Goal: Task Accomplishment & Management: Manage account settings

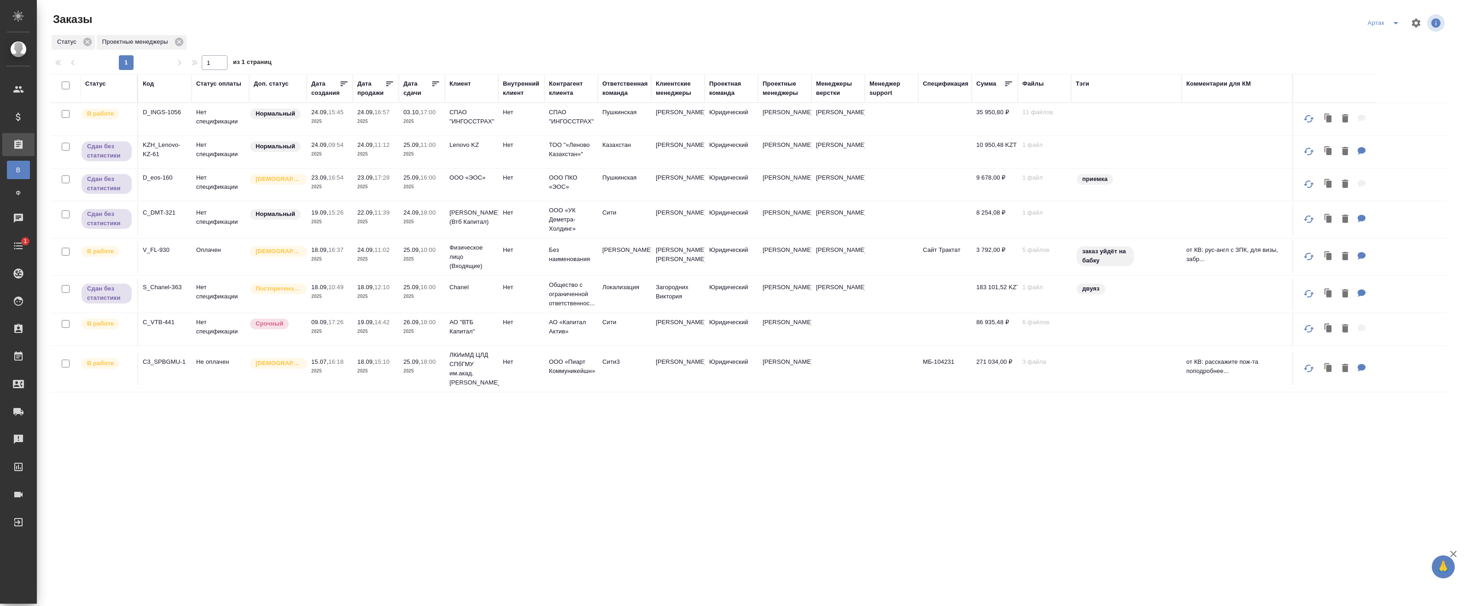
click at [433, 84] on icon at bounding box center [435, 84] width 7 height 5
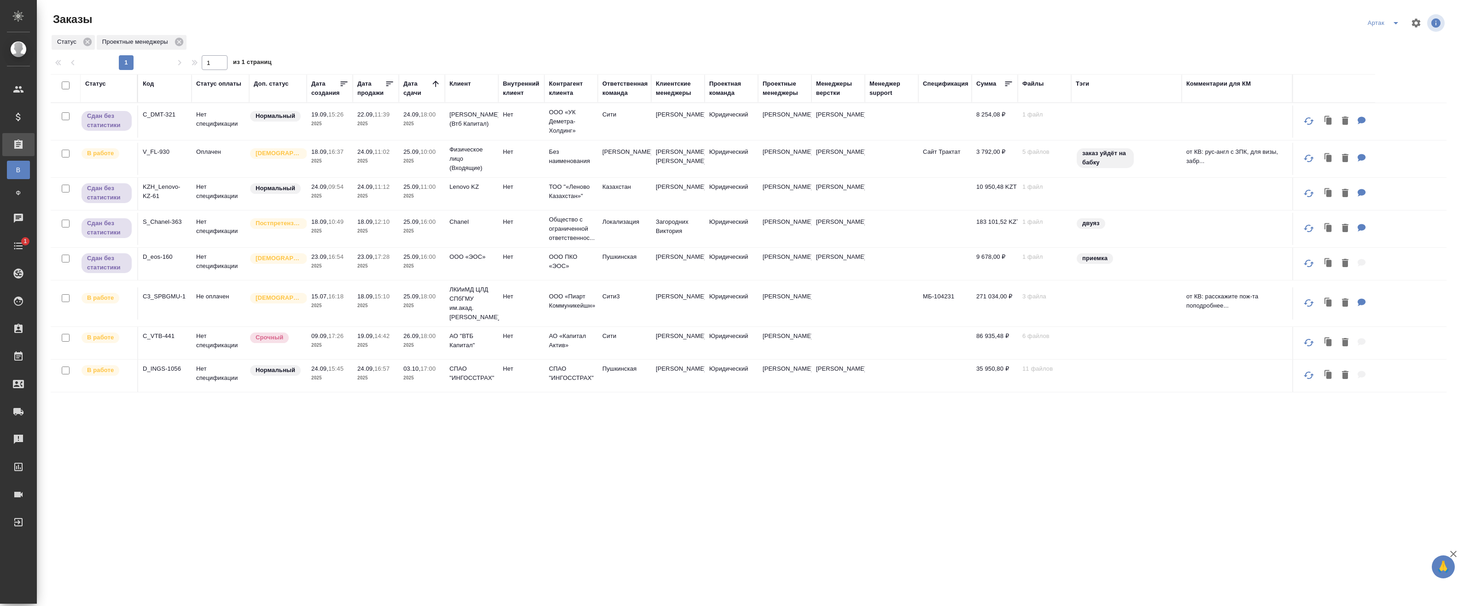
click at [350, 161] on td "18.09, 16:37 2025" at bounding box center [330, 159] width 46 height 32
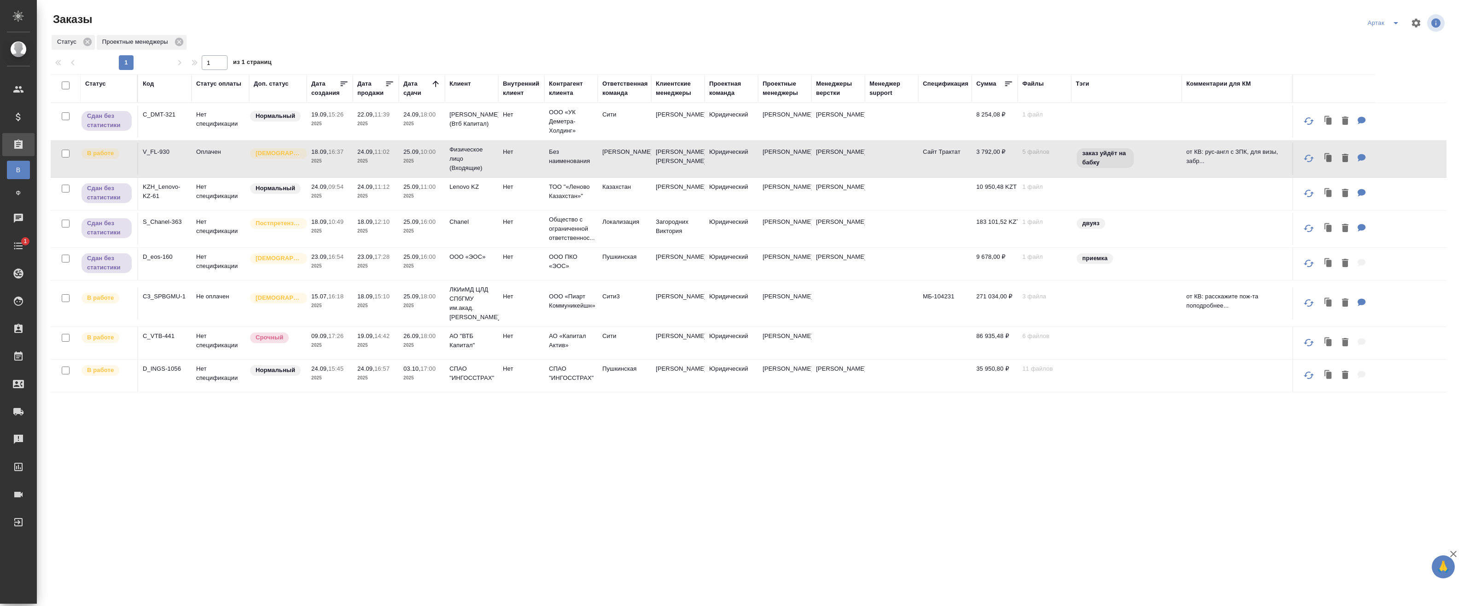
click at [350, 161] on td "18.09, 16:37 2025" at bounding box center [330, 159] width 46 height 32
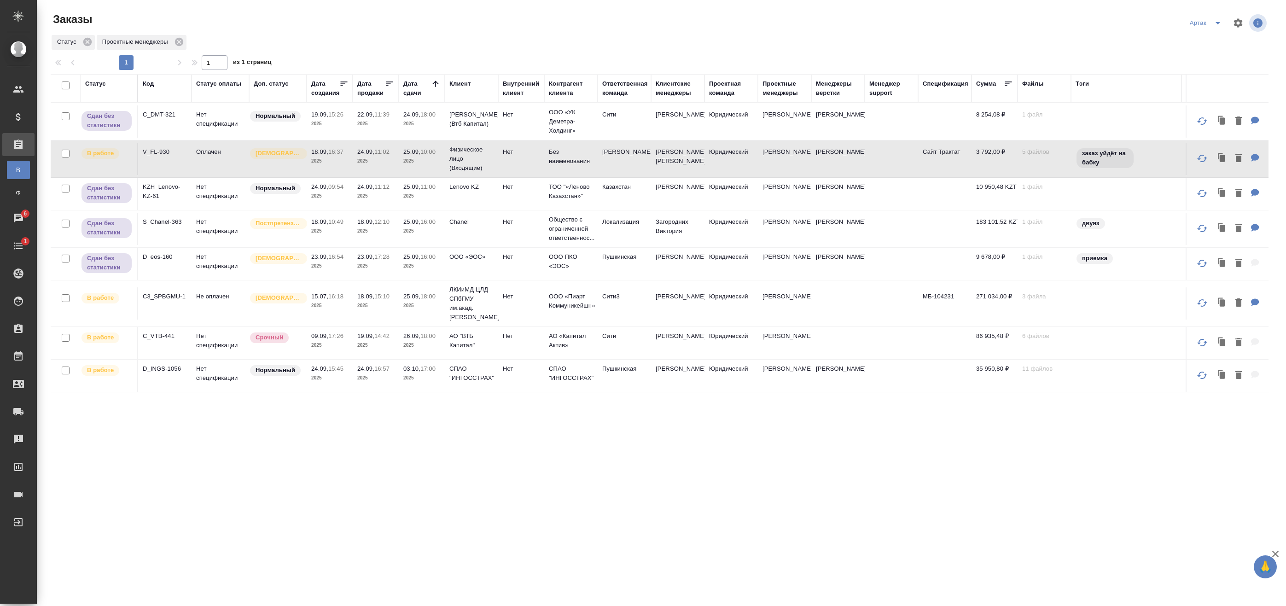
click at [437, 310] on p "2025" at bounding box center [421, 305] width 37 height 9
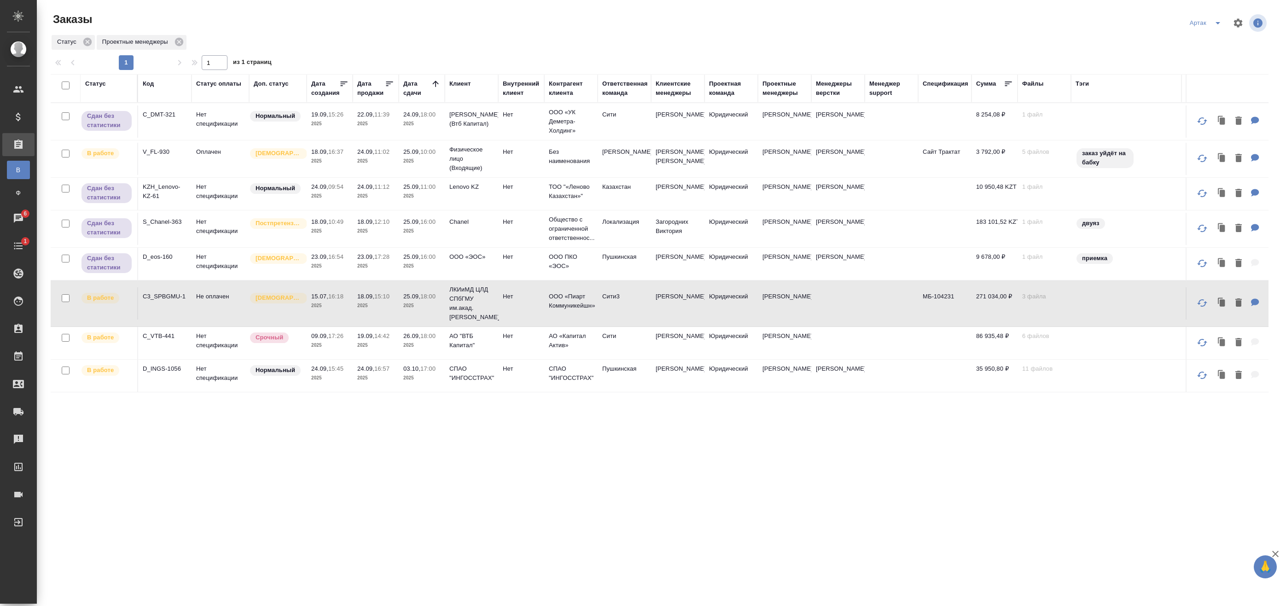
click at [433, 310] on p "2025" at bounding box center [421, 305] width 37 height 9
click at [390, 341] on span "19.09, 14:42" at bounding box center [375, 336] width 37 height 9
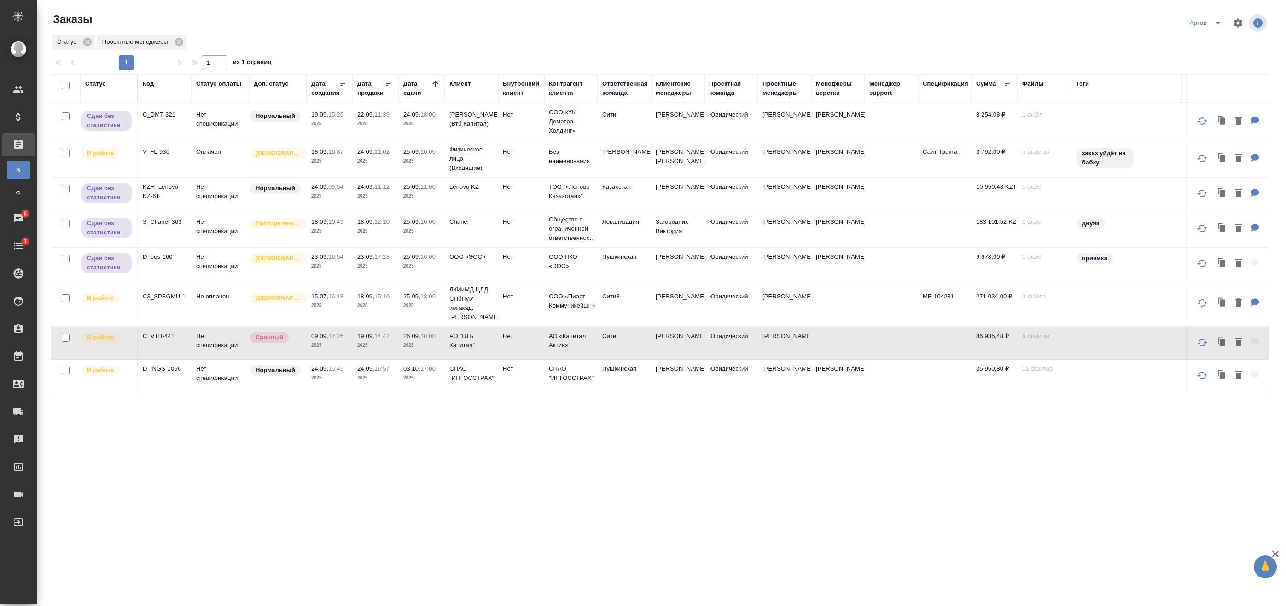
click at [398, 126] on td "22.09, 11:39 2025" at bounding box center [376, 121] width 46 height 32
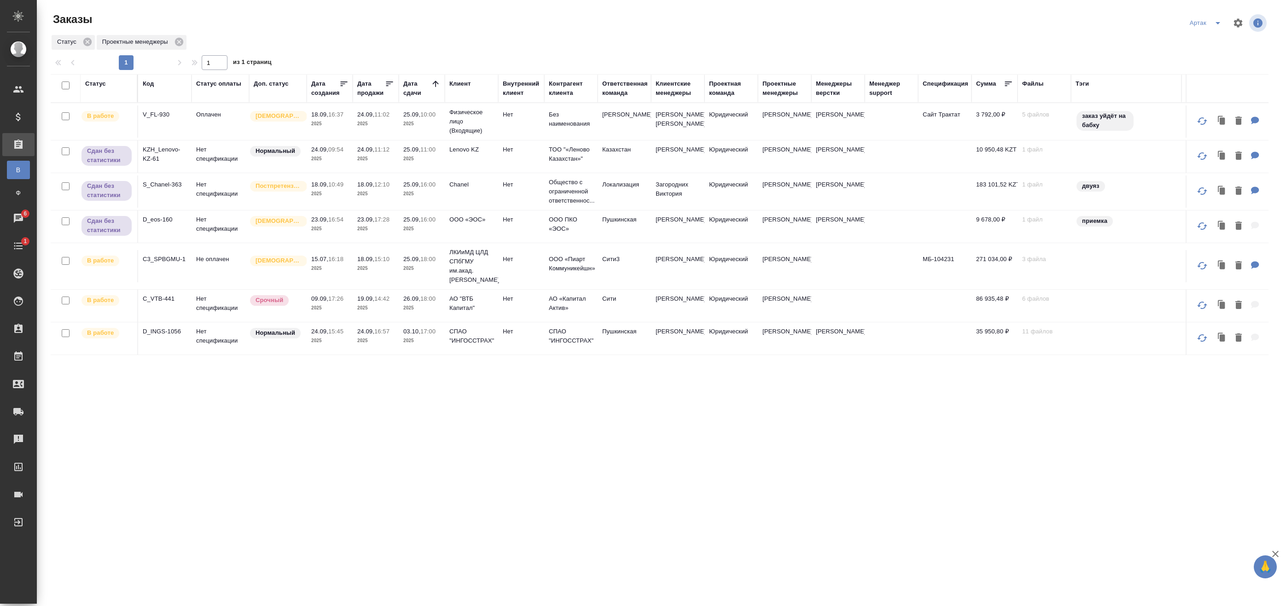
click at [216, 167] on td "Нет спецификации" at bounding box center [221, 156] width 58 height 32
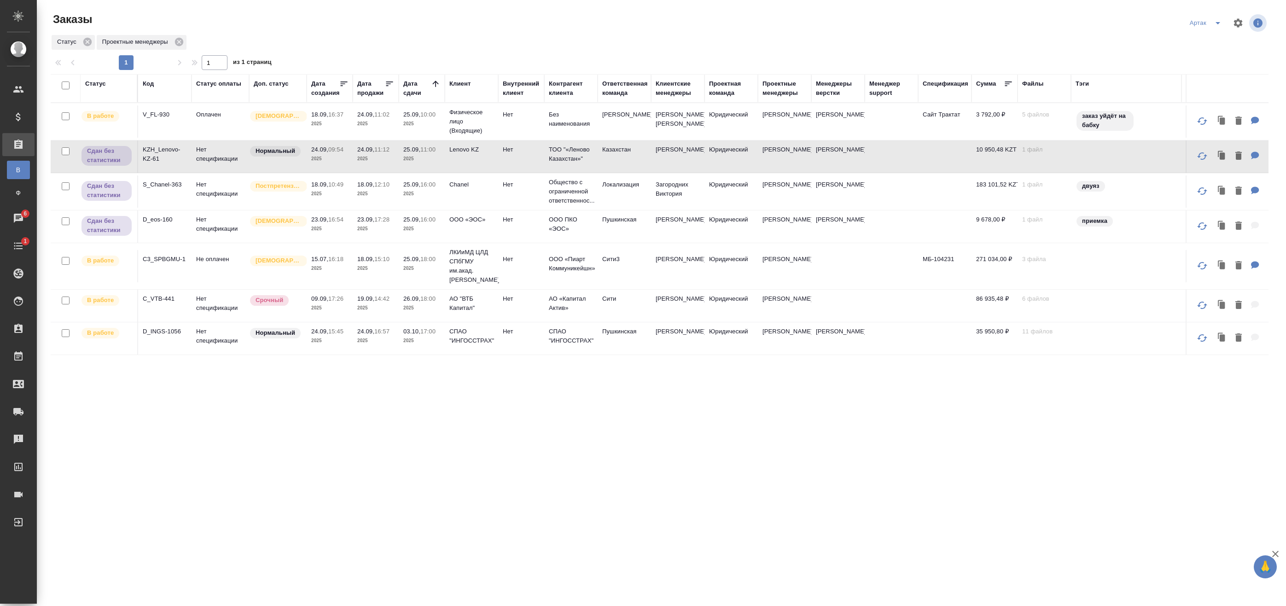
click at [232, 173] on td "Нет спецификации" at bounding box center [221, 156] width 58 height 32
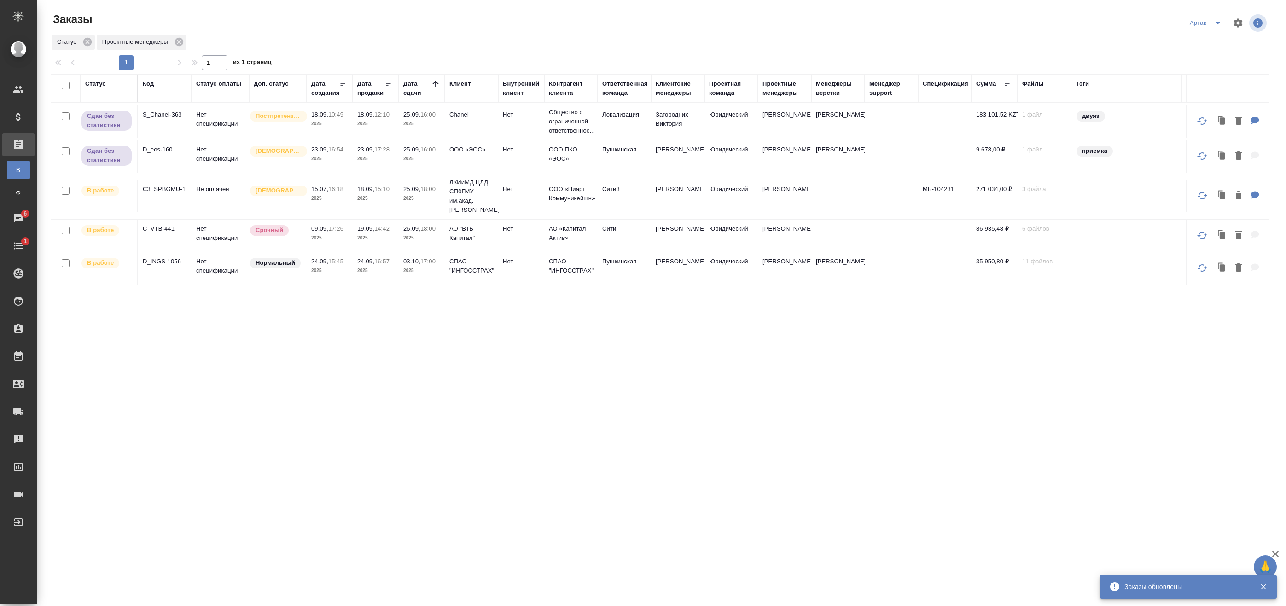
click at [381, 124] on p "2025" at bounding box center [375, 123] width 37 height 9
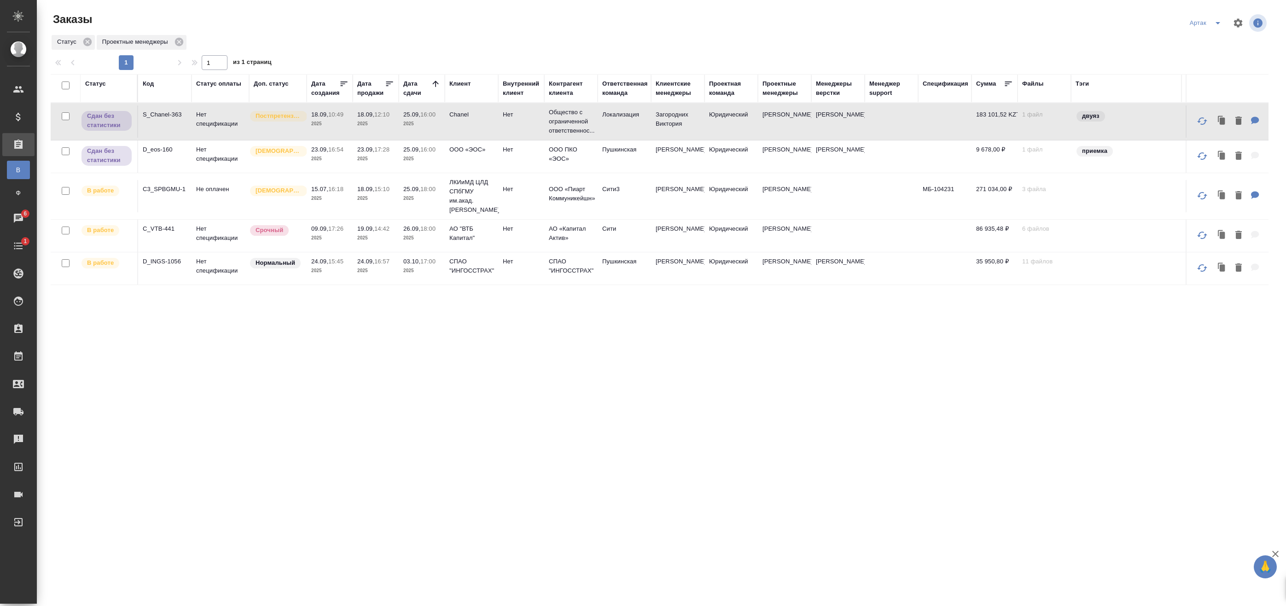
click at [429, 124] on p "2025" at bounding box center [421, 123] width 37 height 9
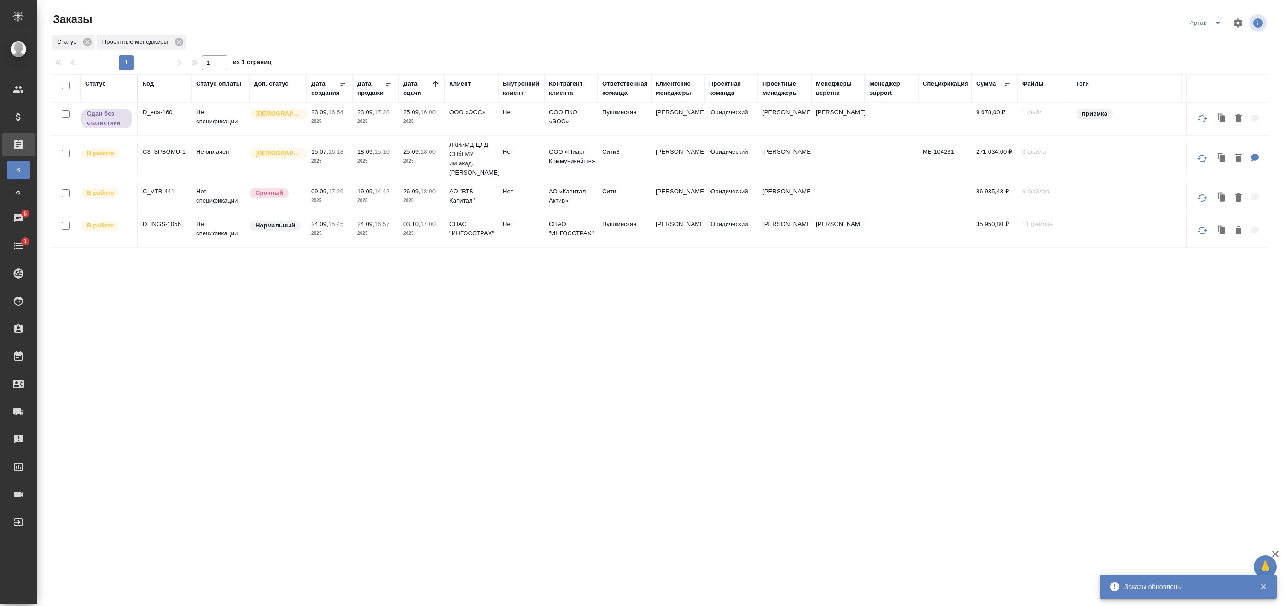
click at [387, 117] on p "2025" at bounding box center [375, 121] width 37 height 9
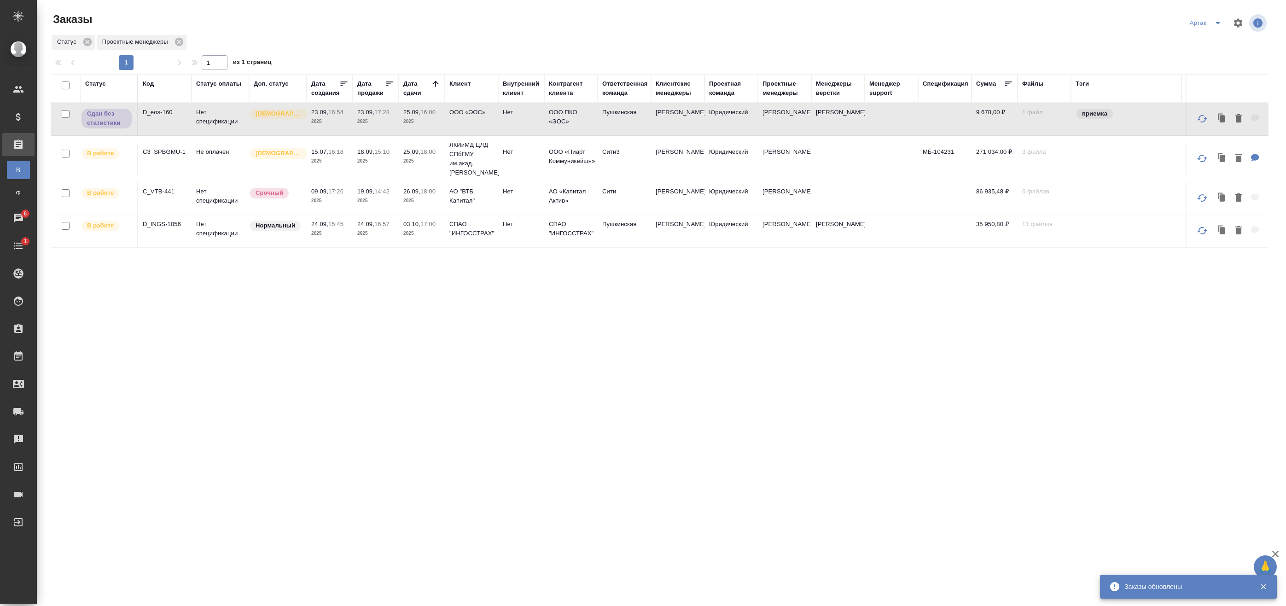
click at [473, 122] on td "ООО «ЭОС»" at bounding box center [471, 119] width 53 height 32
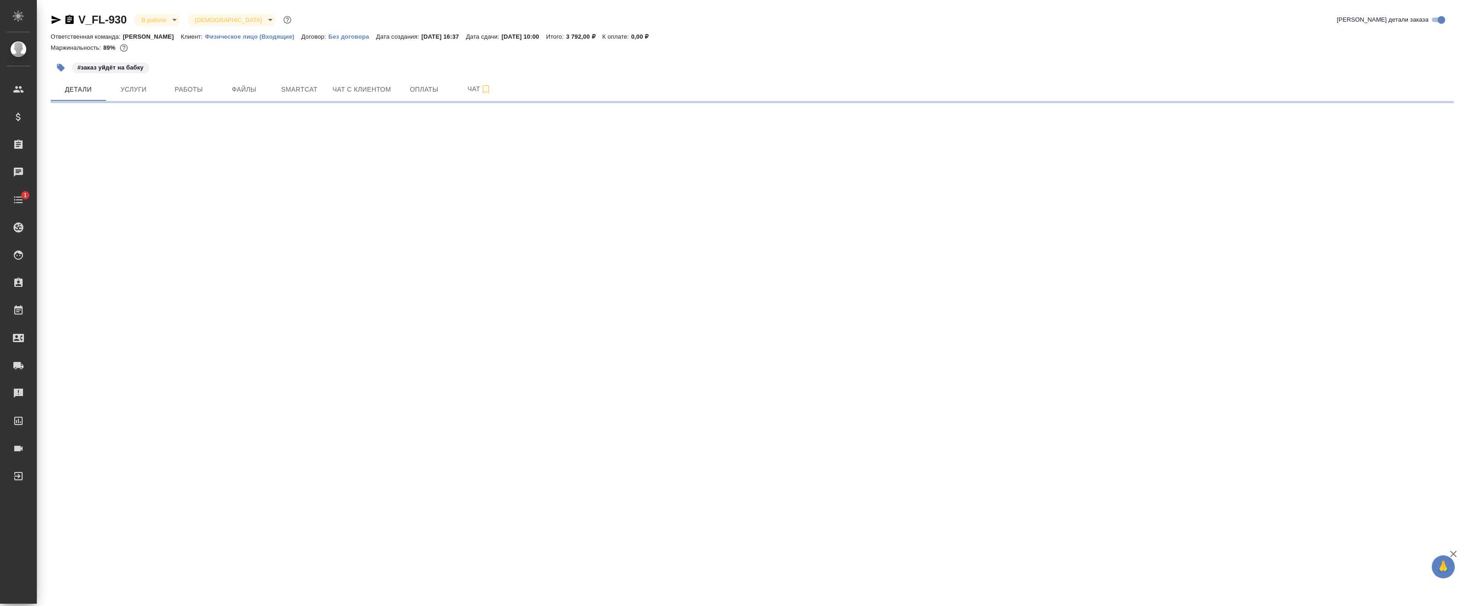
select select "RU"
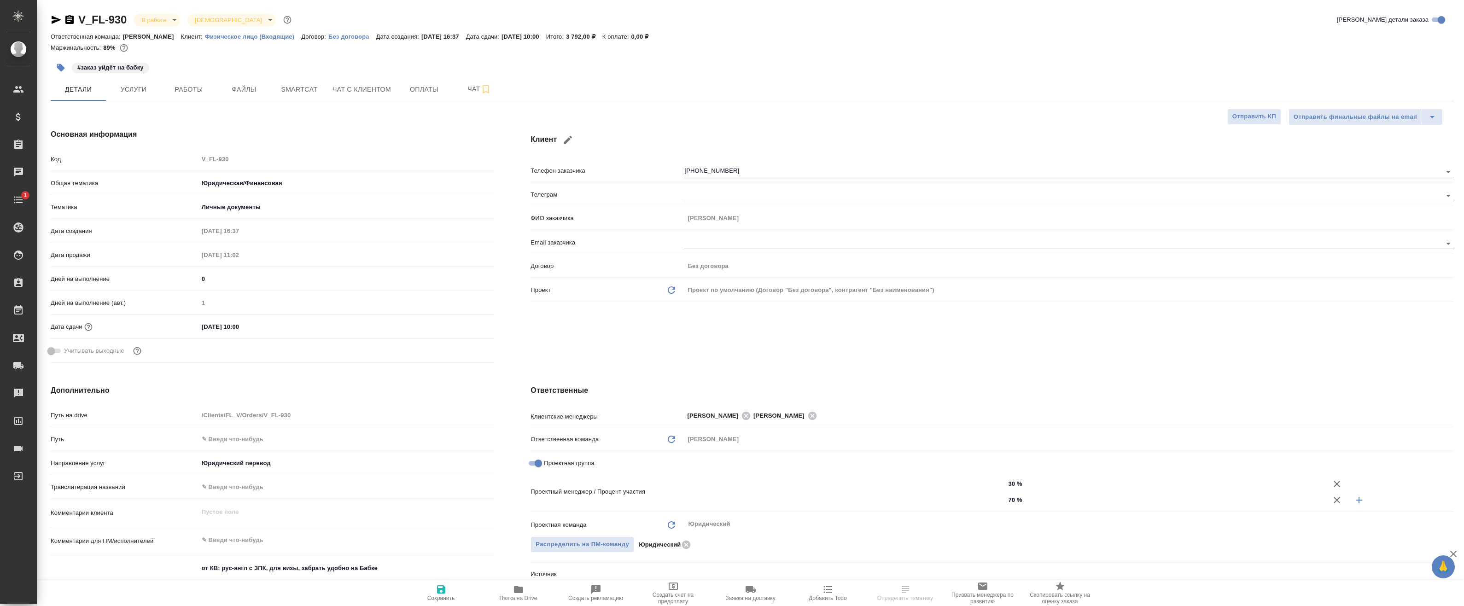
type textarea "x"
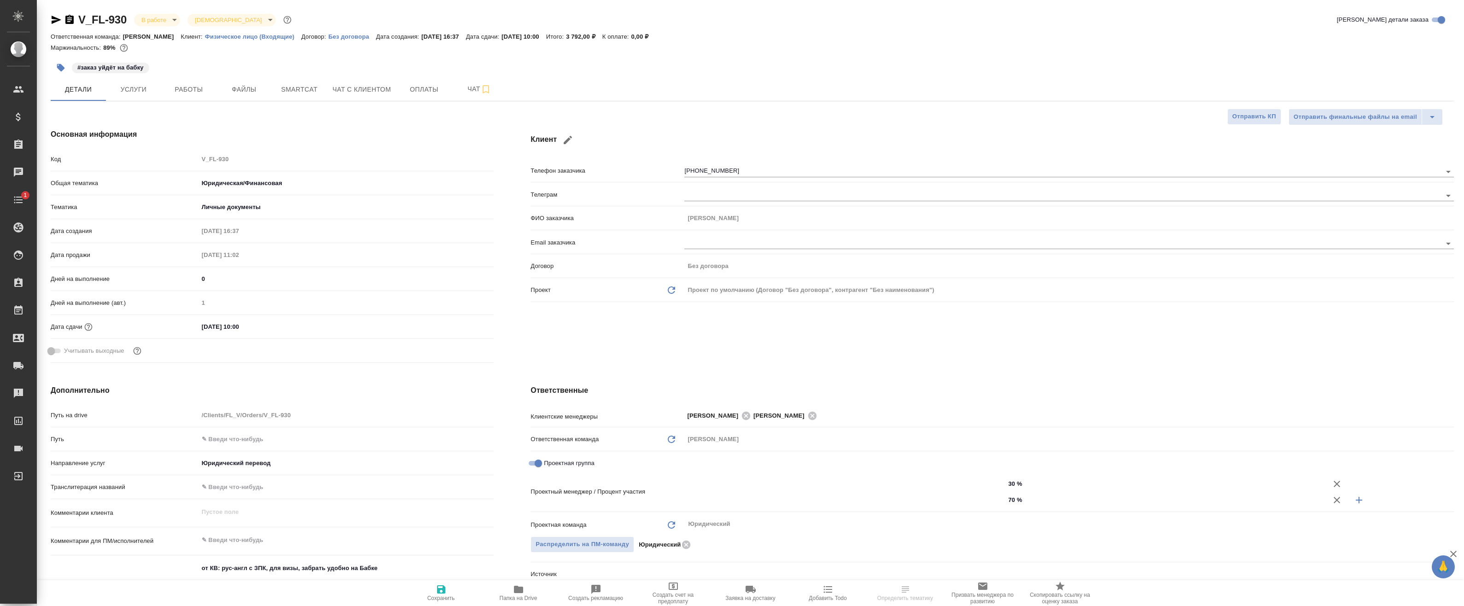
type textarea "x"
type input "[PERSON_NAME]"
type textarea "x"
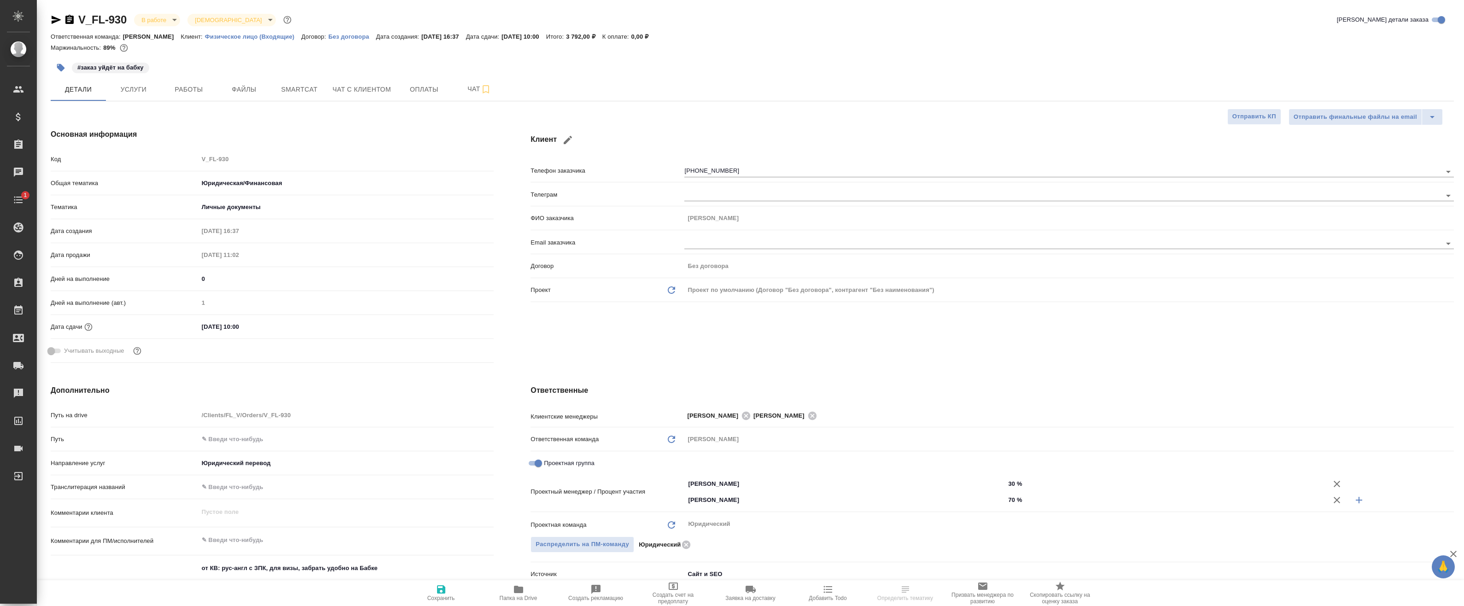
type textarea "x"
click at [321, 90] on button "Smartcat" at bounding box center [299, 89] width 55 height 23
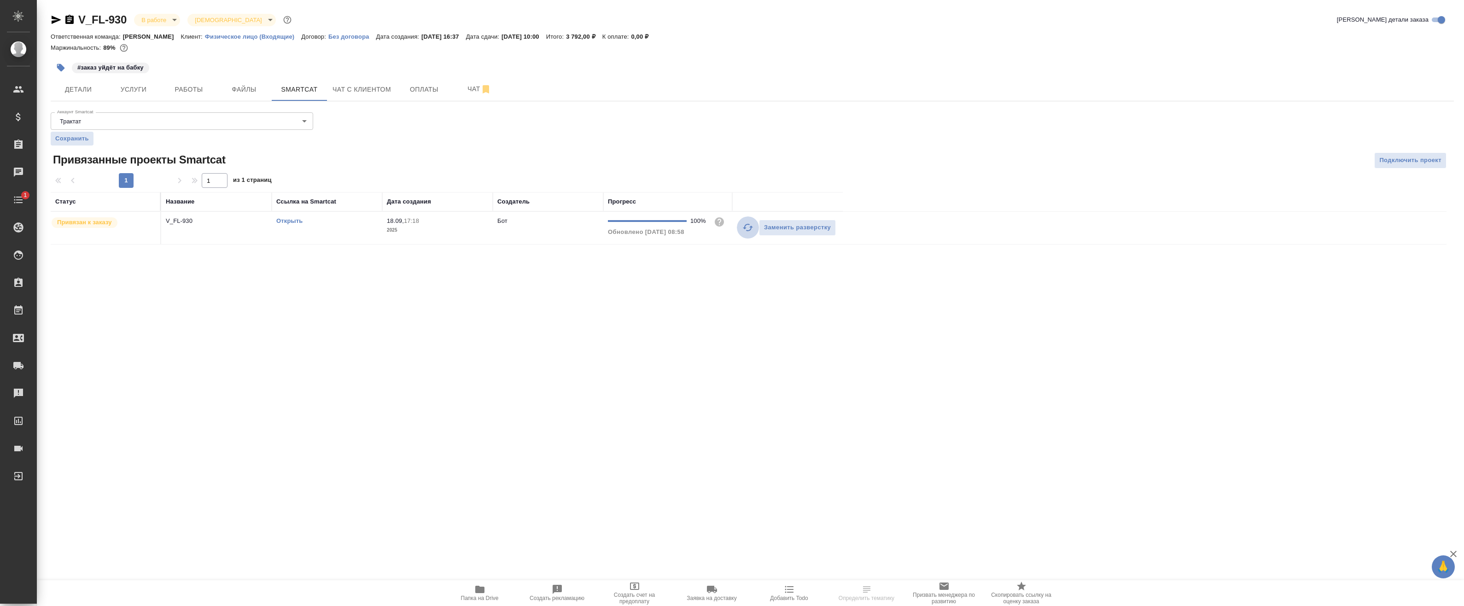
click at [746, 228] on icon "button" at bounding box center [748, 227] width 10 height 7
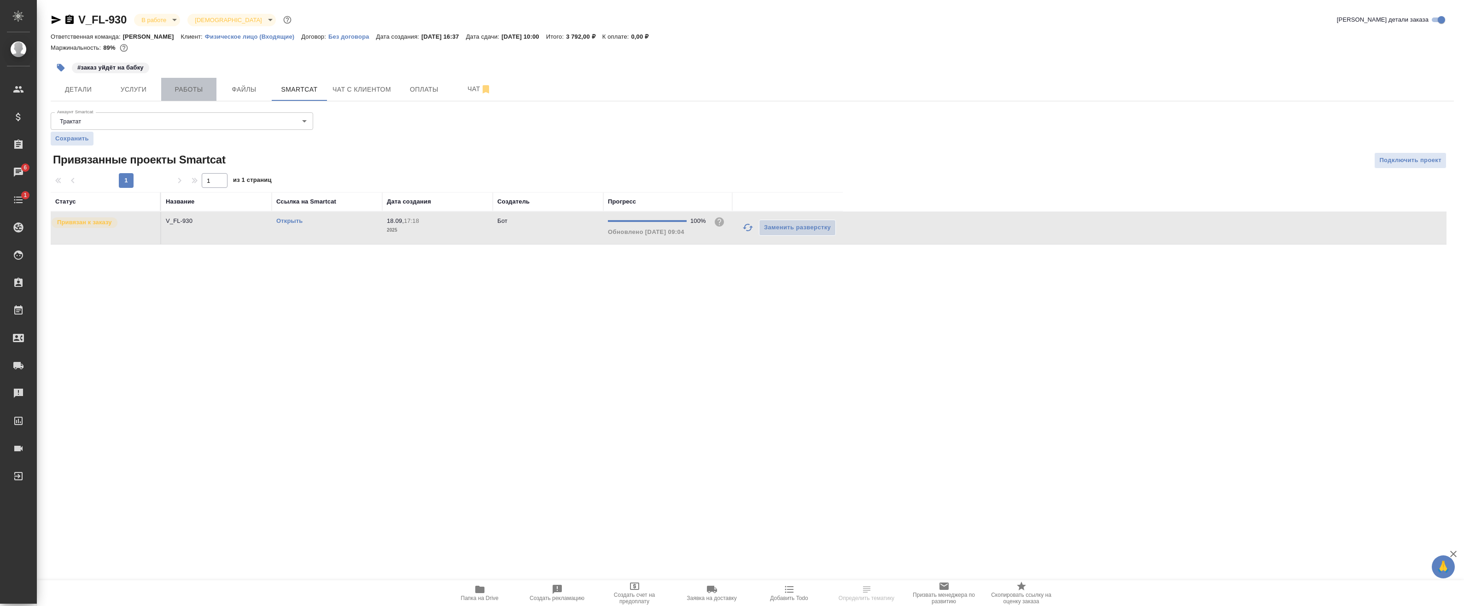
click at [166, 86] on button "Работы" at bounding box center [188, 89] width 55 height 23
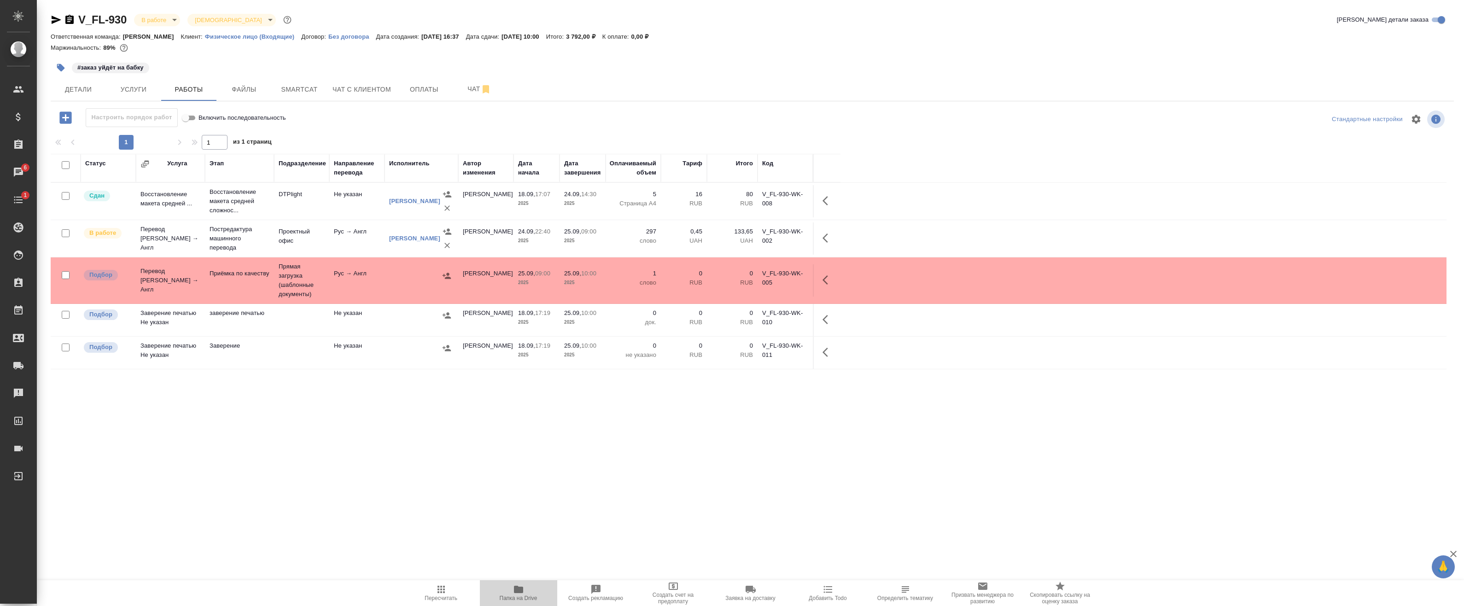
click at [519, 586] on icon "button" at bounding box center [518, 589] width 11 height 11
click at [345, 89] on span "Чат с клиентом" at bounding box center [361, 90] width 58 height 12
click at [318, 89] on span "Smartcat" at bounding box center [299, 90] width 44 height 12
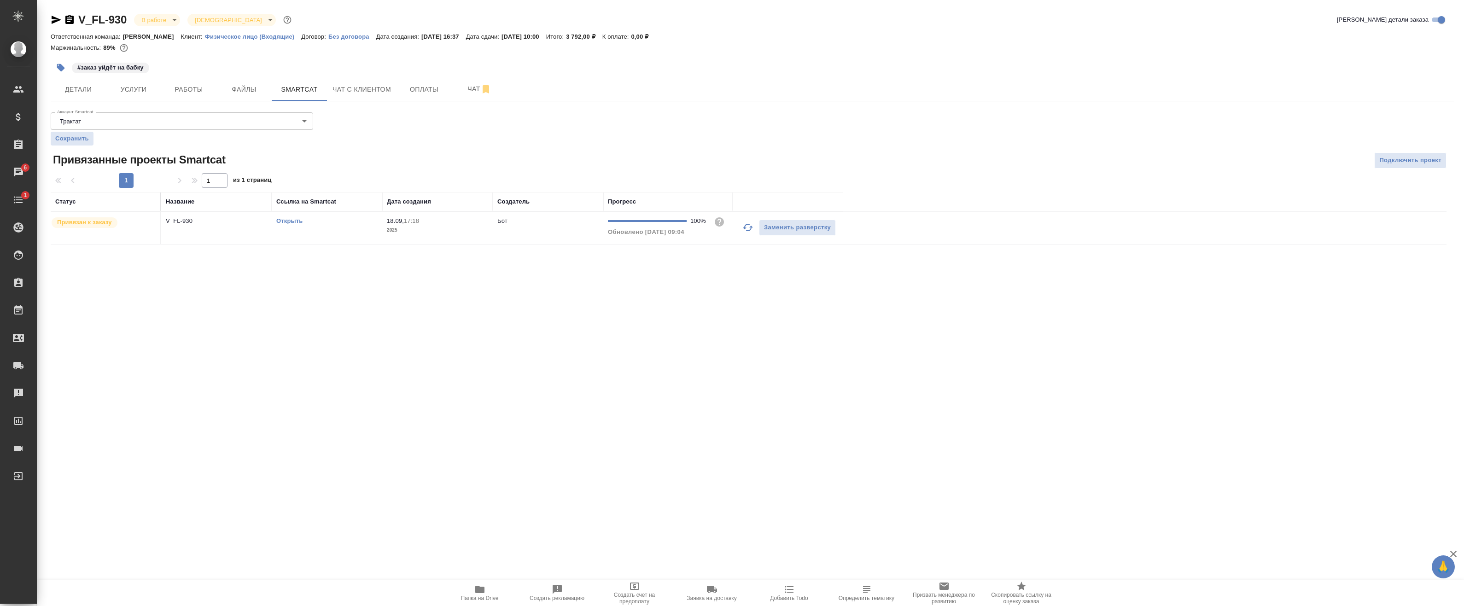
click at [297, 218] on link "Открыть" at bounding box center [289, 220] width 26 height 7
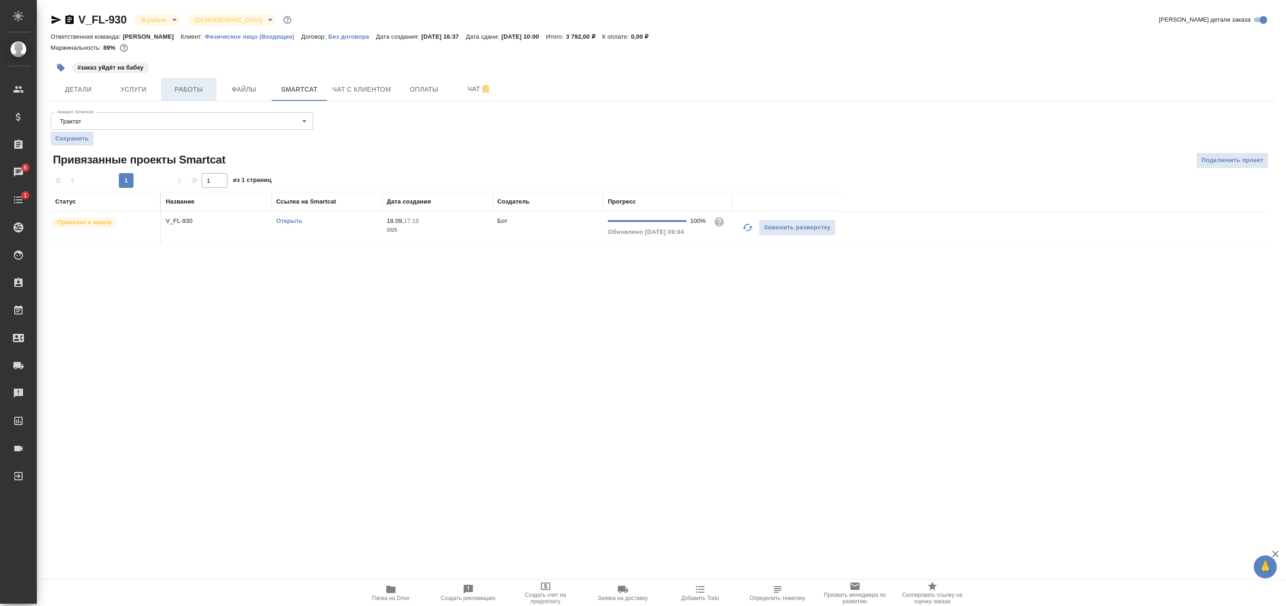
click at [189, 86] on span "Работы" at bounding box center [189, 90] width 44 height 12
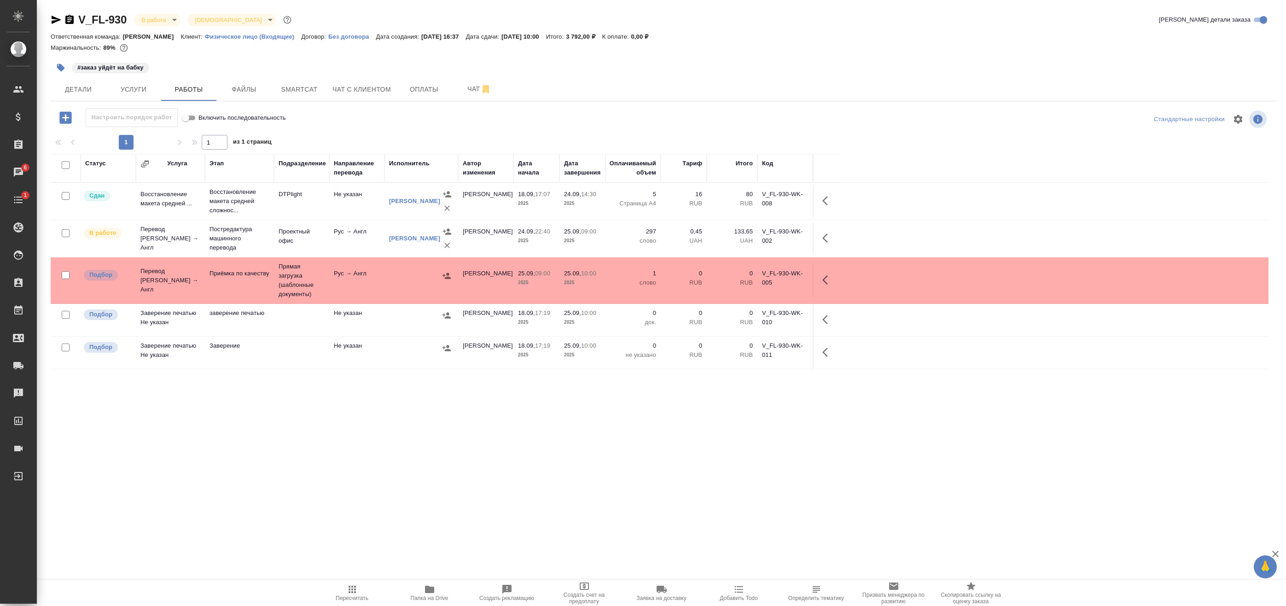
click at [825, 238] on icon "button" at bounding box center [827, 238] width 11 height 11
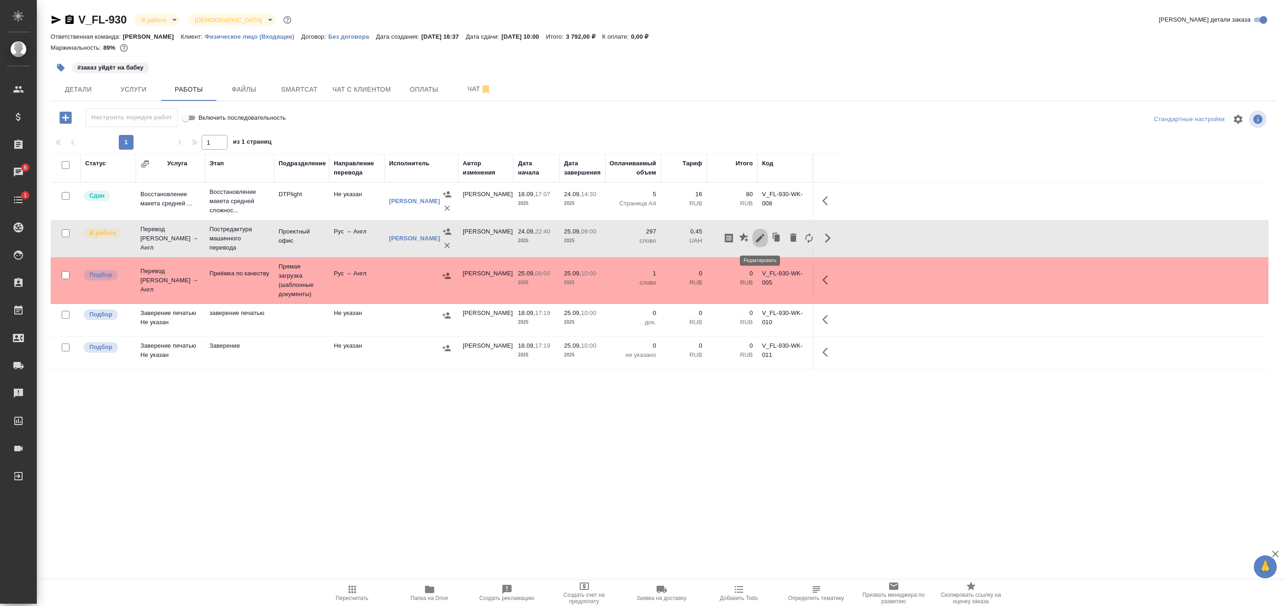
click at [762, 242] on icon "button" at bounding box center [760, 238] width 11 height 11
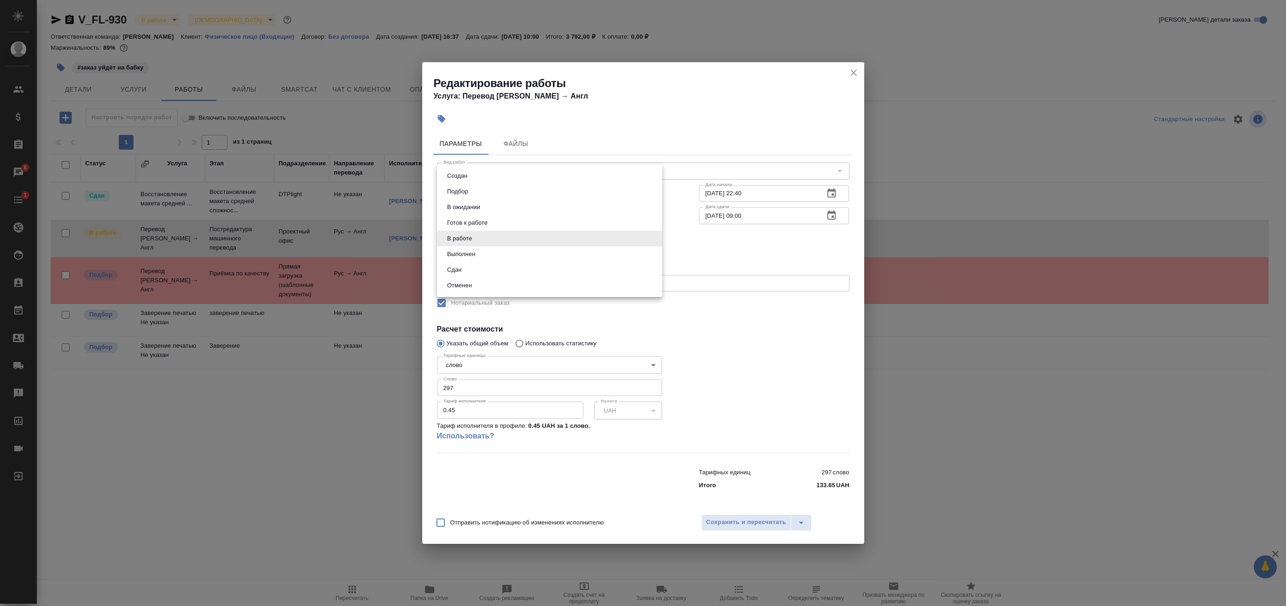
click at [510, 234] on body "🙏 .cls-1 fill:#fff; AWATERA Badanyan Artak Клиенты Спецификации Заказы 6 Чаты 1…" at bounding box center [643, 303] width 1286 height 606
click at [508, 254] on li "Выполнен" at bounding box center [549, 254] width 225 height 16
type input "completed"
click at [736, 522] on span "Сохранить и пересчитать" at bounding box center [746, 522] width 80 height 11
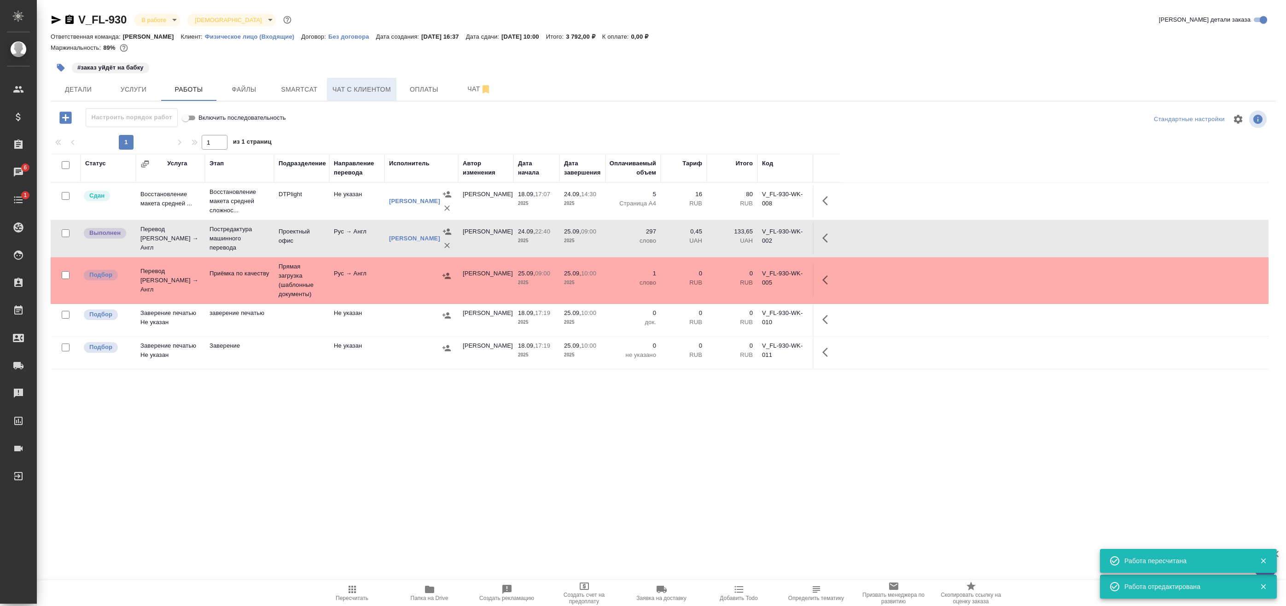
click at [328, 91] on button "Чат с клиентом" at bounding box center [362, 89] width 70 height 23
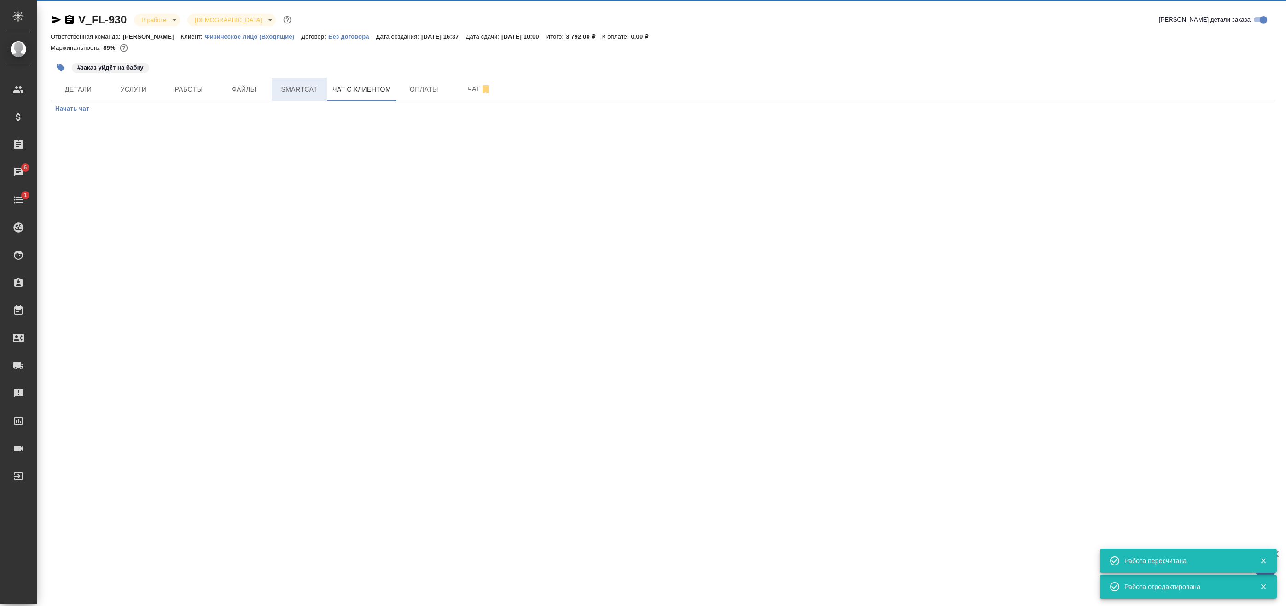
click at [314, 92] on span "Smartcat" at bounding box center [299, 90] width 44 height 12
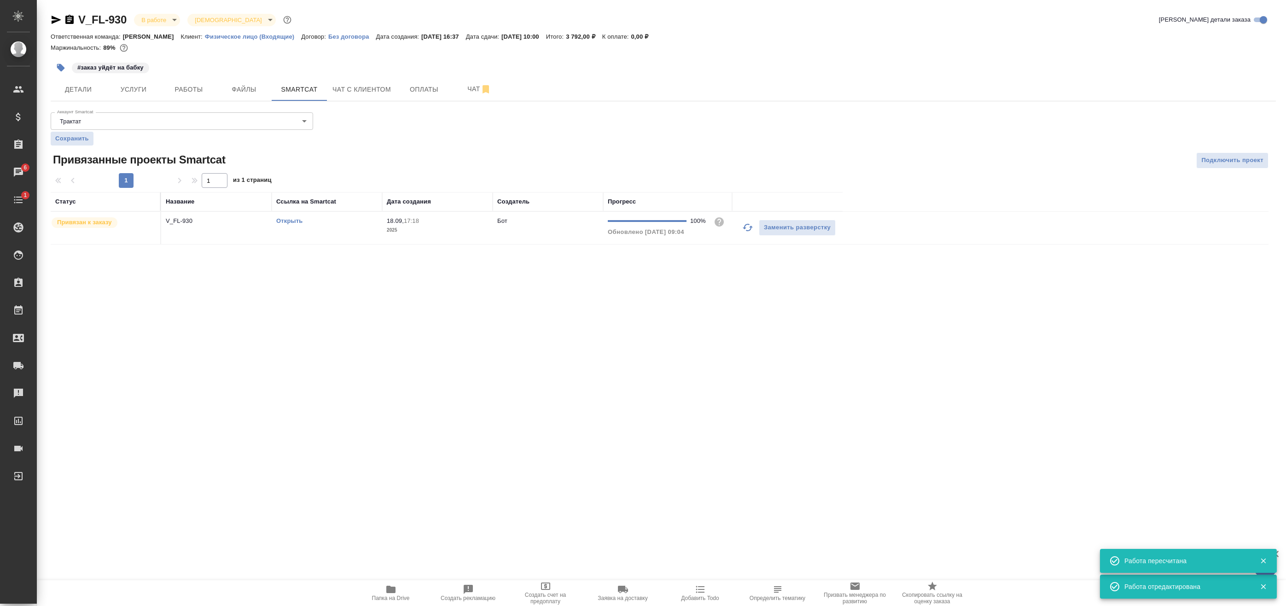
click at [354, 239] on td "Открыть" at bounding box center [327, 228] width 111 height 32
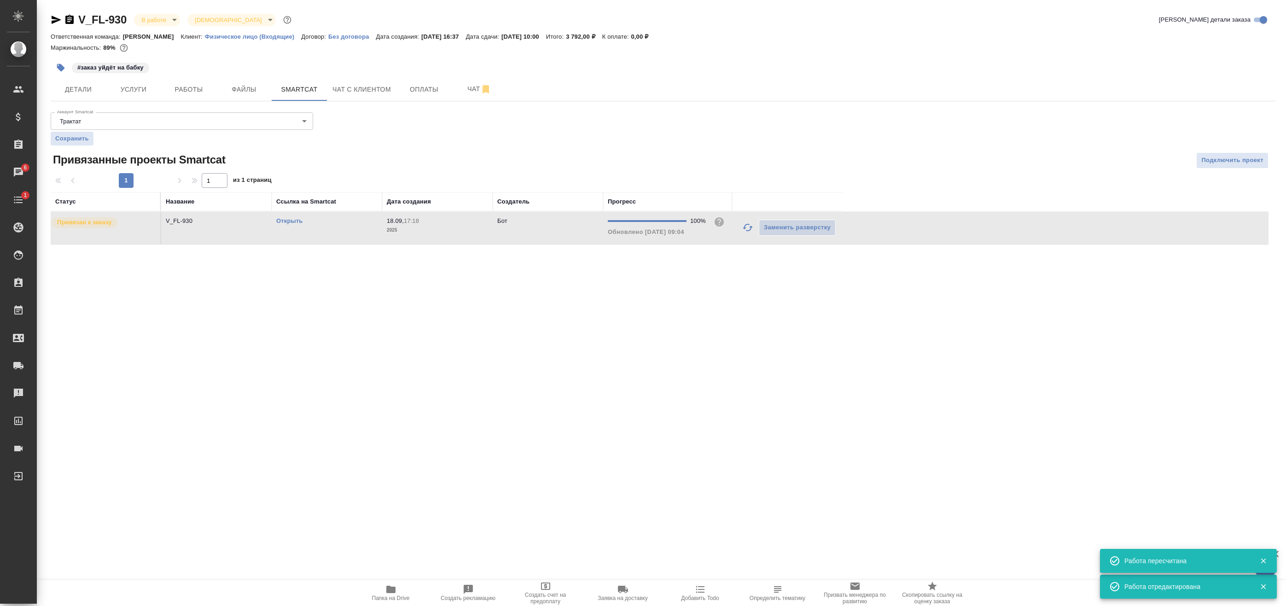
click at [354, 239] on td "Открыть" at bounding box center [327, 228] width 111 height 32
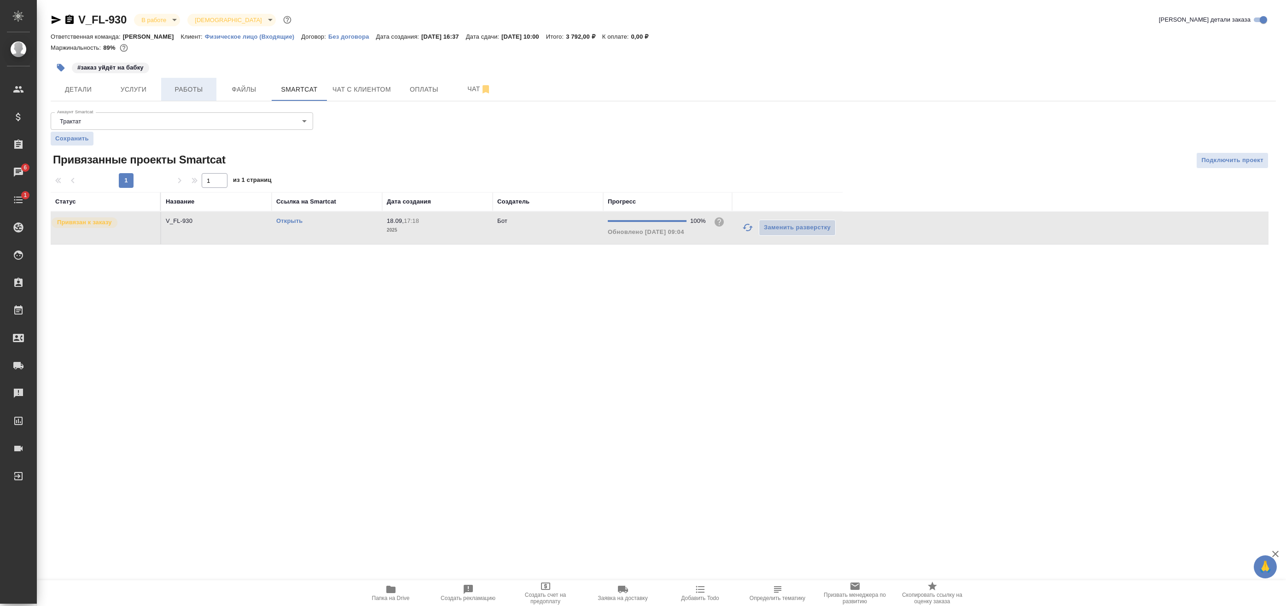
click at [192, 95] on span "Работы" at bounding box center [189, 90] width 44 height 12
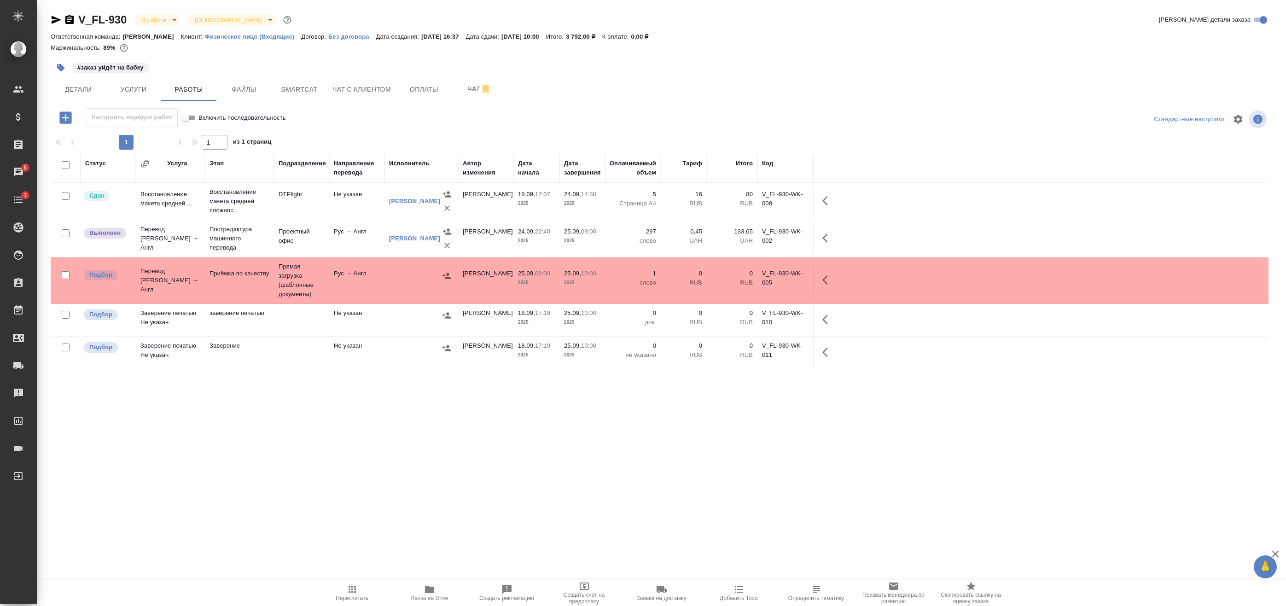
click at [346, 593] on span "Пересчитать" at bounding box center [352, 592] width 66 height 17
click at [66, 274] on input "checkbox" at bounding box center [66, 275] width 8 height 8
checkbox input "true"
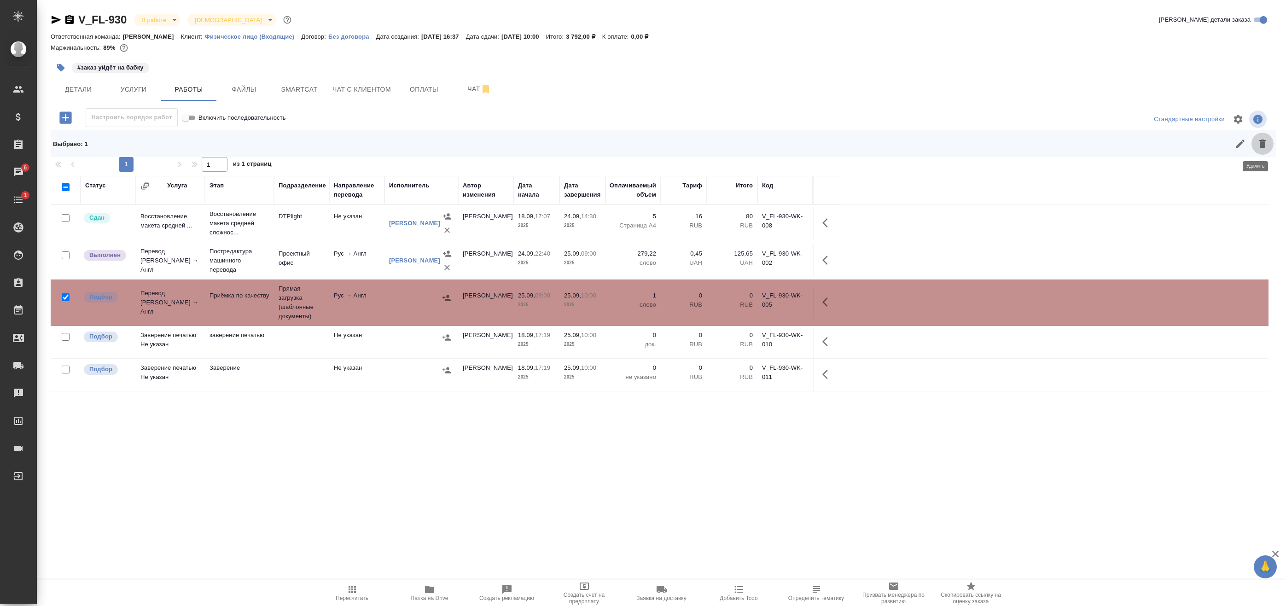
click at [1259, 142] on icon "button" at bounding box center [1262, 143] width 11 height 11
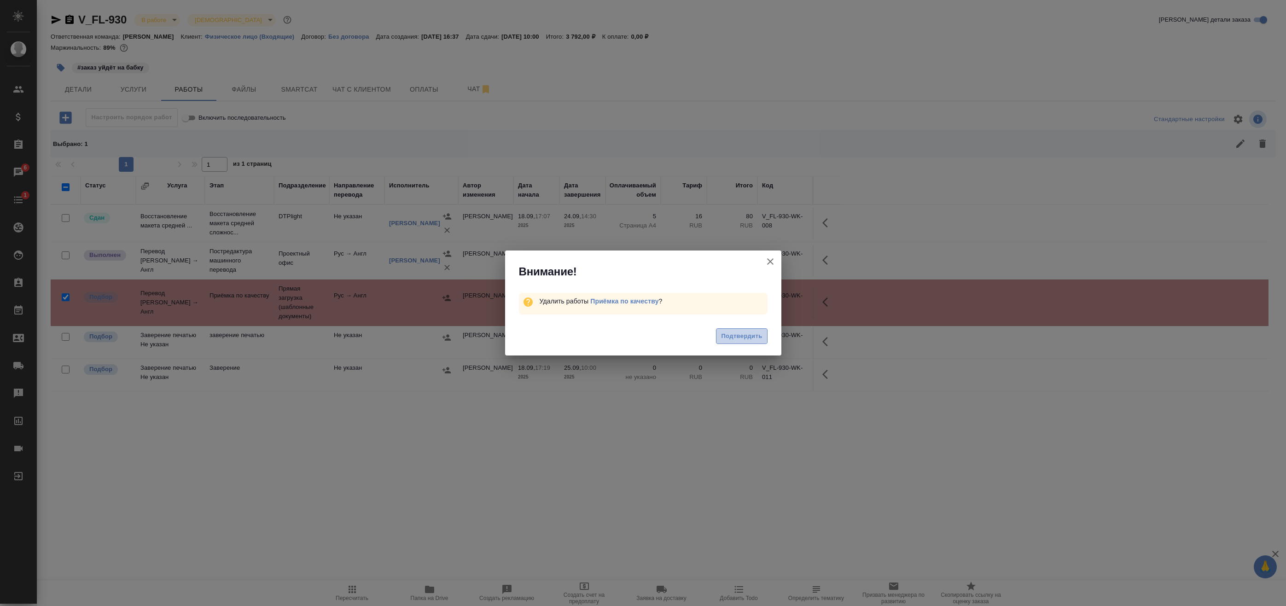
click at [743, 336] on span "Подтвердить" at bounding box center [741, 336] width 41 height 11
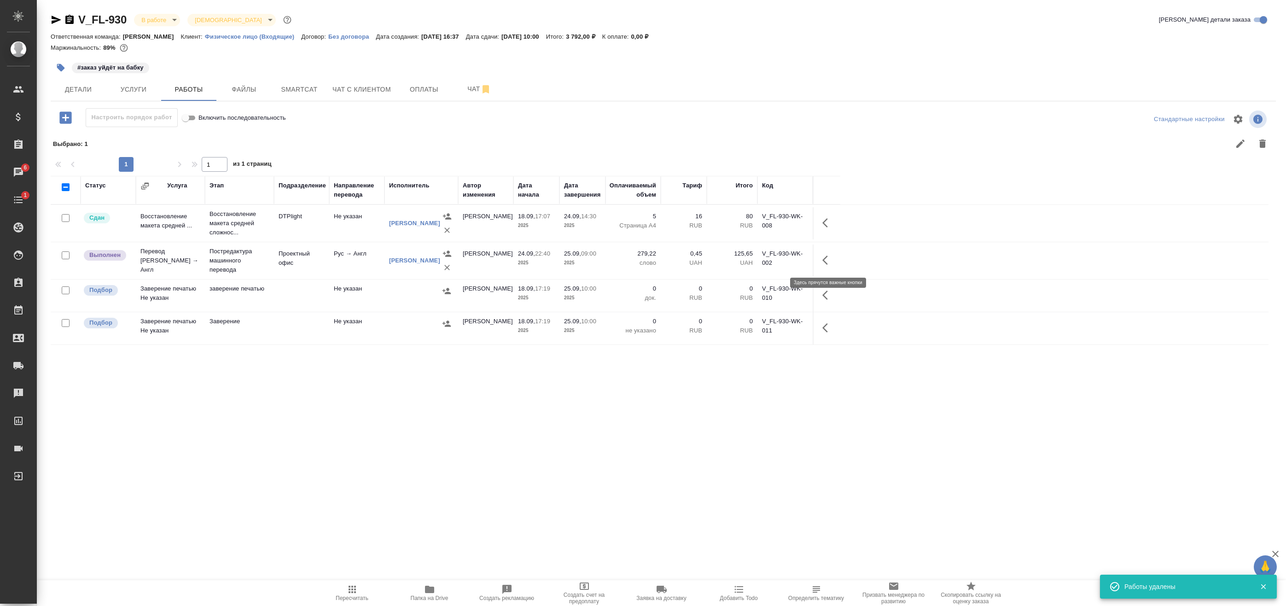
click at [822, 262] on button "button" at bounding box center [828, 260] width 22 height 22
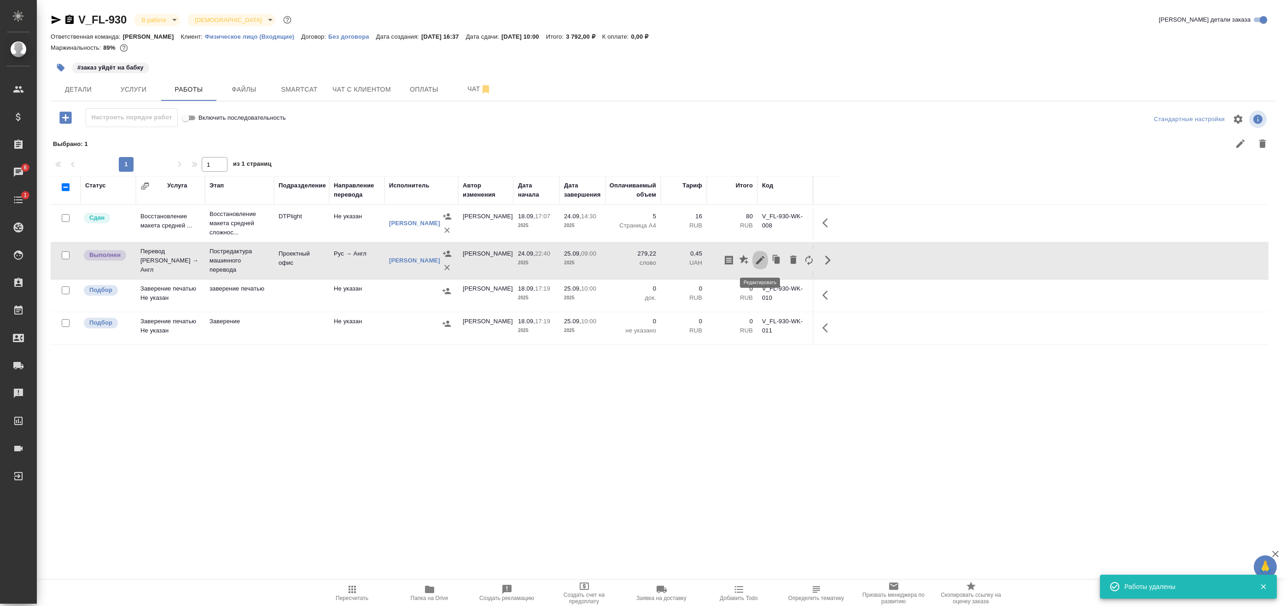
click at [760, 261] on icon "button" at bounding box center [760, 260] width 8 height 8
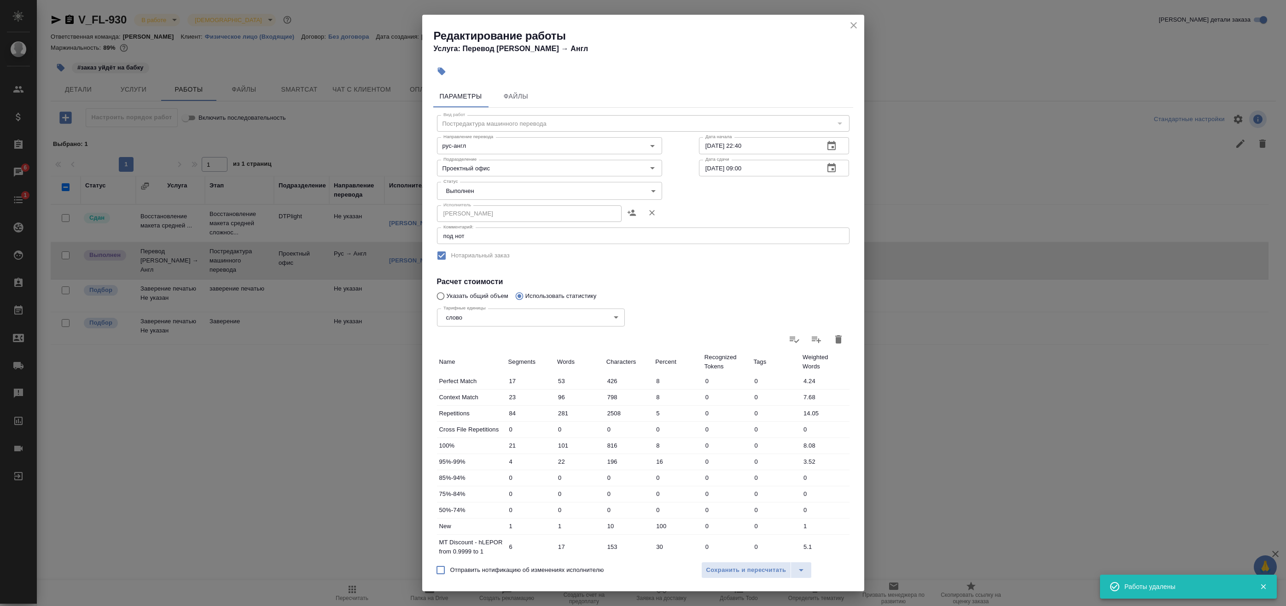
click at [497, 192] on body "🙏 .cls-1 fill:#fff; AWATERA Badanyan Artak Клиенты Спецификации Заказы 6 Чаты 1…" at bounding box center [643, 303] width 1286 height 606
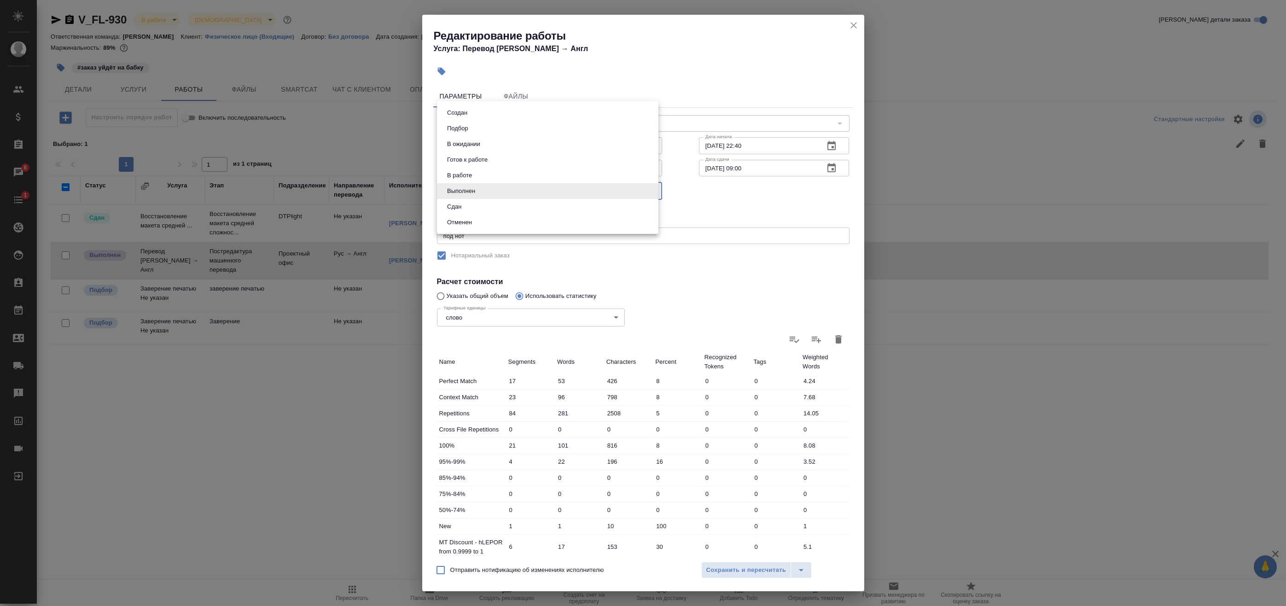
click at [477, 207] on li "Сдан" at bounding box center [547, 207] width 221 height 16
type input "closed"
click at [746, 573] on span "Сохранить и пересчитать" at bounding box center [746, 570] width 80 height 11
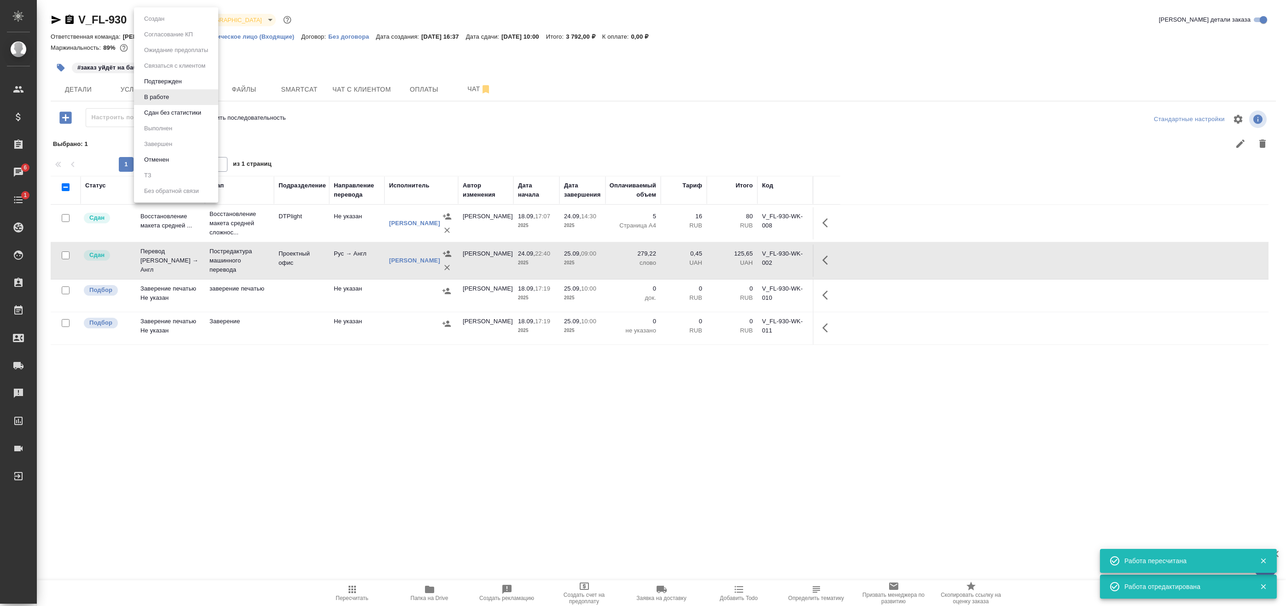
click at [157, 25] on body "🙏 .cls-1 fill:#fff; AWATERA Badanyan Artak Клиенты Спецификации Заказы 6 Чаты 1…" at bounding box center [643, 303] width 1286 height 606
click at [157, 110] on button "Сдан без статистики" at bounding box center [172, 113] width 63 height 10
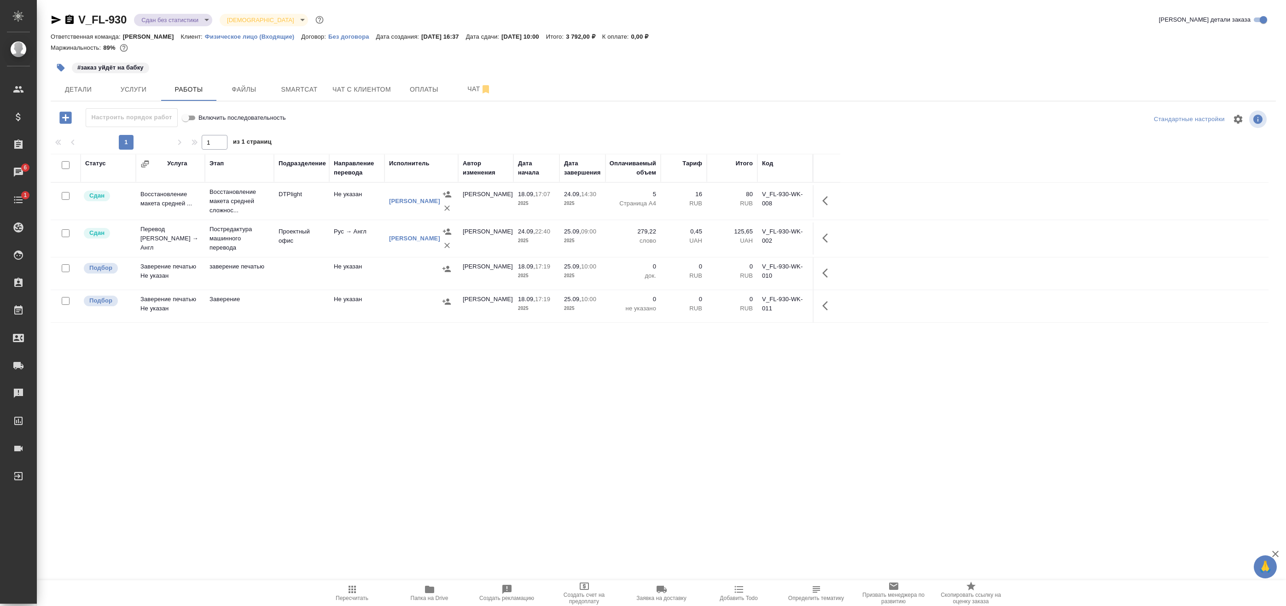
click at [62, 18] on div at bounding box center [63, 19] width 24 height 11
click at [57, 19] on icon "button" at bounding box center [57, 20] width 10 height 8
click at [70, 82] on button "Детали" at bounding box center [78, 89] width 55 height 23
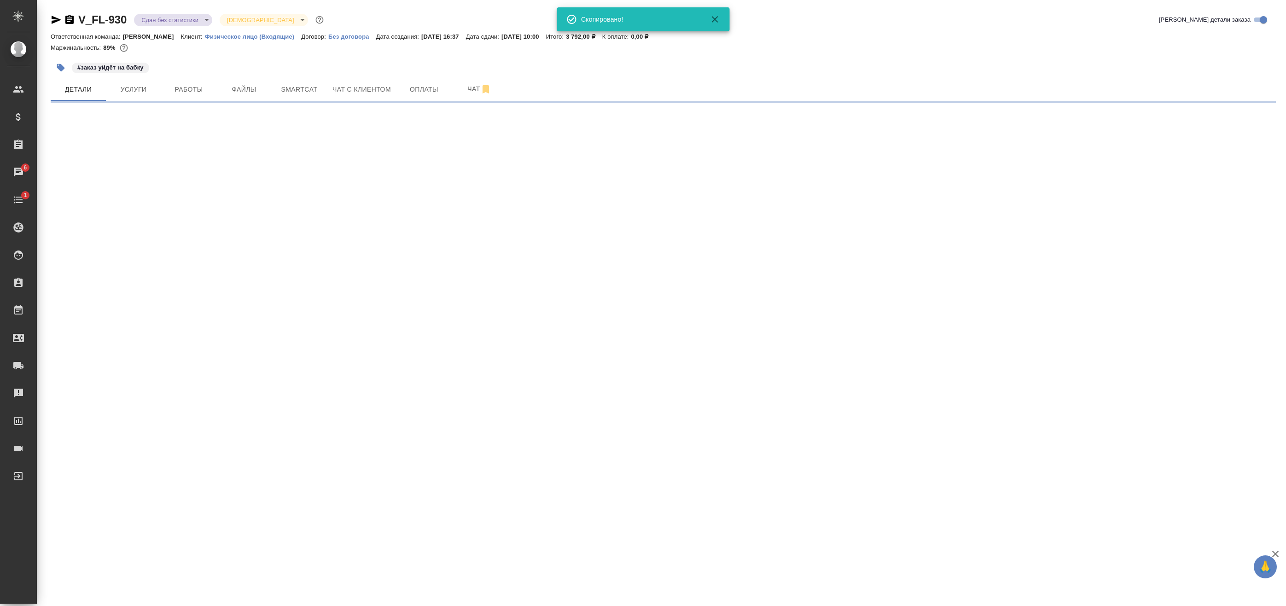
select select "RU"
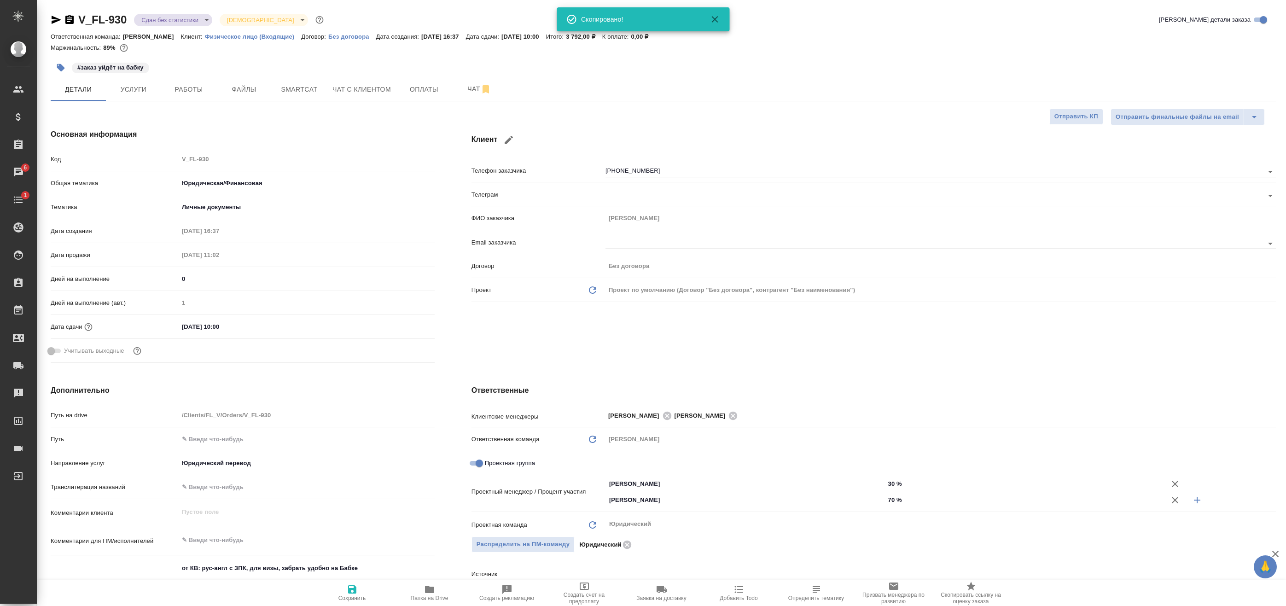
type textarea "x"
click at [200, 85] on span "Работы" at bounding box center [189, 90] width 44 height 12
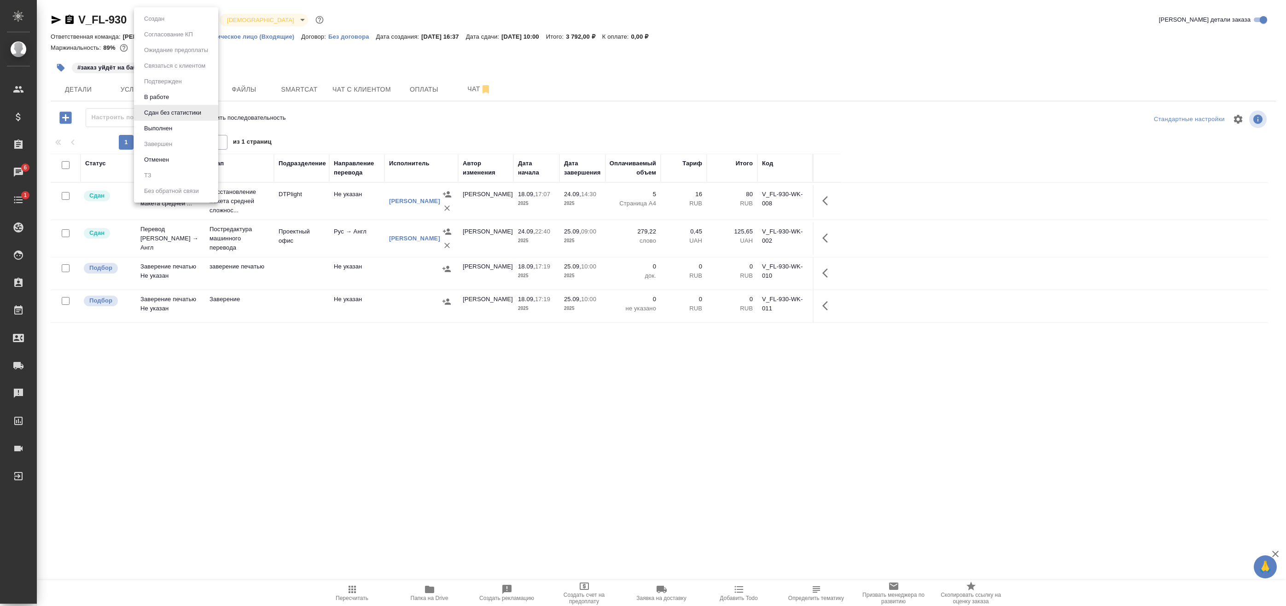
click at [182, 19] on body "🙏 .cls-1 fill:#fff; AWATERA Badanyan Artak Клиенты Спецификации Заказы 6 Чаты 1…" at bounding box center [643, 303] width 1286 height 606
click at [181, 125] on li "Выполнен" at bounding box center [176, 129] width 84 height 16
click at [74, 91] on span "Детали" at bounding box center [78, 90] width 44 height 12
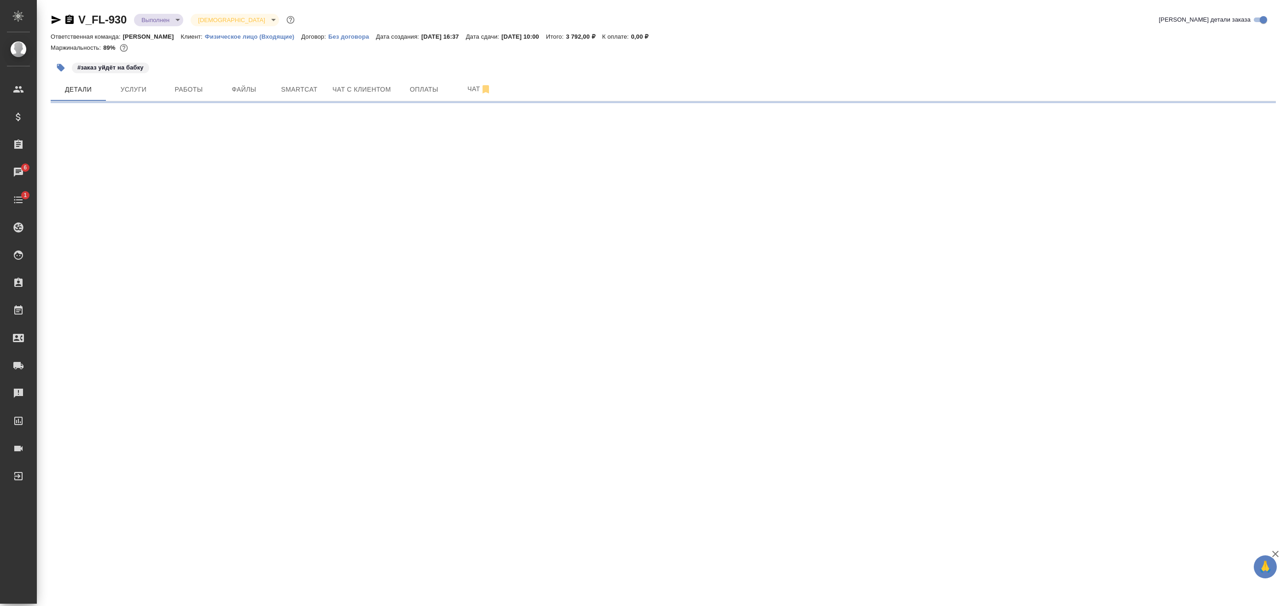
select select "RU"
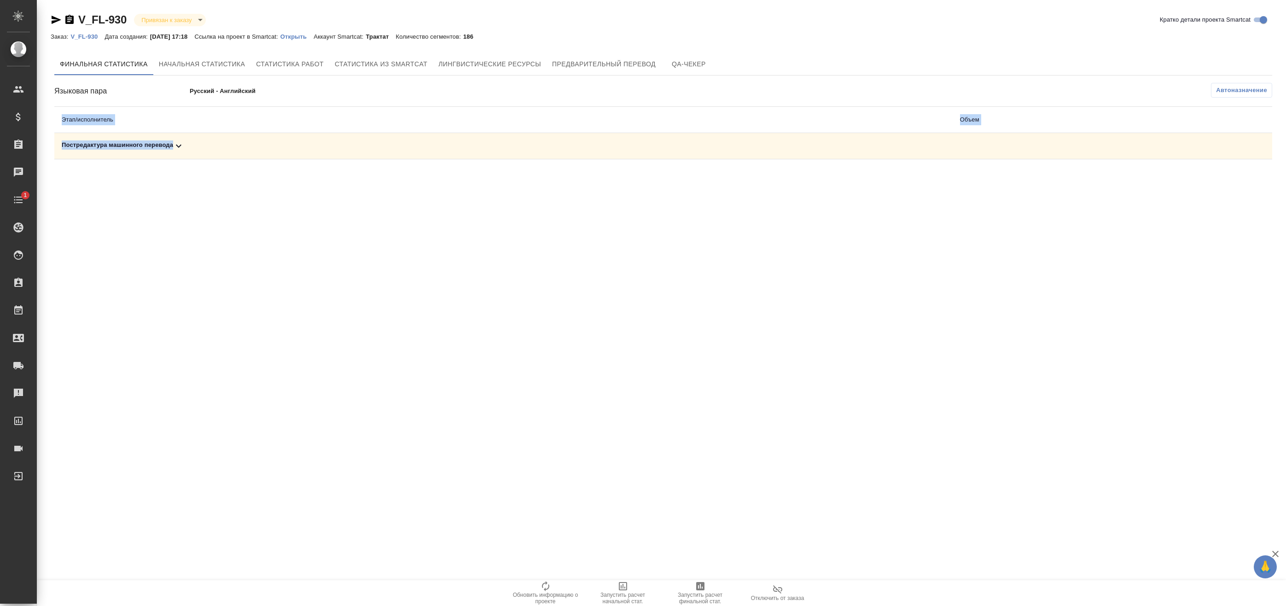
click at [606, 159] on div "Финальная статистика Начальная статистика Статистика работ Статистика из Smartc…" at bounding box center [663, 106] width 1225 height 114
click at [1242, 90] on span "Автоназначение" at bounding box center [1241, 90] width 51 height 9
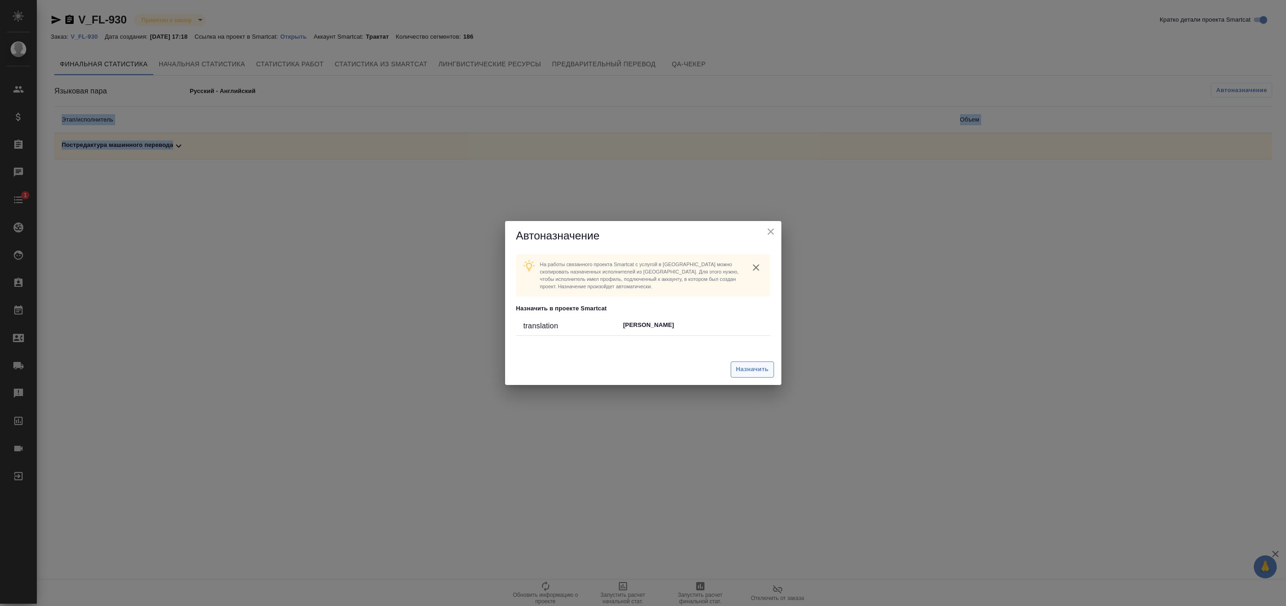
click at [764, 375] on button "Назначить" at bounding box center [752, 369] width 43 height 16
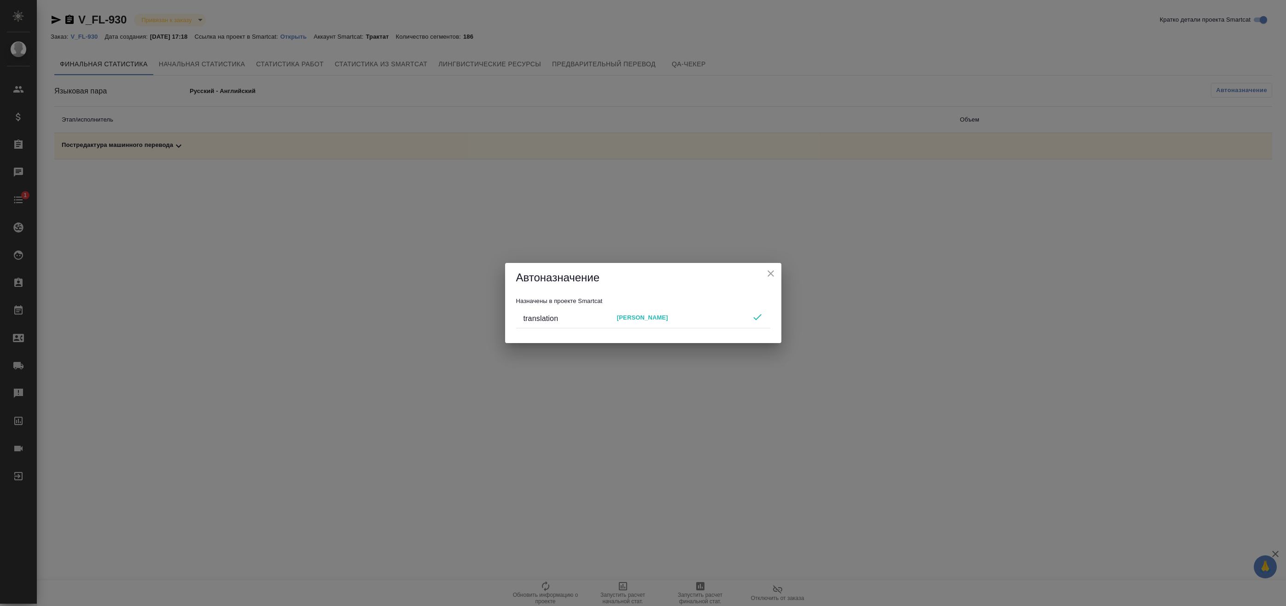
click at [776, 266] on div "Автоназначение" at bounding box center [643, 277] width 276 height 29
click at [776, 274] on icon "close" at bounding box center [770, 273] width 11 height 11
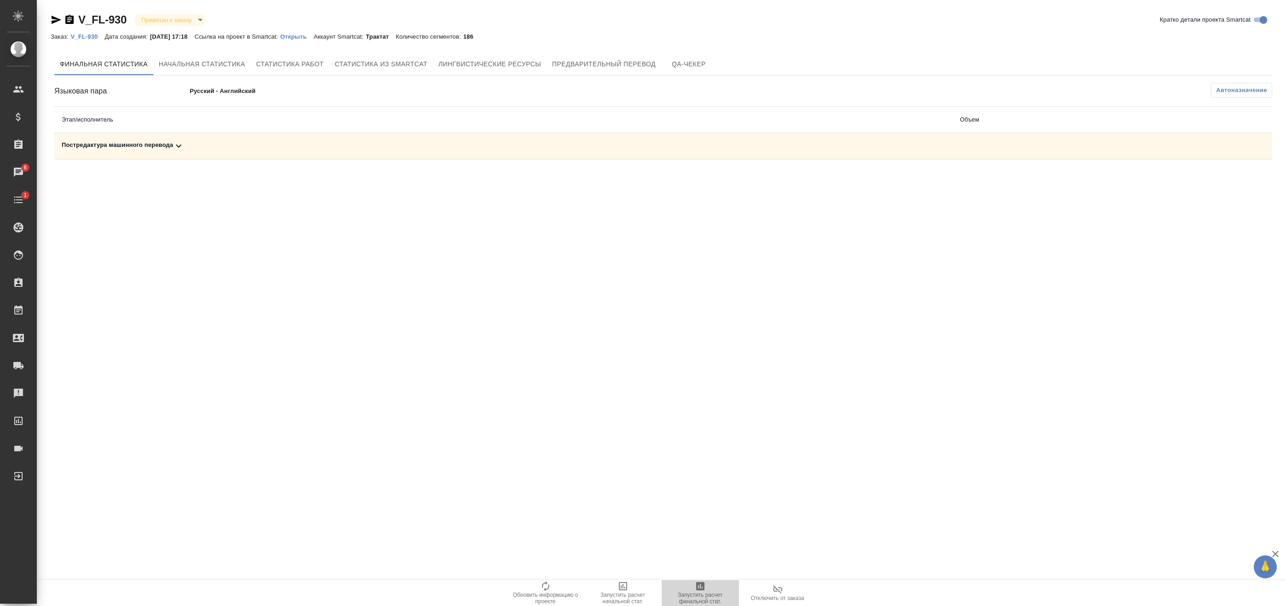
click at [695, 588] on icon "button" at bounding box center [700, 586] width 11 height 11
click at [178, 149] on icon at bounding box center [178, 145] width 11 height 11
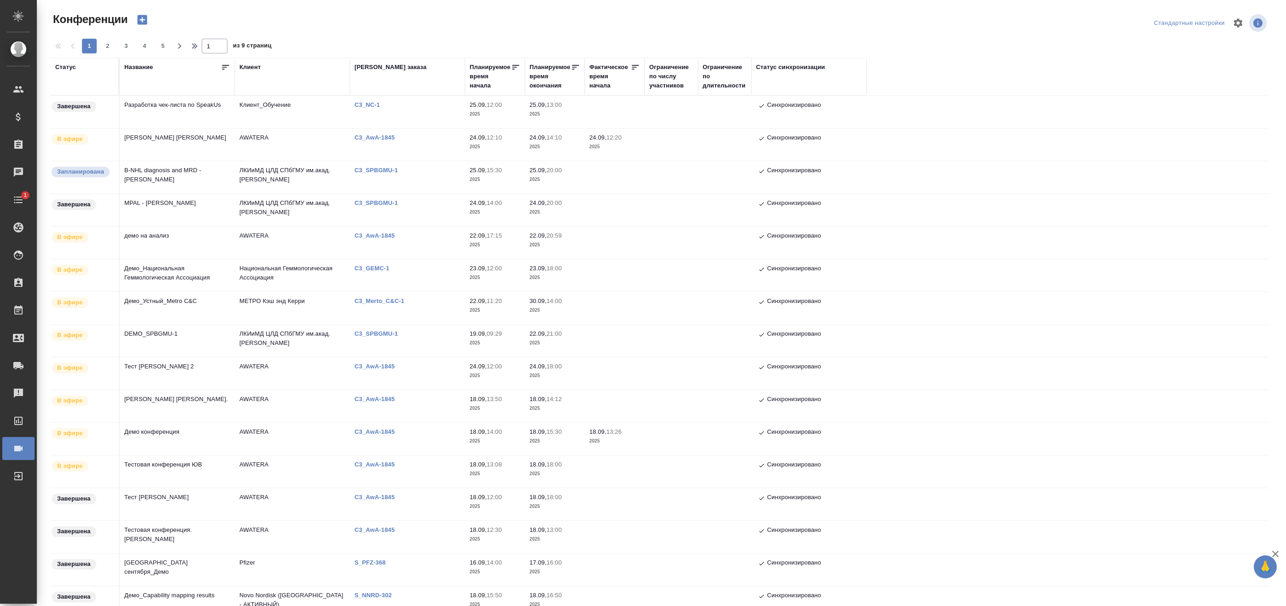
click at [230, 211] on td "MPAL - Marie Christine Bene" at bounding box center [177, 210] width 115 height 32
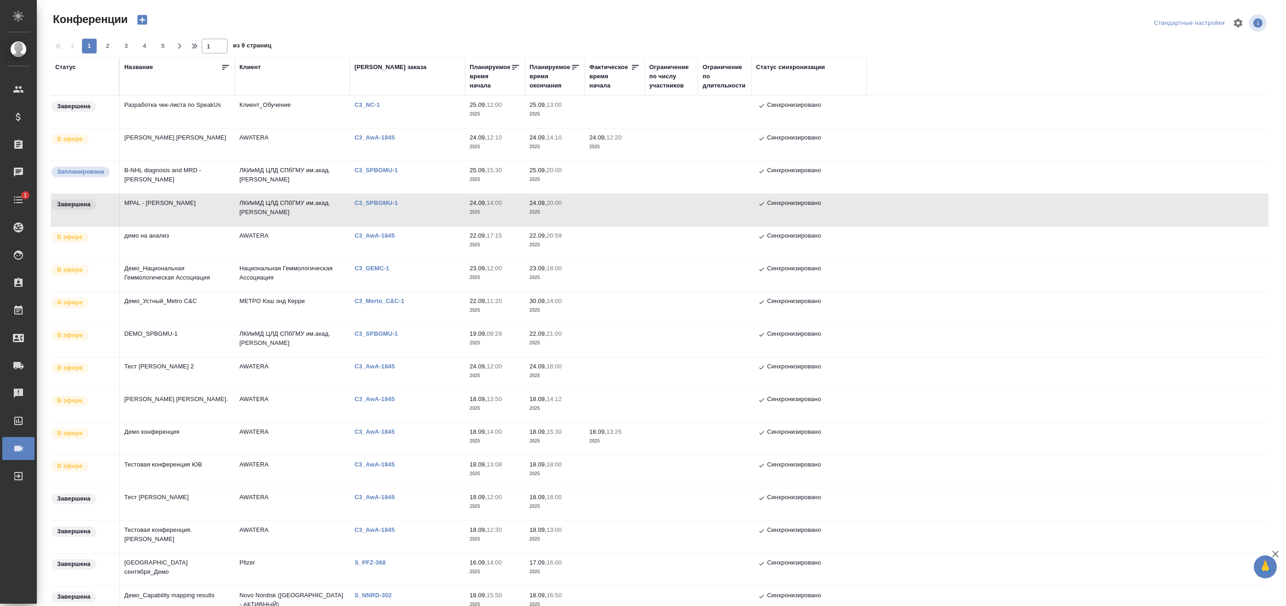
click at [280, 214] on td "ЛКИиМД ЦЛД СПбГМУ им.акад. И.П.Павлова" at bounding box center [292, 210] width 115 height 32
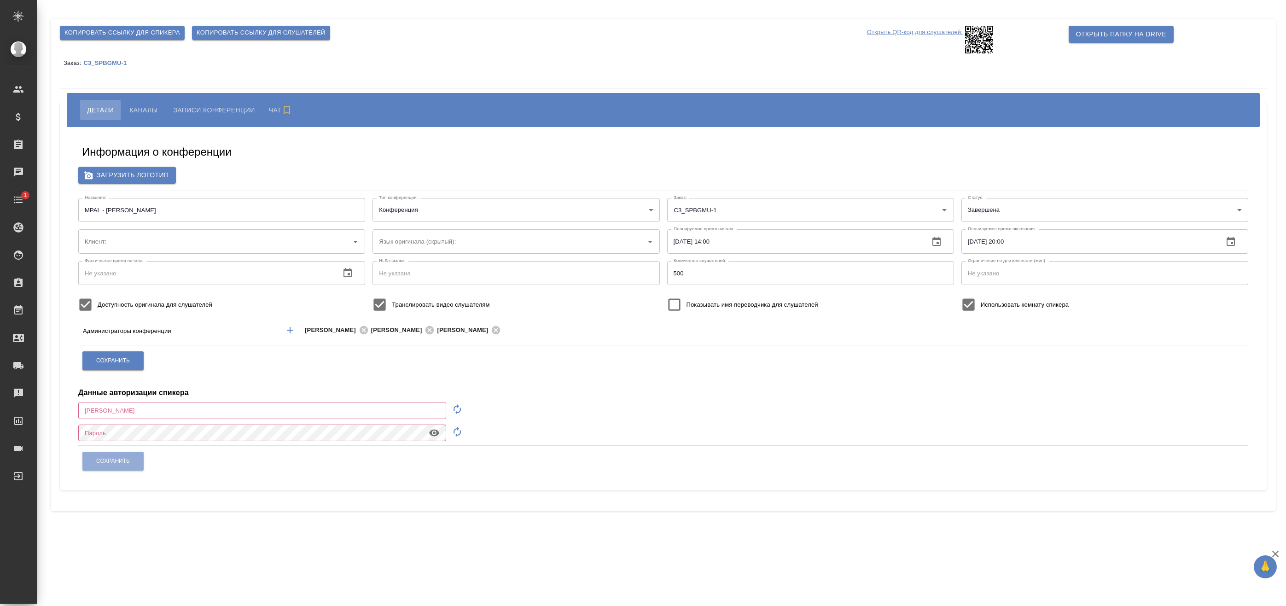
type input "ЛКИиМД ЦЛД СПбГМУ им.акад. [PERSON_NAME]"
type input "[EMAIL_ADDRESS][DOMAIN_NAME]"
click at [234, 112] on span "Записи конференции" at bounding box center [212, 110] width 82 height 11
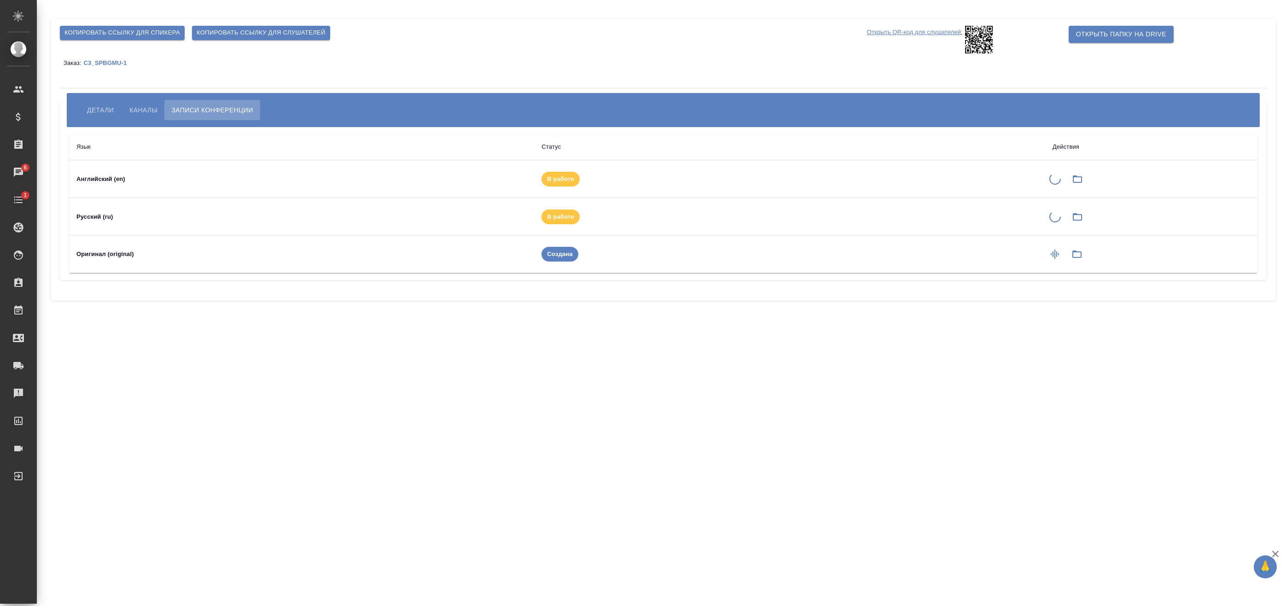
click at [255, 346] on div ".cls-1 fill:#fff; AWATERA Badanyan Artak Клиенты Спецификации Заказы 6 Чаты 1 T…" at bounding box center [643, 303] width 1286 height 606
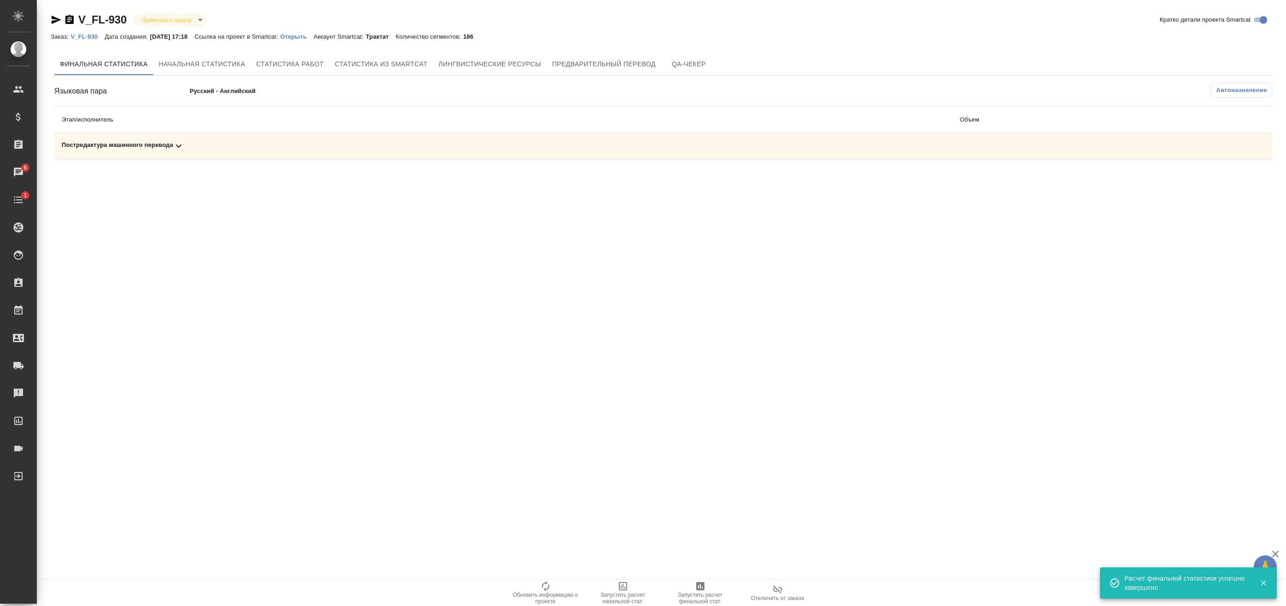
click at [598, 157] on td "Постредактура машинного перевода" at bounding box center [503, 146] width 898 height 26
click at [598, 152] on td "Постредактура машинного перевода" at bounding box center [503, 146] width 898 height 26
click at [613, 141] on div "Постредактура машинного перевода" at bounding box center [504, 145] width 884 height 11
click at [1234, 181] on icon "button" at bounding box center [1231, 177] width 11 height 11
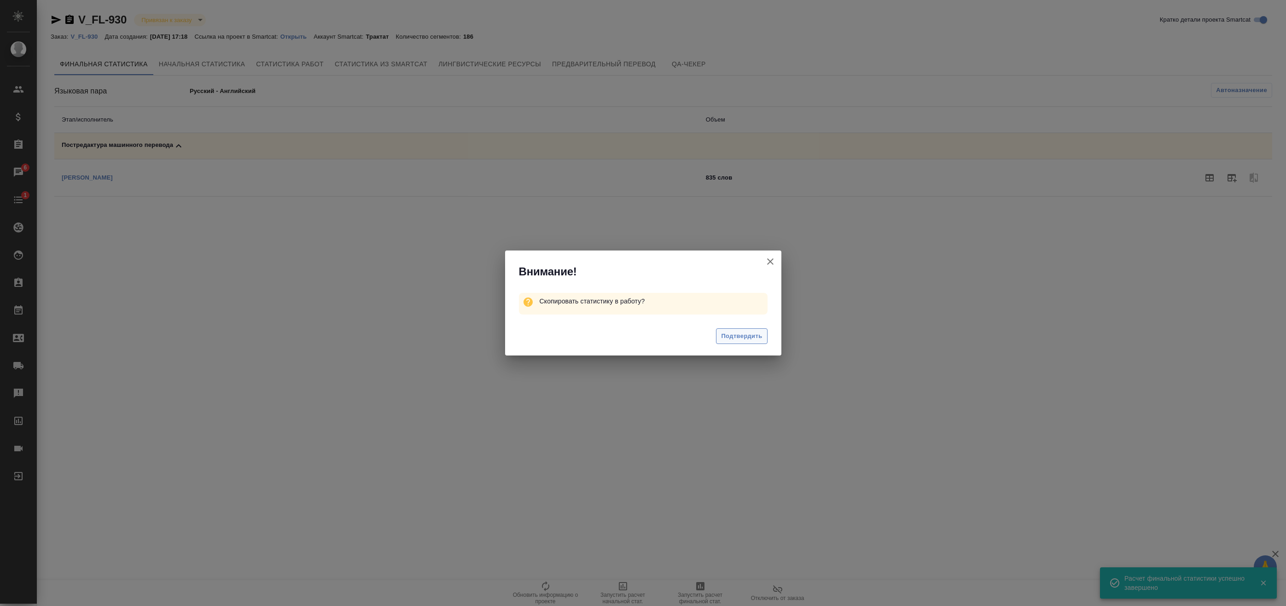
click at [749, 335] on span "Подтвердить" at bounding box center [741, 336] width 41 height 11
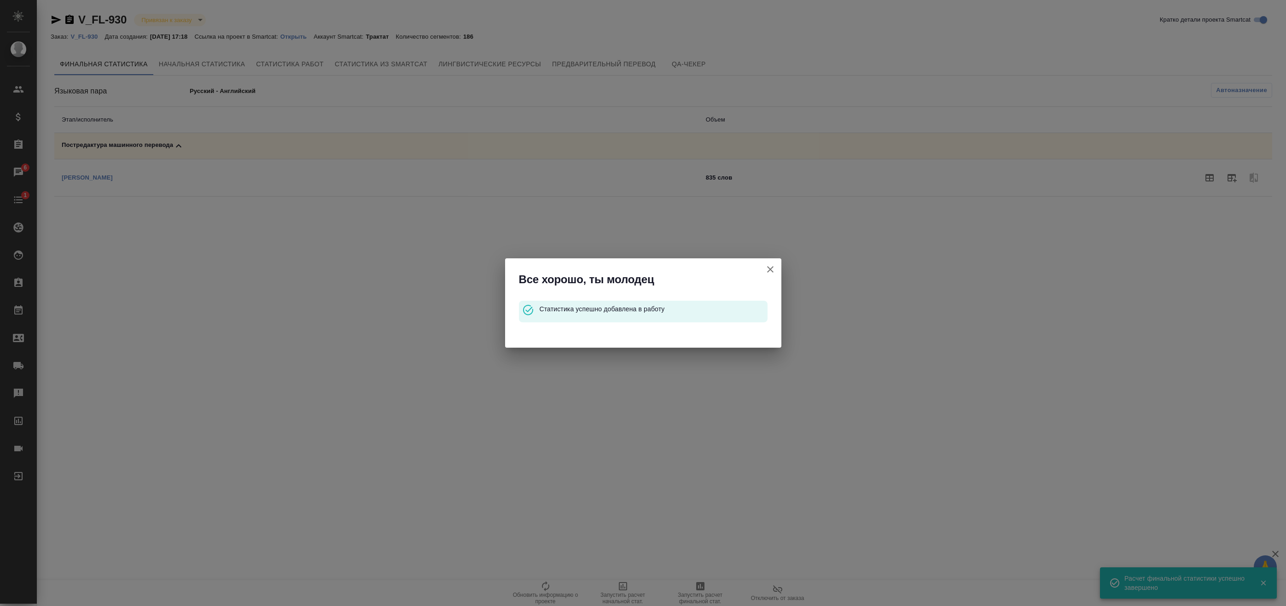
click at [773, 269] on icon "button" at bounding box center [770, 269] width 11 height 11
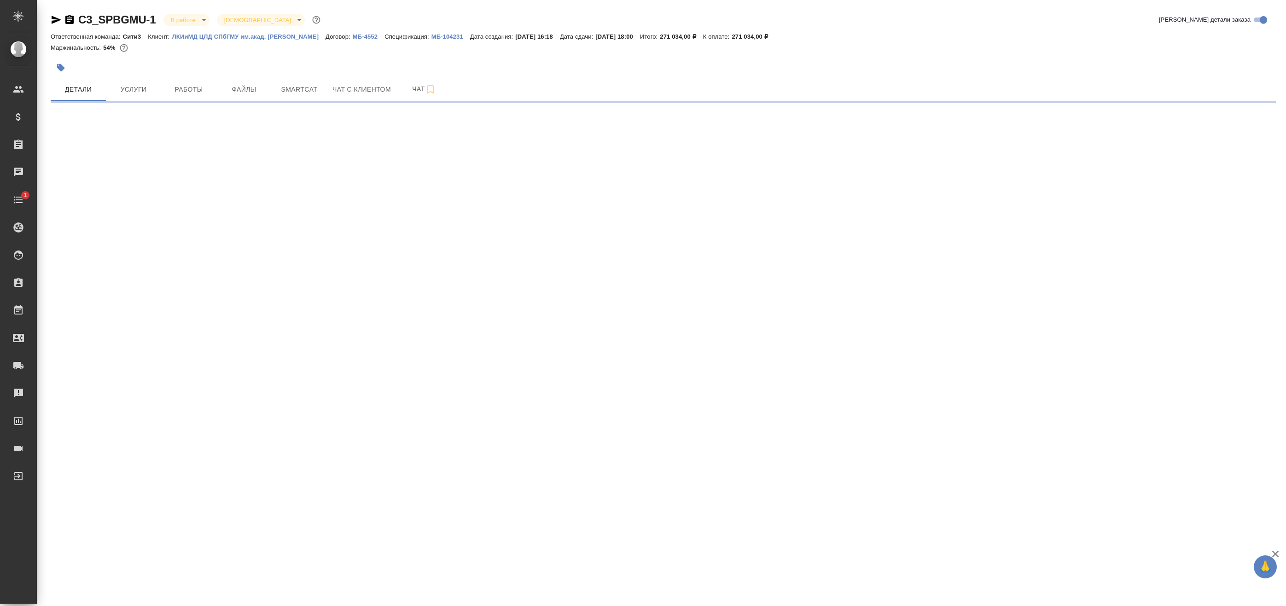
select select "RU"
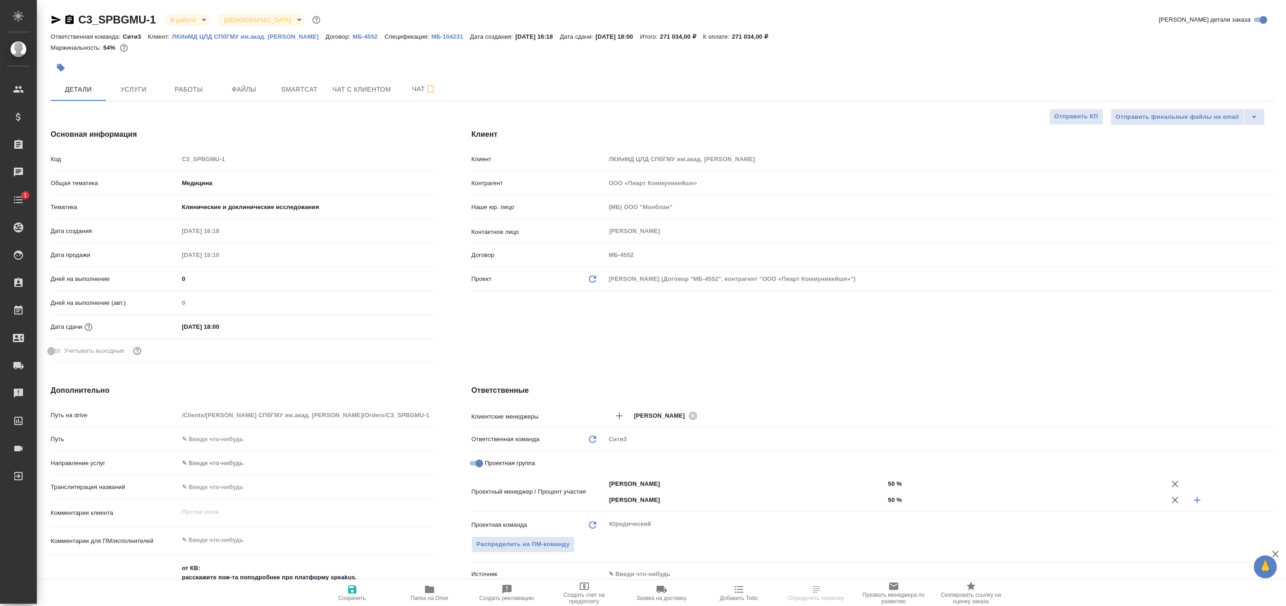
type textarea "x"
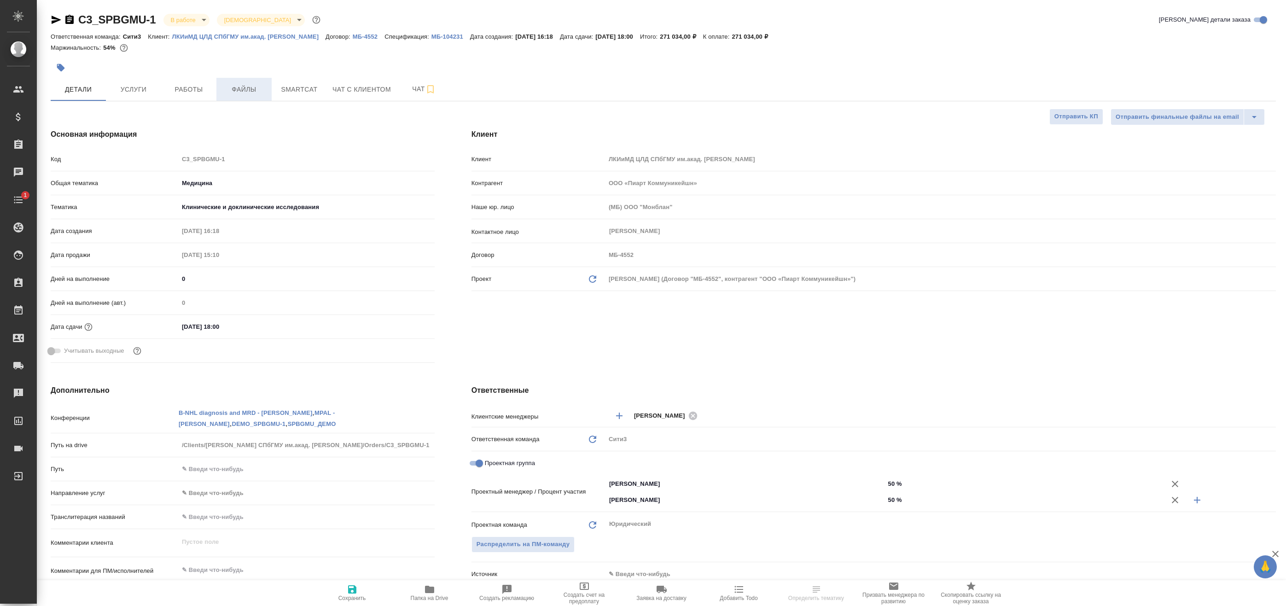
type textarea "x"
click at [265, 87] on span "Файлы" at bounding box center [244, 90] width 44 height 12
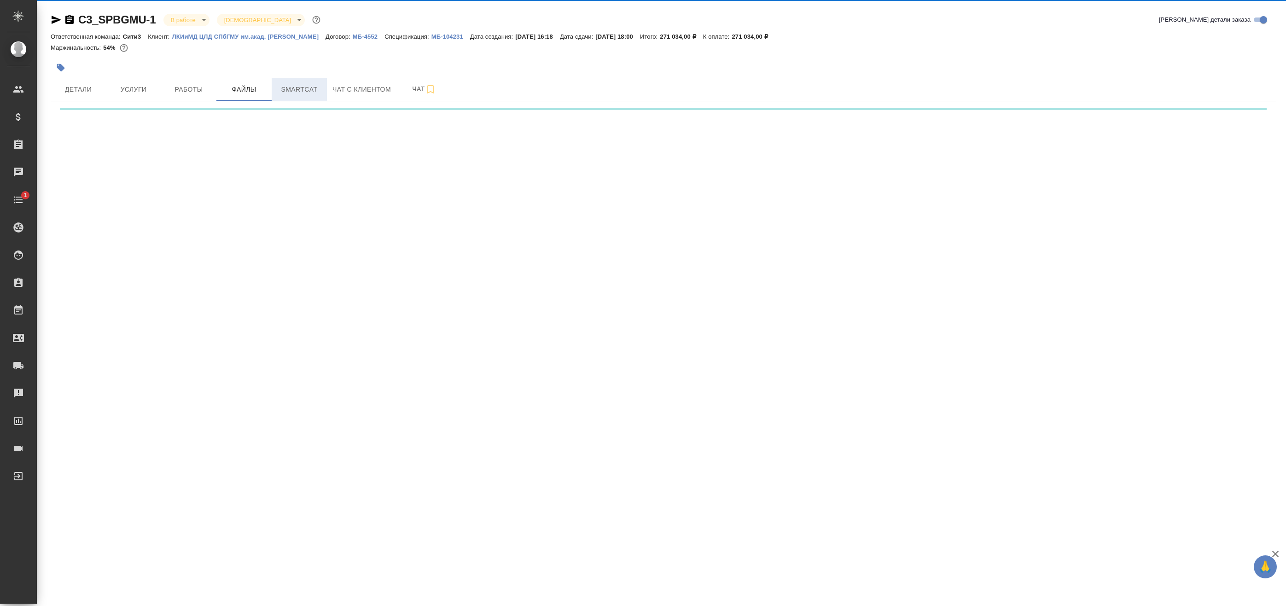
click at [293, 87] on span "Smartcat" at bounding box center [299, 90] width 44 height 12
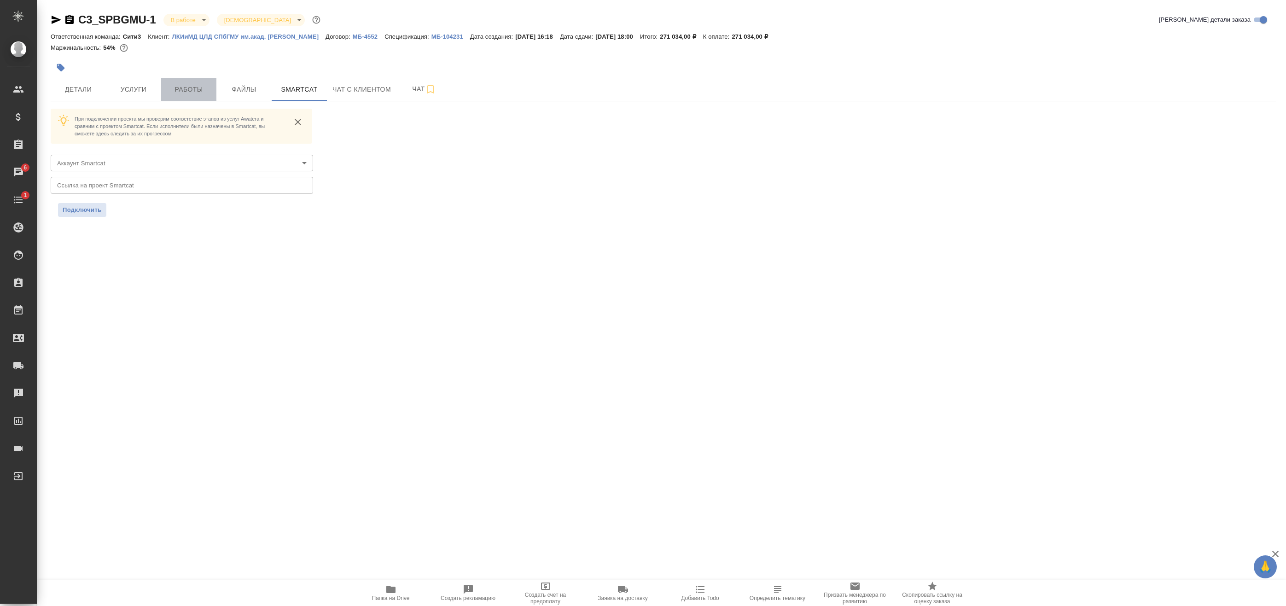
click at [172, 86] on span "Работы" at bounding box center [189, 90] width 44 height 12
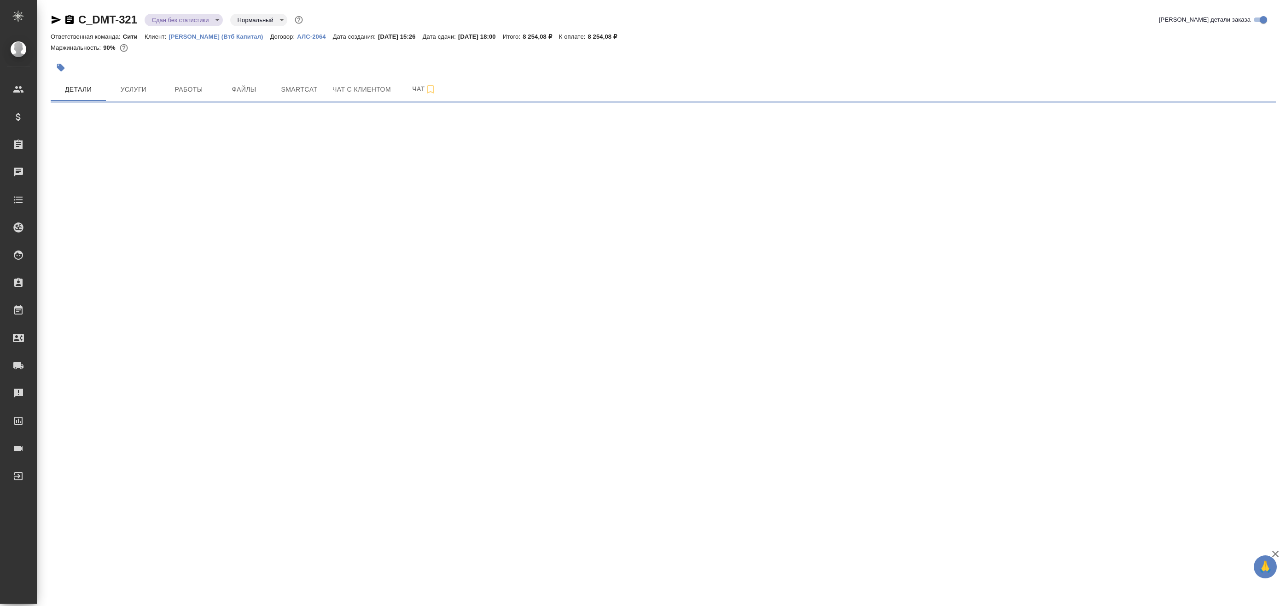
select select "RU"
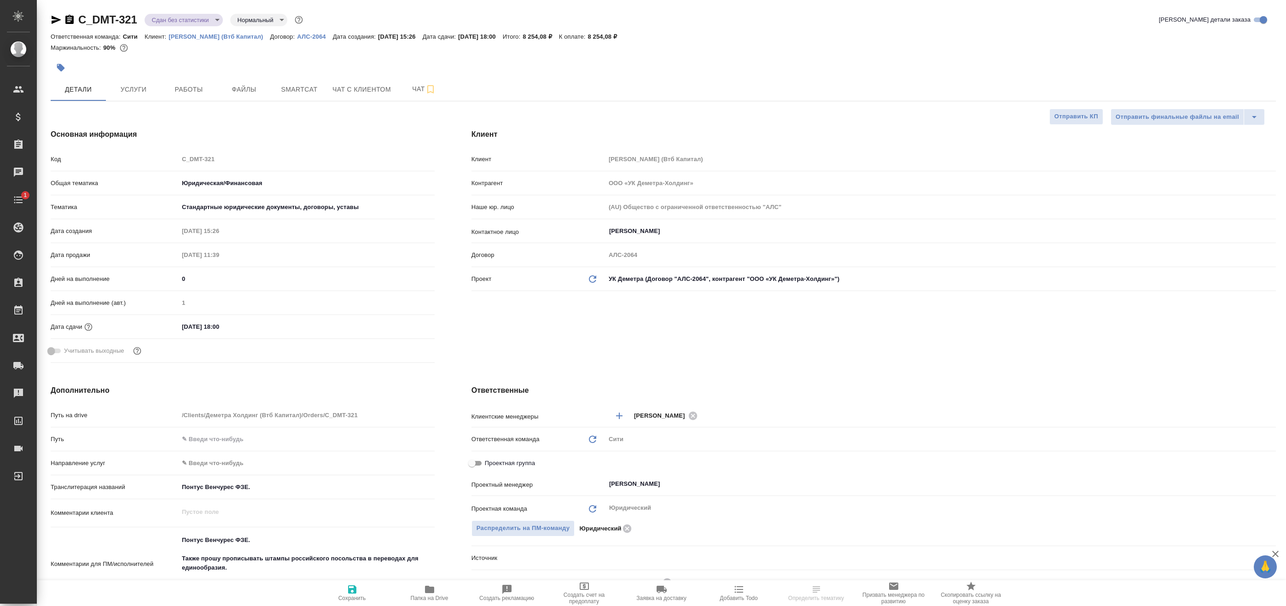
type textarea "x"
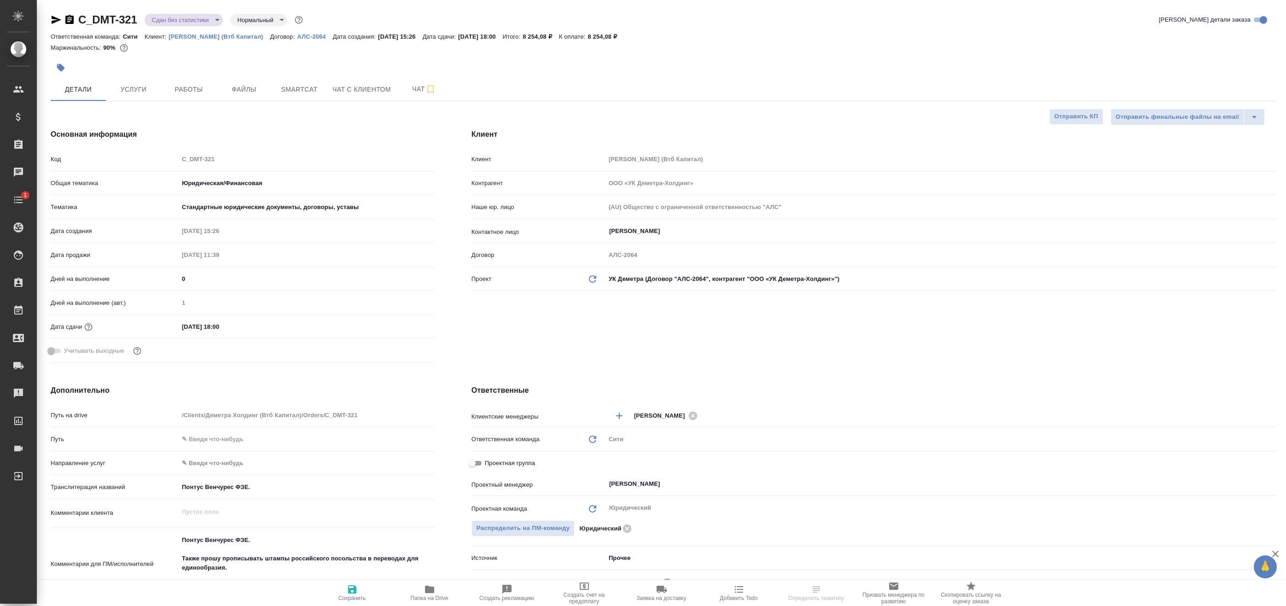
type textarea "x"
click at [205, 91] on span "Работы" at bounding box center [189, 90] width 44 height 12
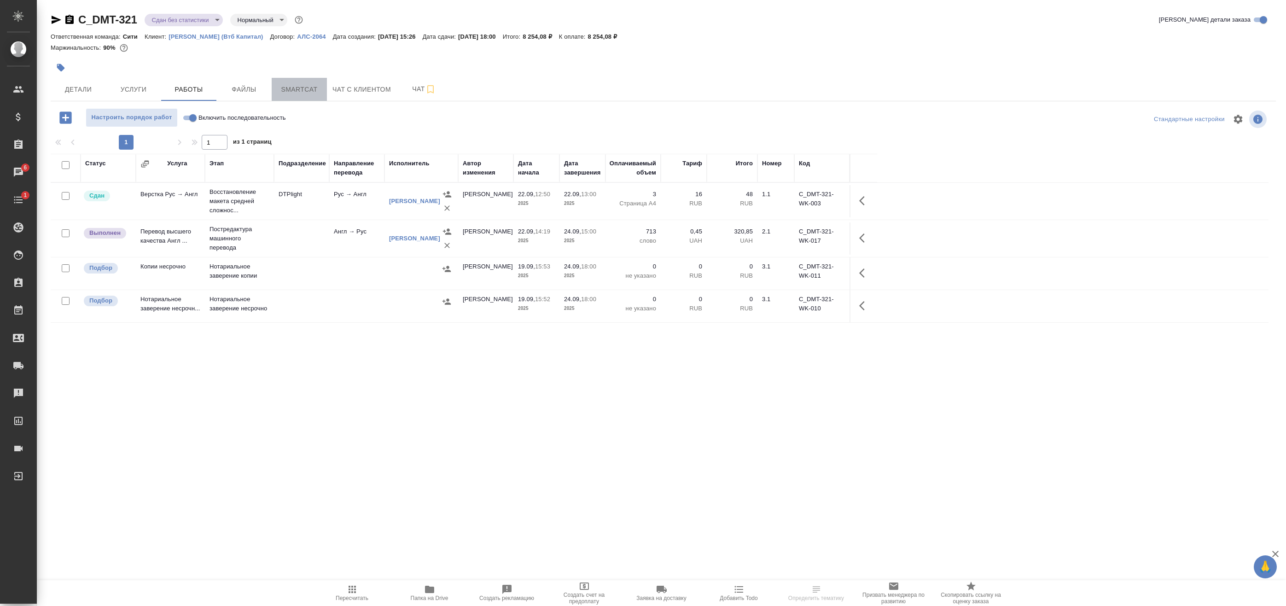
click at [287, 87] on span "Smartcat" at bounding box center [299, 90] width 44 height 12
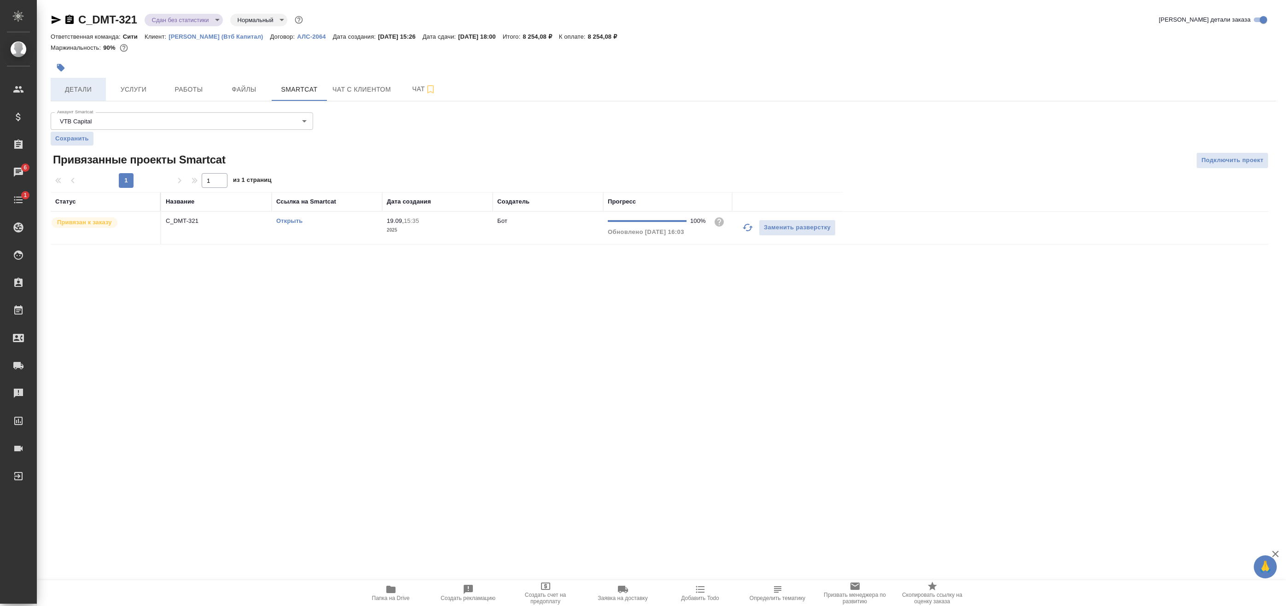
click at [101, 89] on button "Детали" at bounding box center [78, 89] width 55 height 23
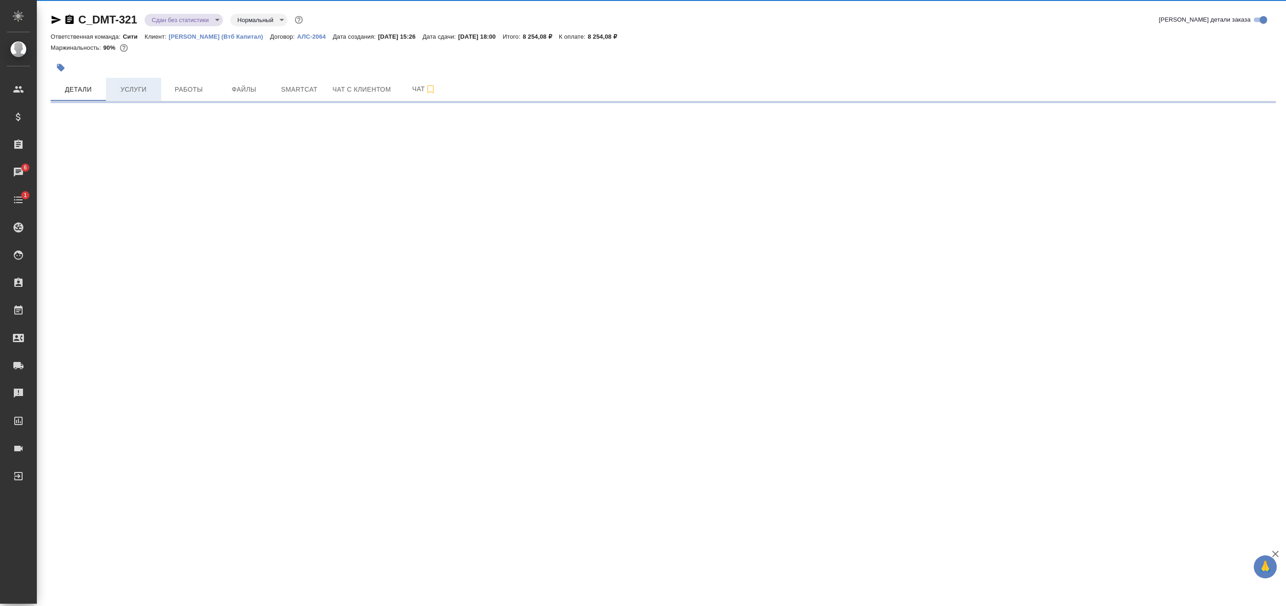
select select "RU"
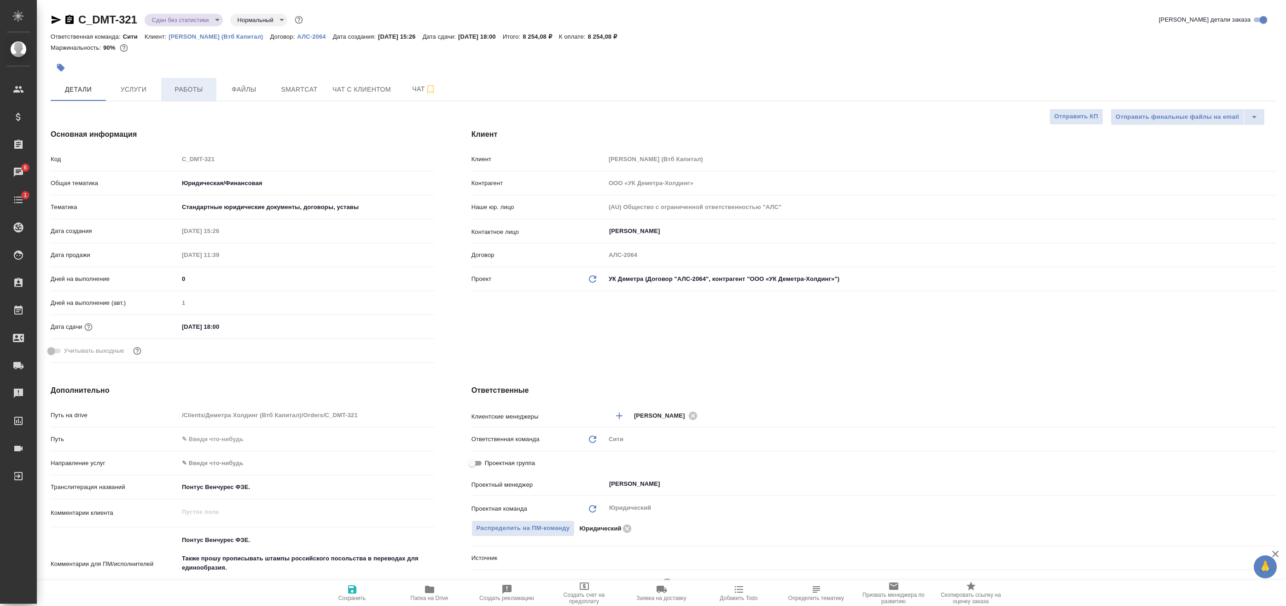
type textarea "x"
click at [216, 92] on button "Работы" at bounding box center [188, 89] width 55 height 23
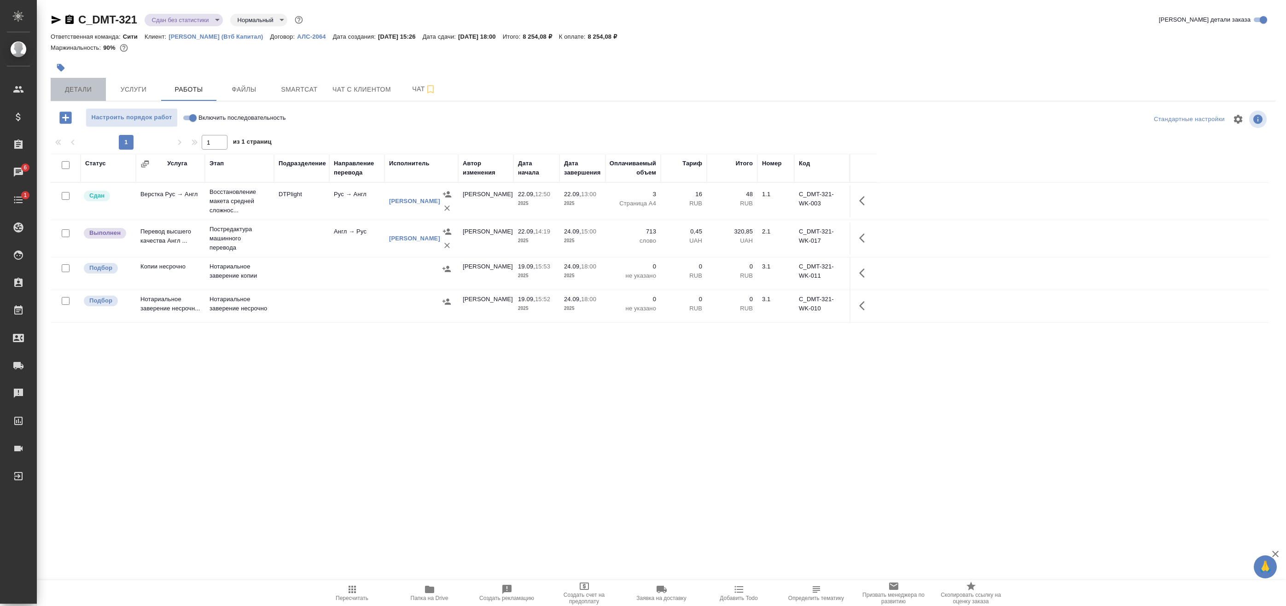
click at [98, 85] on span "Детали" at bounding box center [78, 90] width 44 height 12
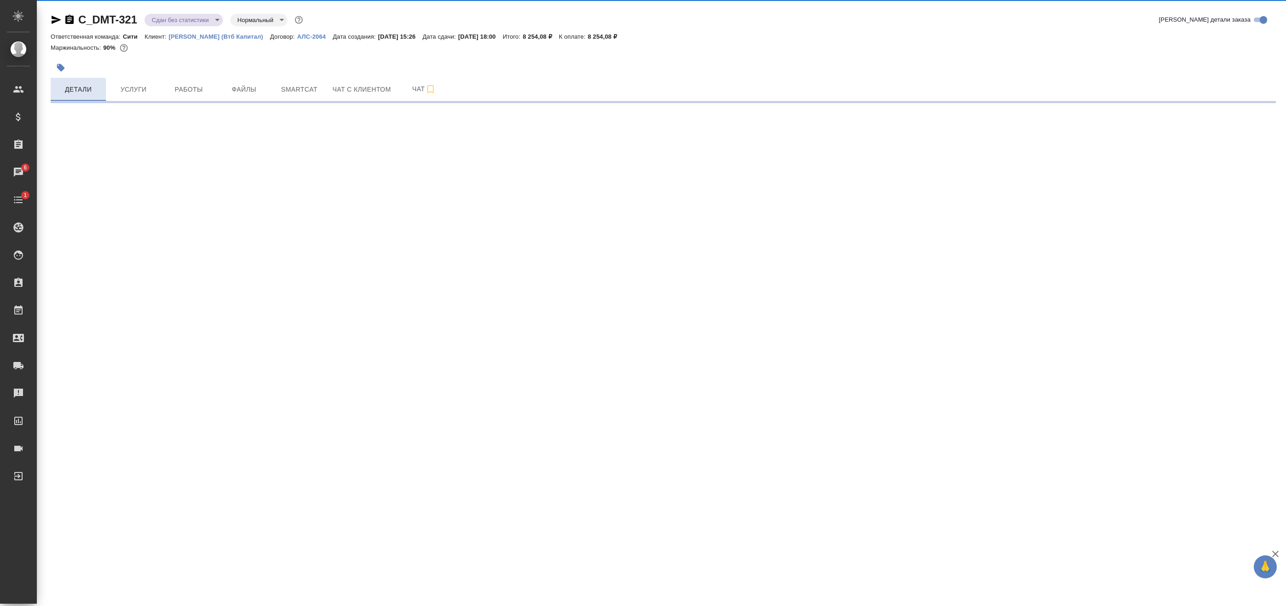
select select "RU"
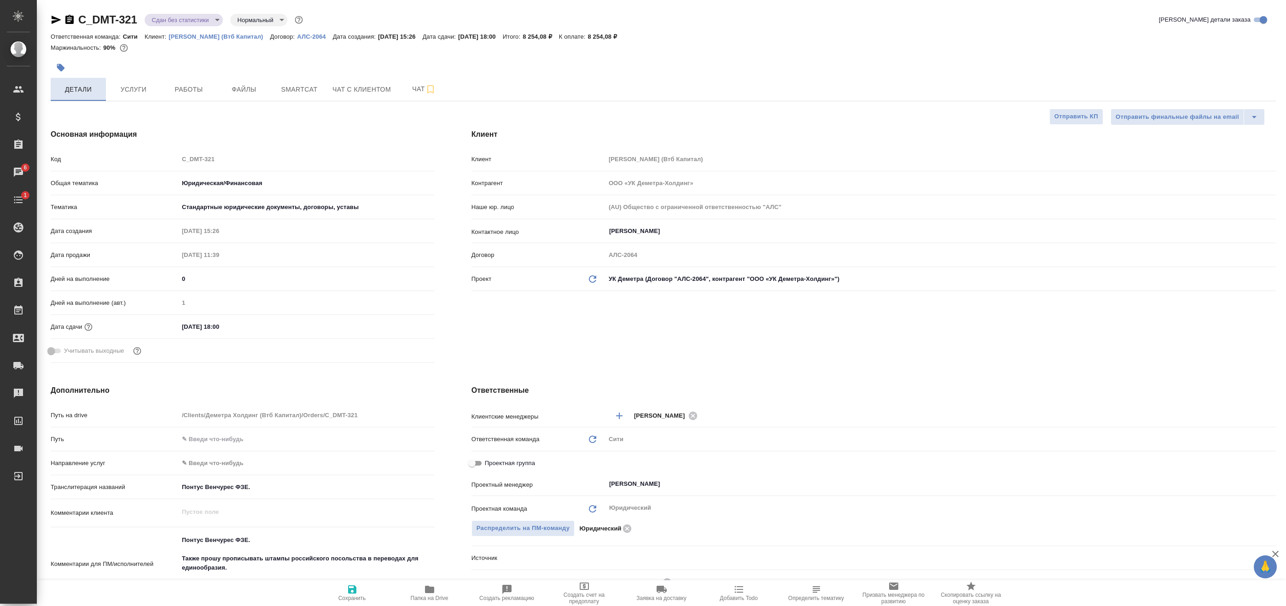
type textarea "x"
click at [159, 17] on body "🙏 .cls-1 fill:#fff; AWATERA Badanyan Artak Клиенты Спецификации Заказы 6 Чаты 1…" at bounding box center [643, 303] width 1286 height 606
click at [169, 123] on li "Выполнен" at bounding box center [187, 129] width 84 height 16
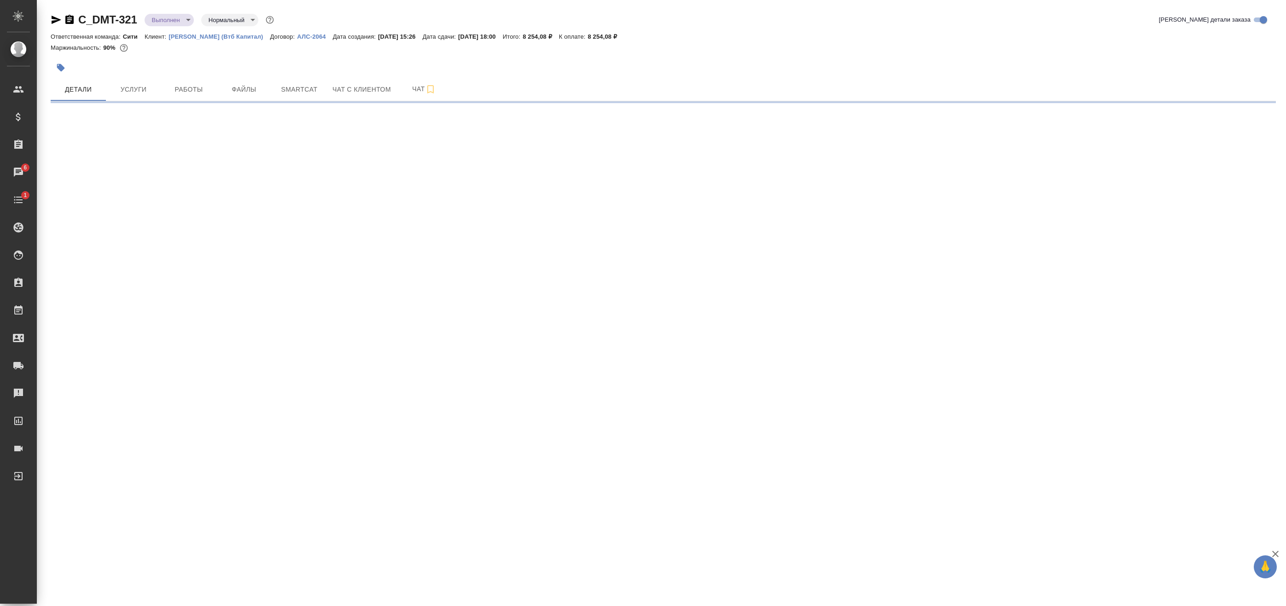
select select "RU"
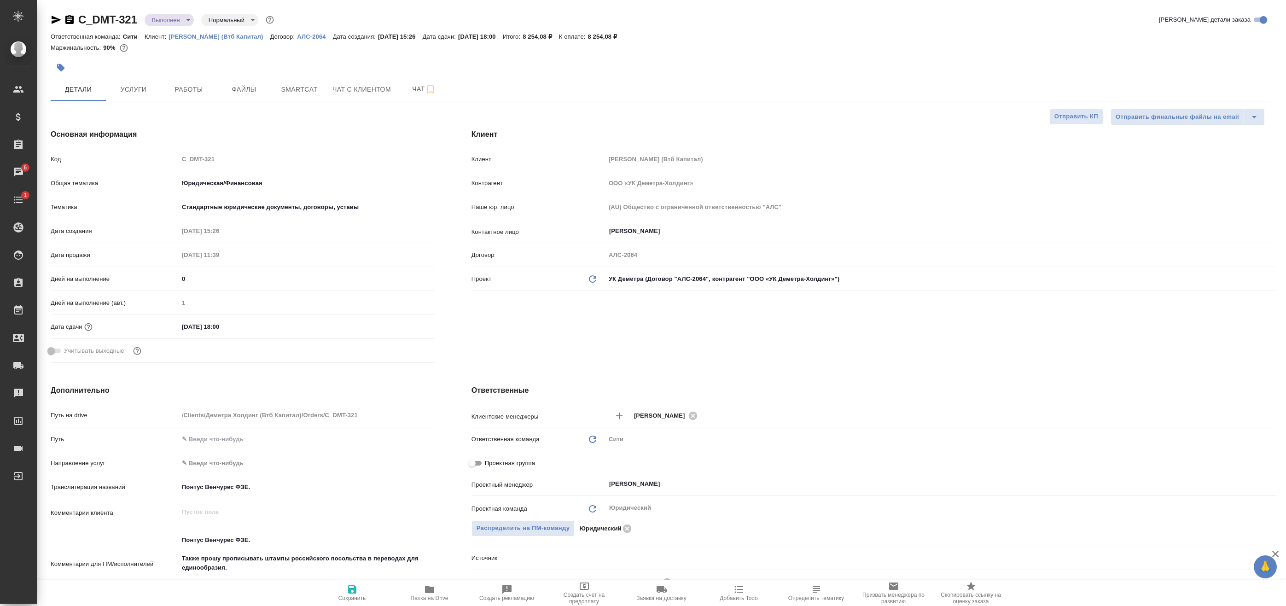
type textarea "x"
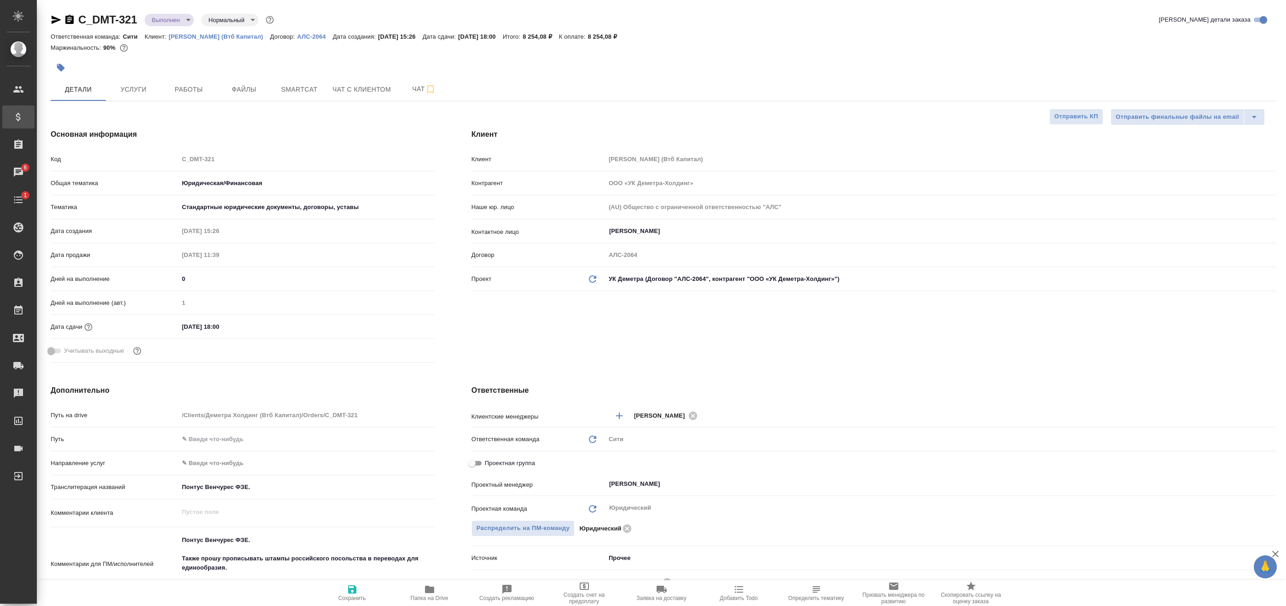
type textarea "x"
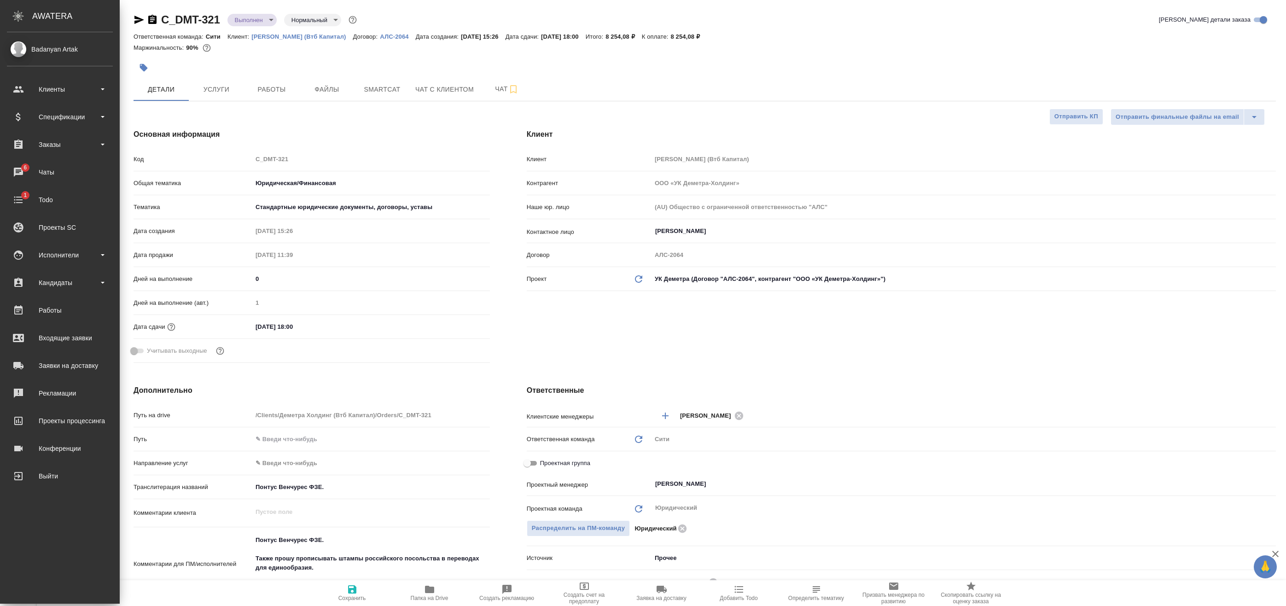
type textarea "x"
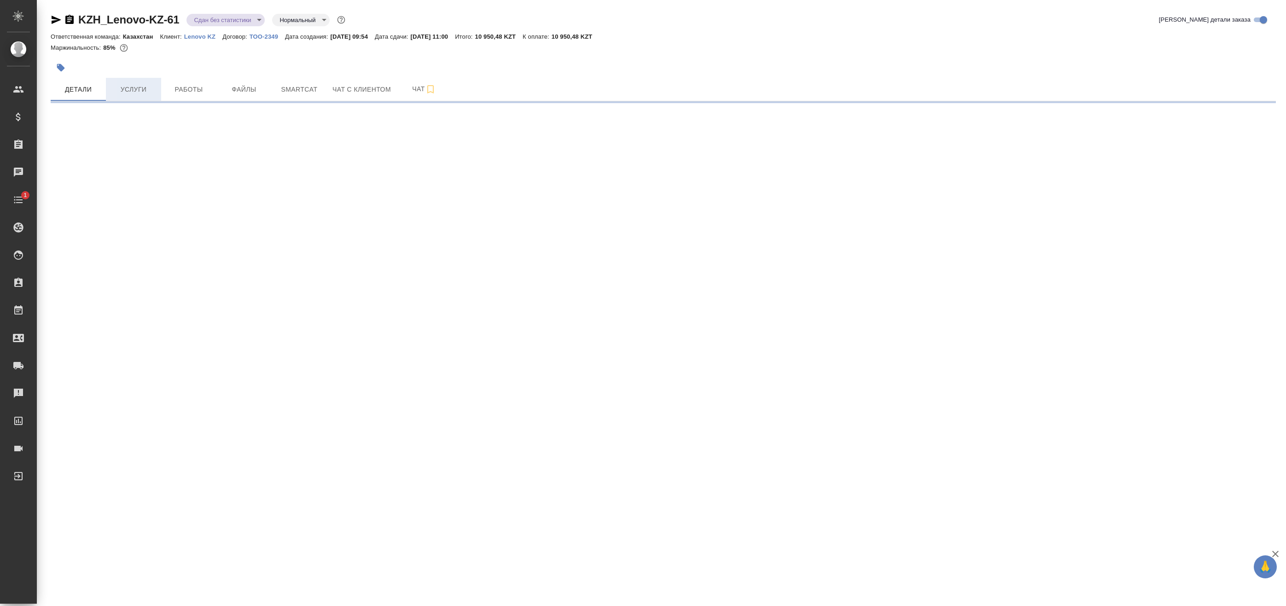
select select "RU"
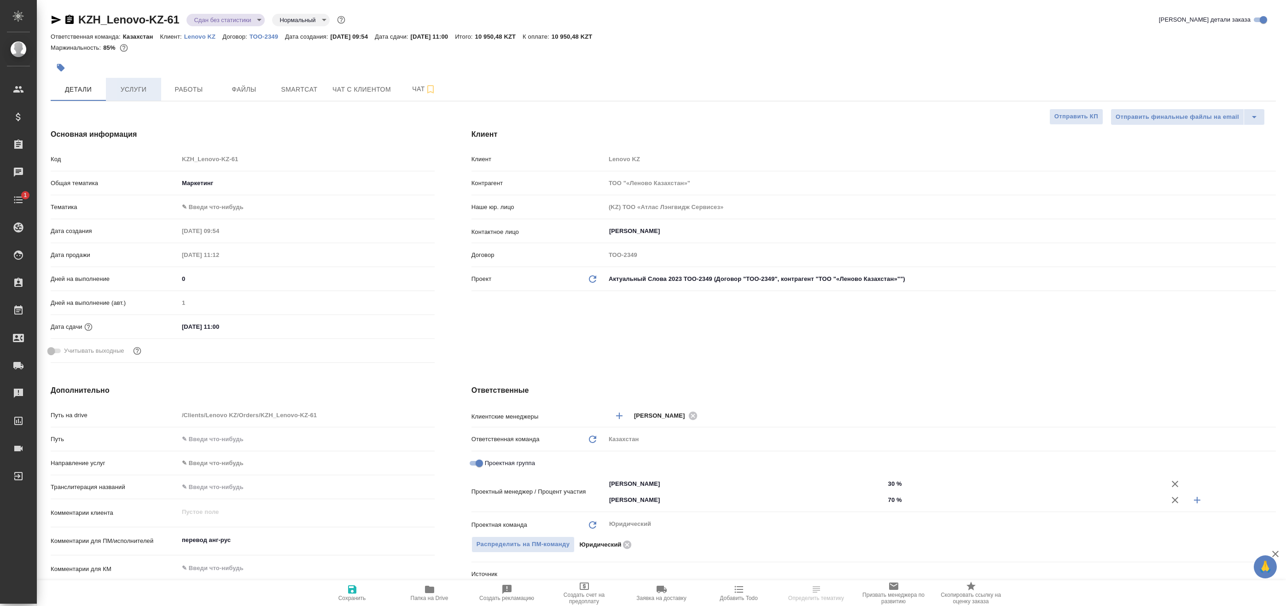
type textarea "x"
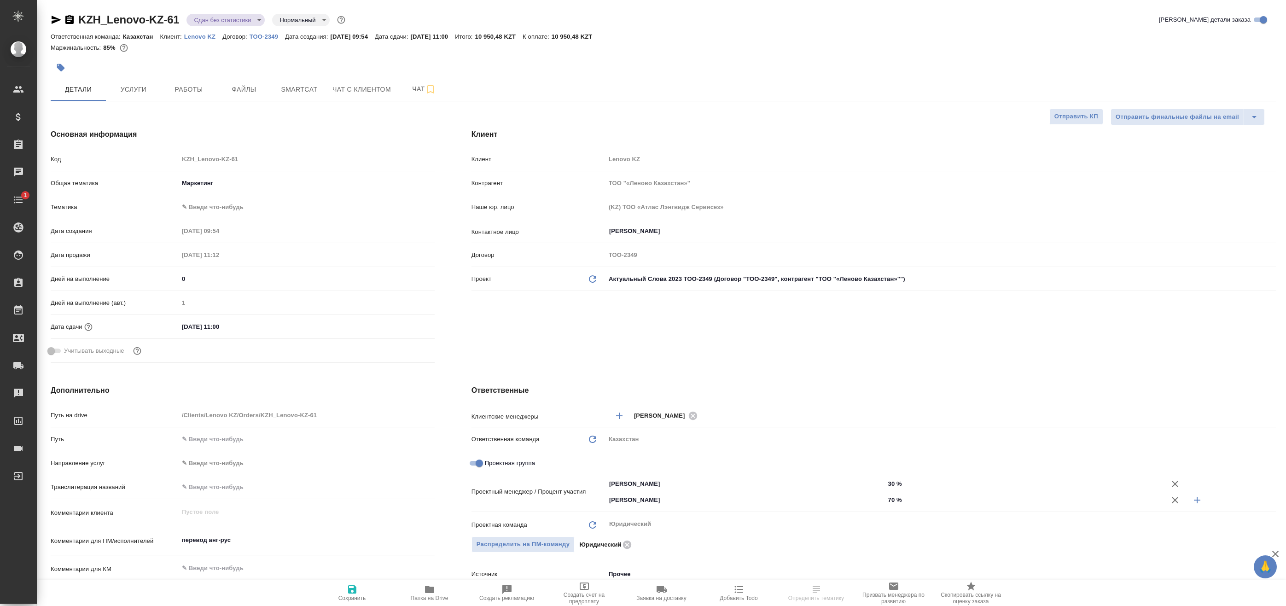
type textarea "x"
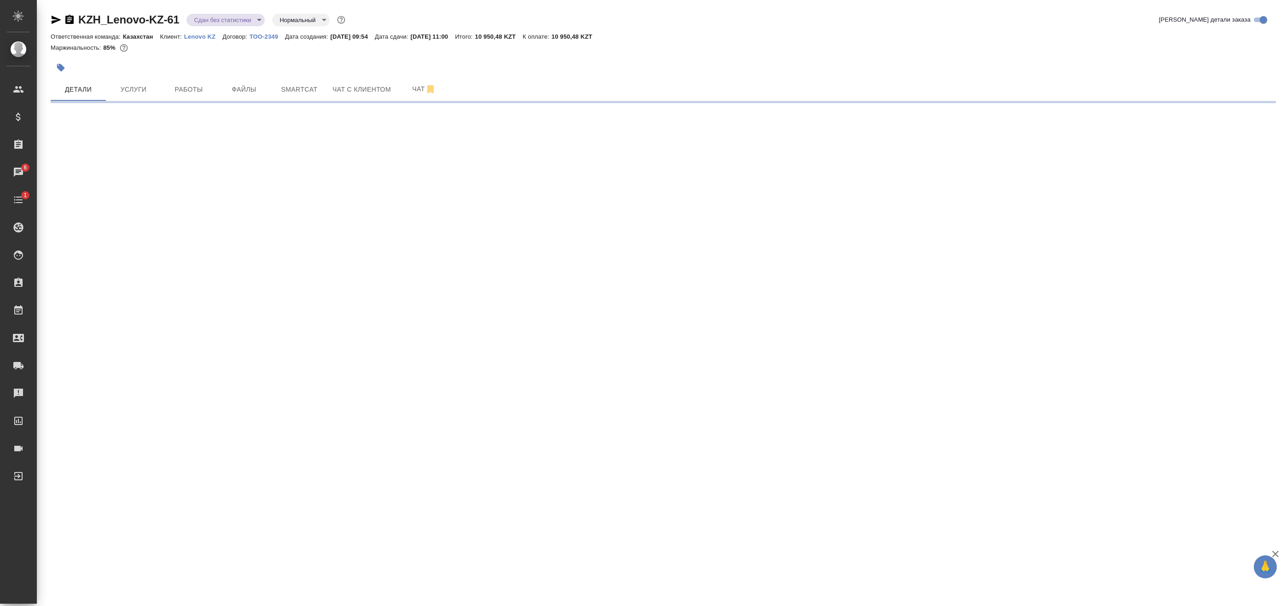
select select "RU"
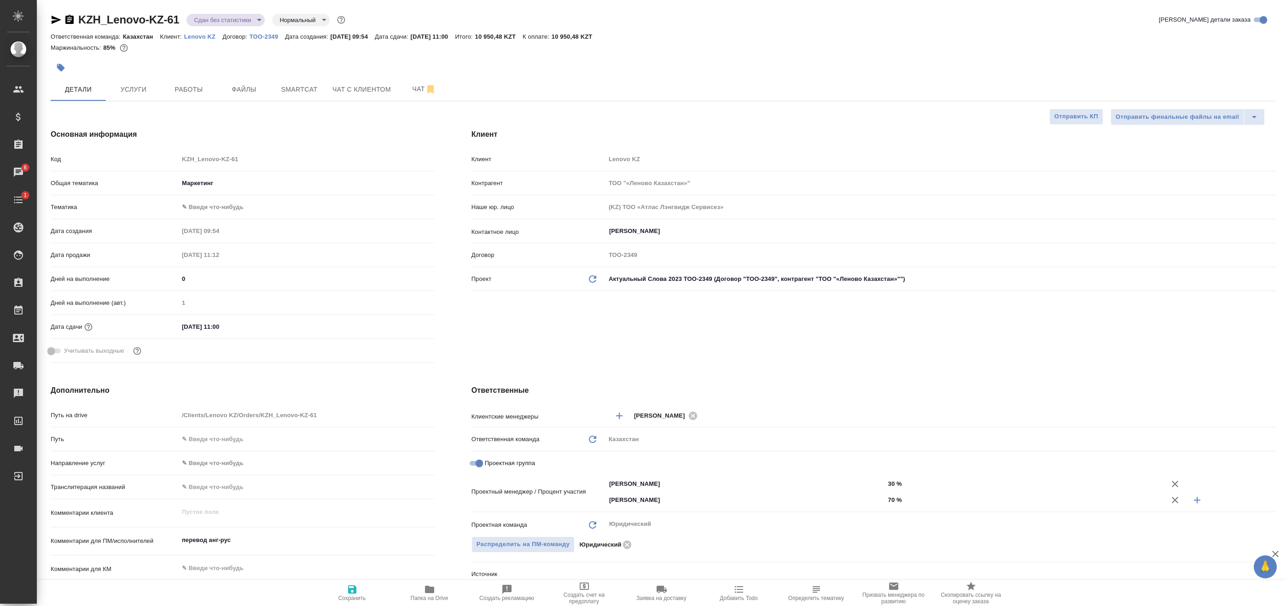
type textarea "x"
click at [55, 22] on icon "button" at bounding box center [57, 20] width 10 height 8
click at [197, 91] on span "Работы" at bounding box center [189, 90] width 44 height 12
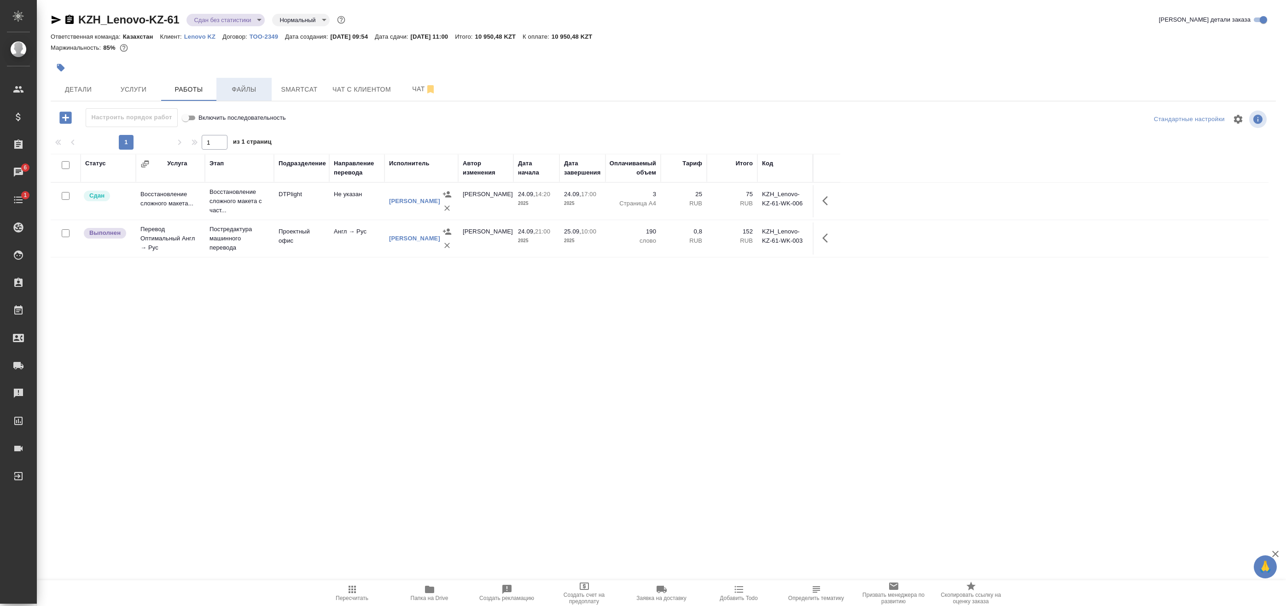
click at [260, 90] on span "Файлы" at bounding box center [244, 90] width 44 height 12
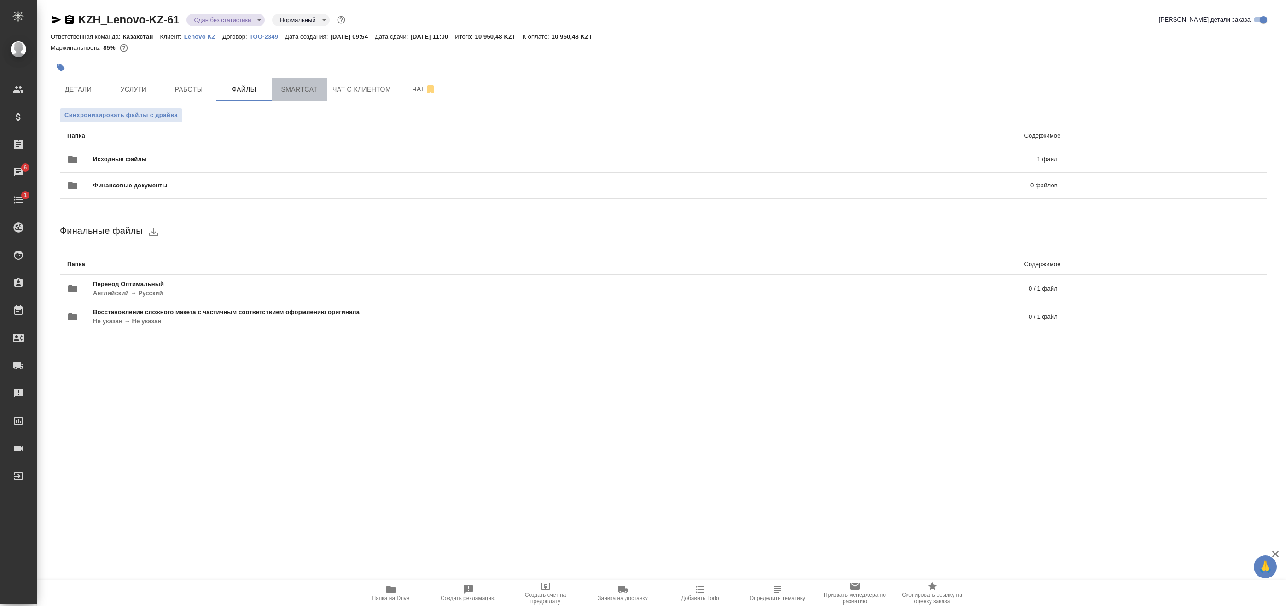
click at [292, 90] on span "Smartcat" at bounding box center [299, 90] width 44 height 12
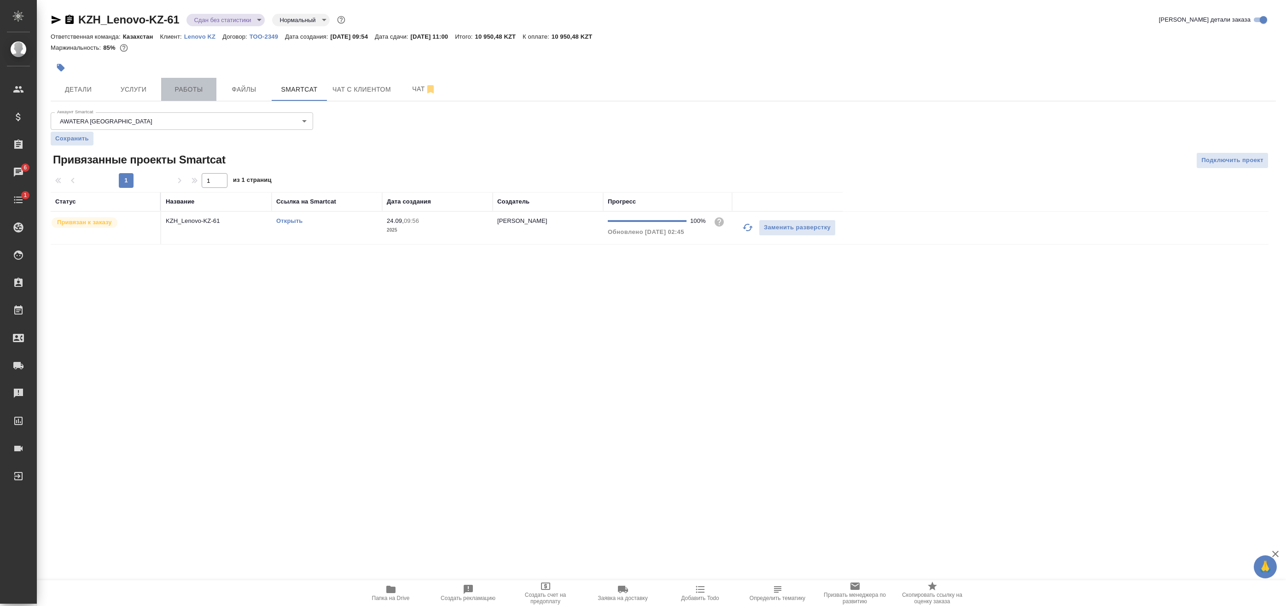
click at [168, 87] on span "Работы" at bounding box center [189, 90] width 44 height 12
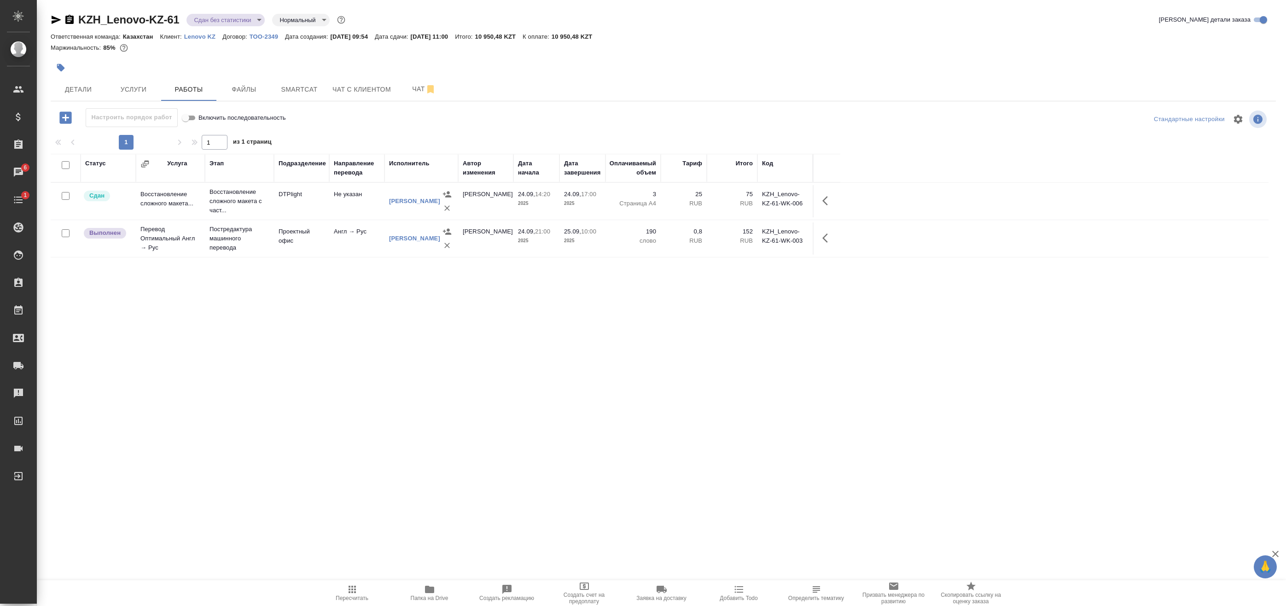
click at [434, 596] on span "Папка на Drive" at bounding box center [430, 598] width 38 height 6
click at [282, 92] on span "Smartcat" at bounding box center [299, 90] width 44 height 12
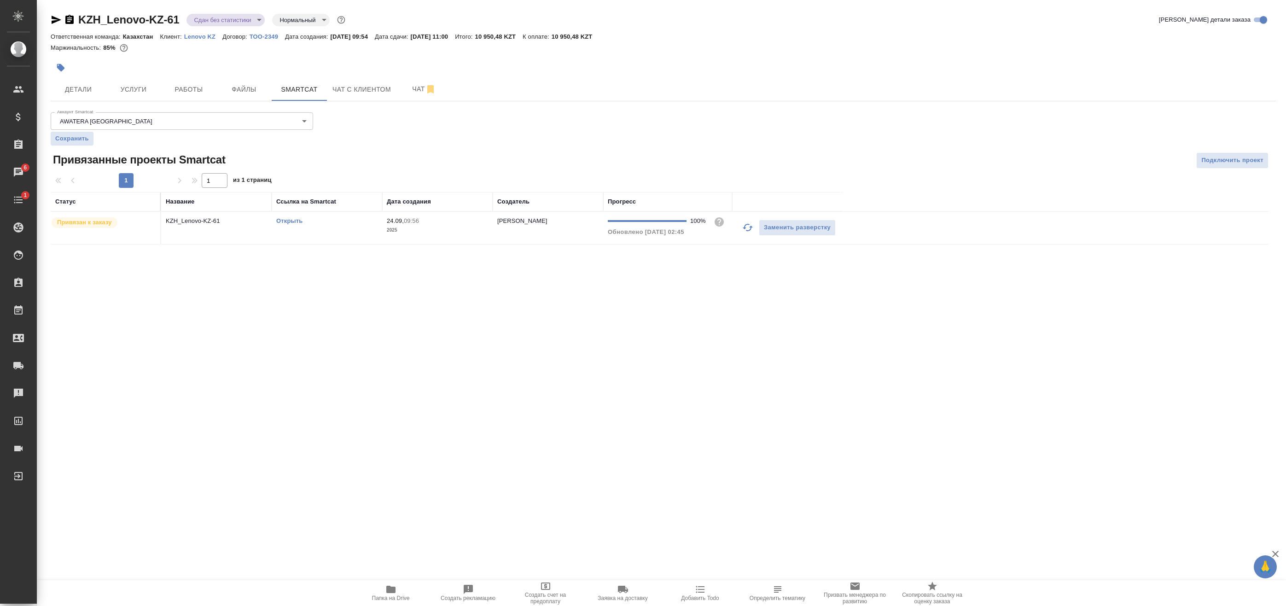
click at [222, 230] on td "KZH_Lenovo-KZ-61" at bounding box center [216, 228] width 111 height 32
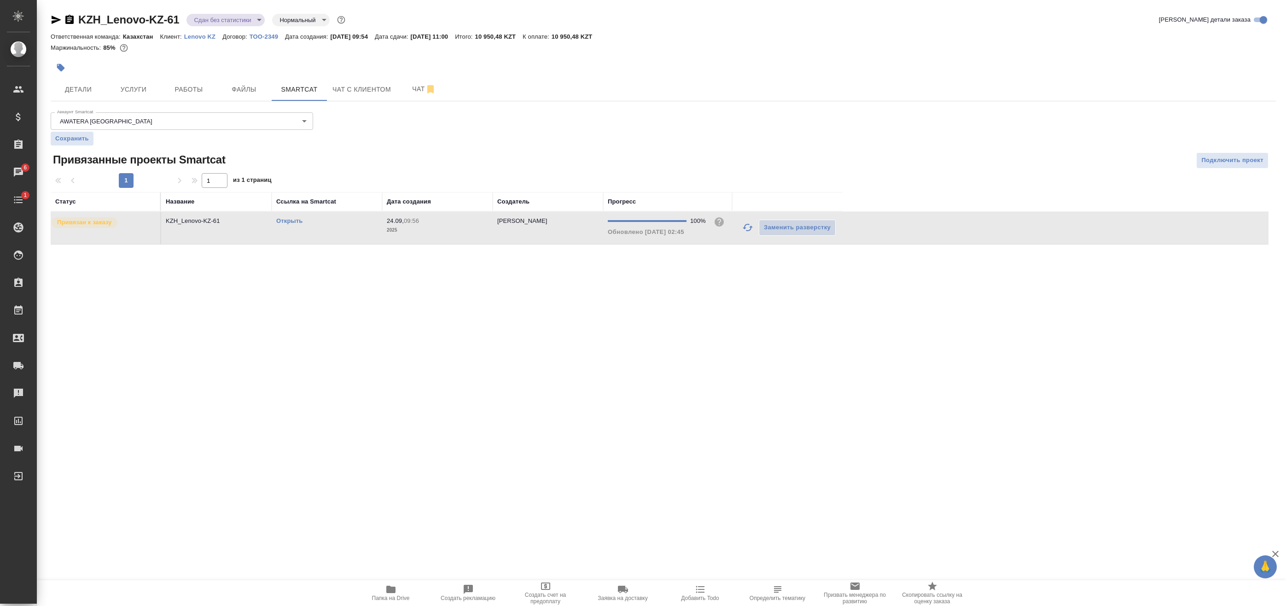
click at [222, 230] on td "KZH_Lenovo-KZ-61" at bounding box center [216, 228] width 111 height 32
click at [184, 87] on span "Работы" at bounding box center [189, 90] width 44 height 12
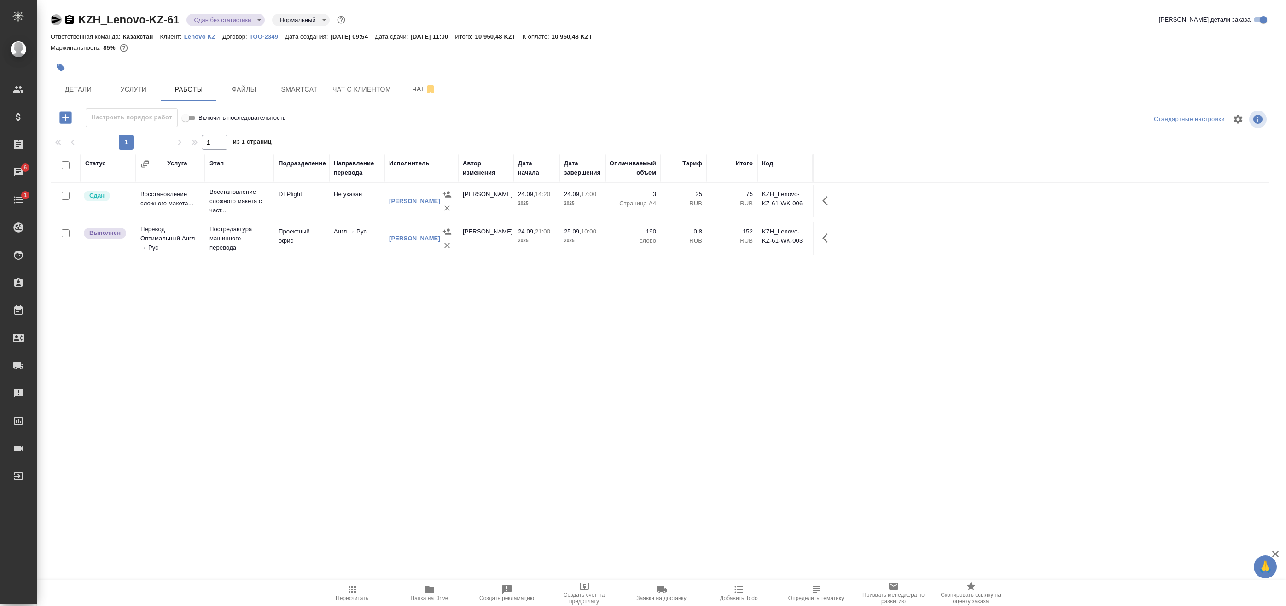
click at [55, 20] on icon "button" at bounding box center [57, 20] width 10 height 8
click at [302, 371] on div "Статус Услуга Этап Подразделение Направление перевода Исполнитель Автор изменен…" at bounding box center [660, 361] width 1218 height 414
click at [89, 88] on span "Детали" at bounding box center [78, 90] width 44 height 12
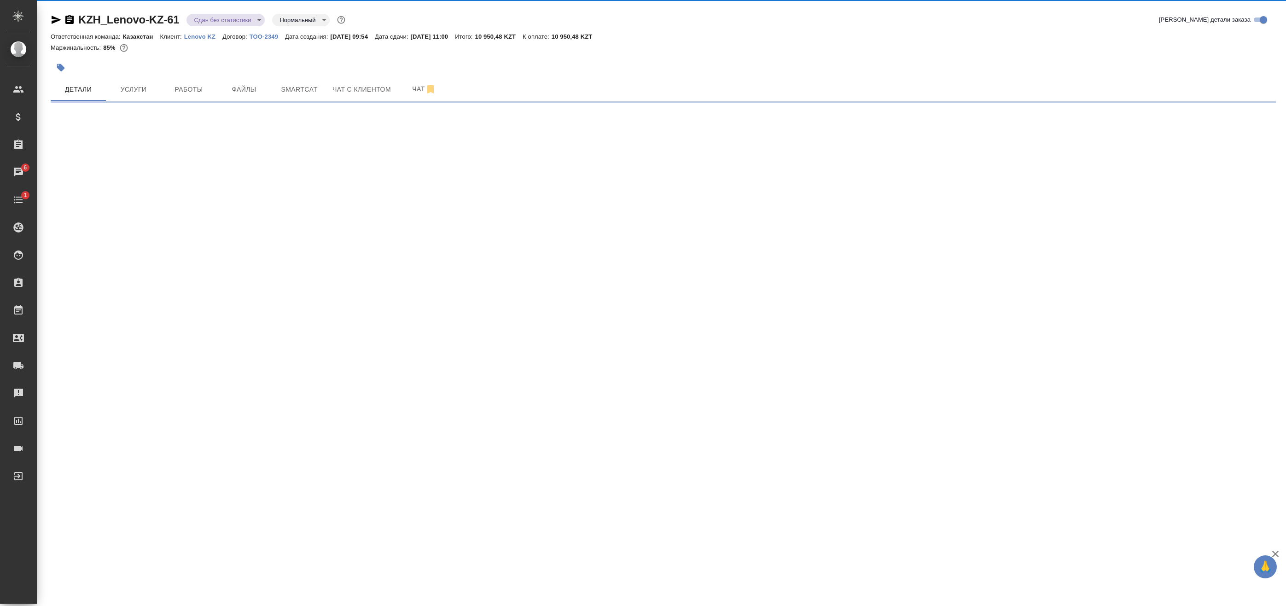
select select "RU"
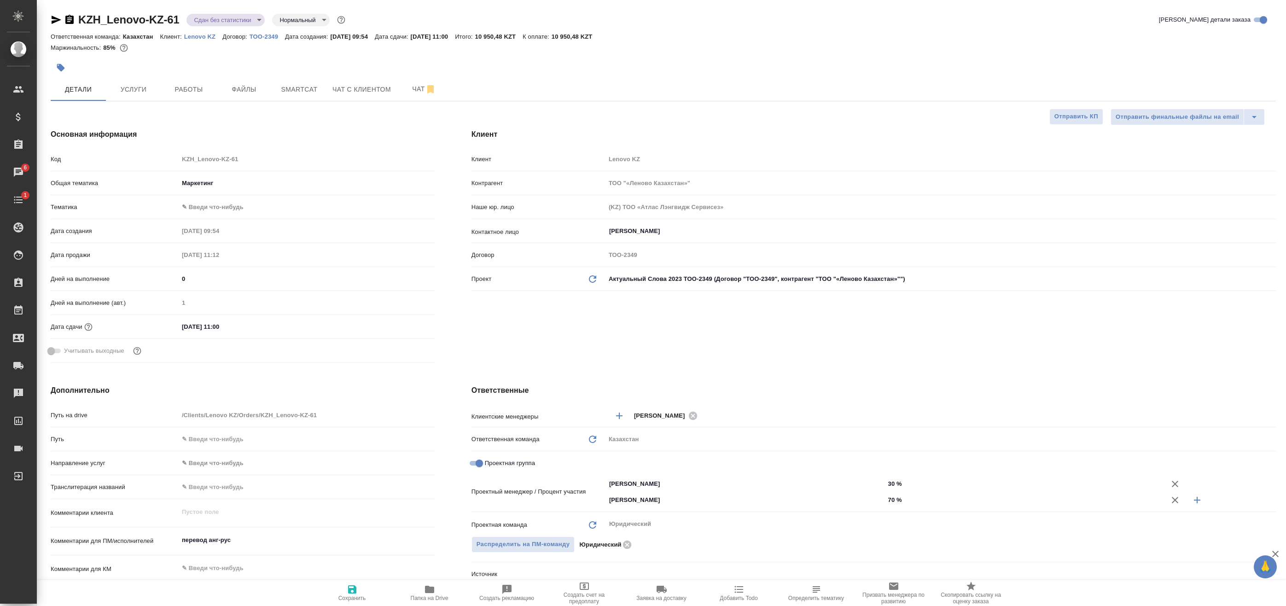
type textarea "x"
click at [165, 85] on button "Работы" at bounding box center [188, 89] width 55 height 23
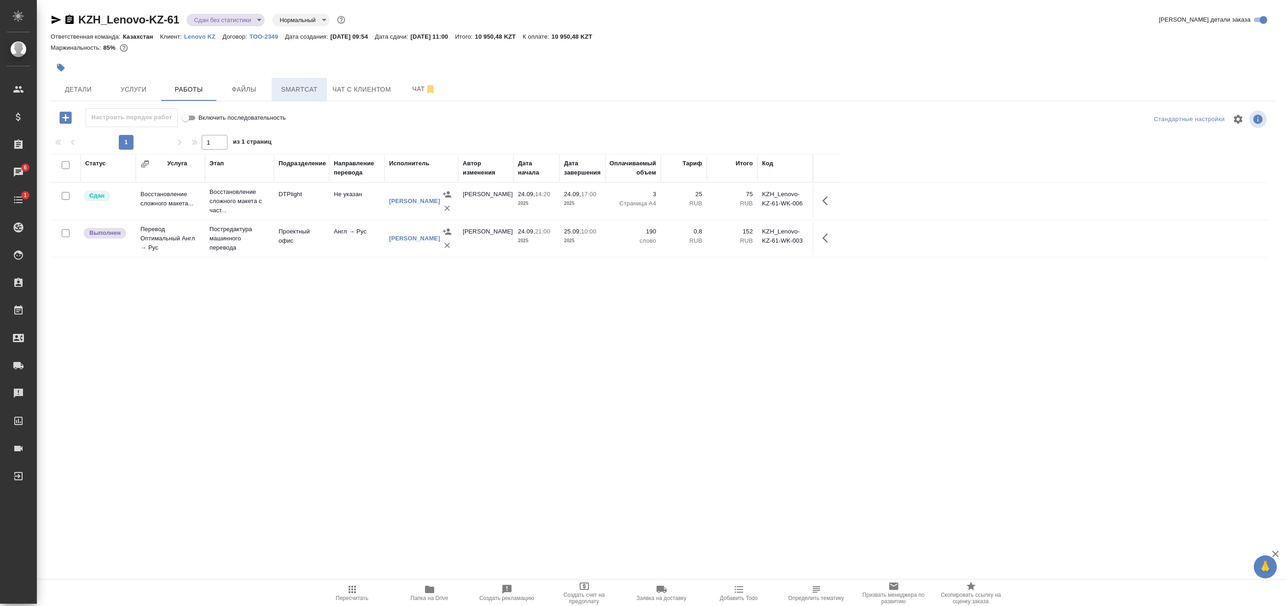
click at [282, 89] on span "Smartcat" at bounding box center [299, 90] width 44 height 12
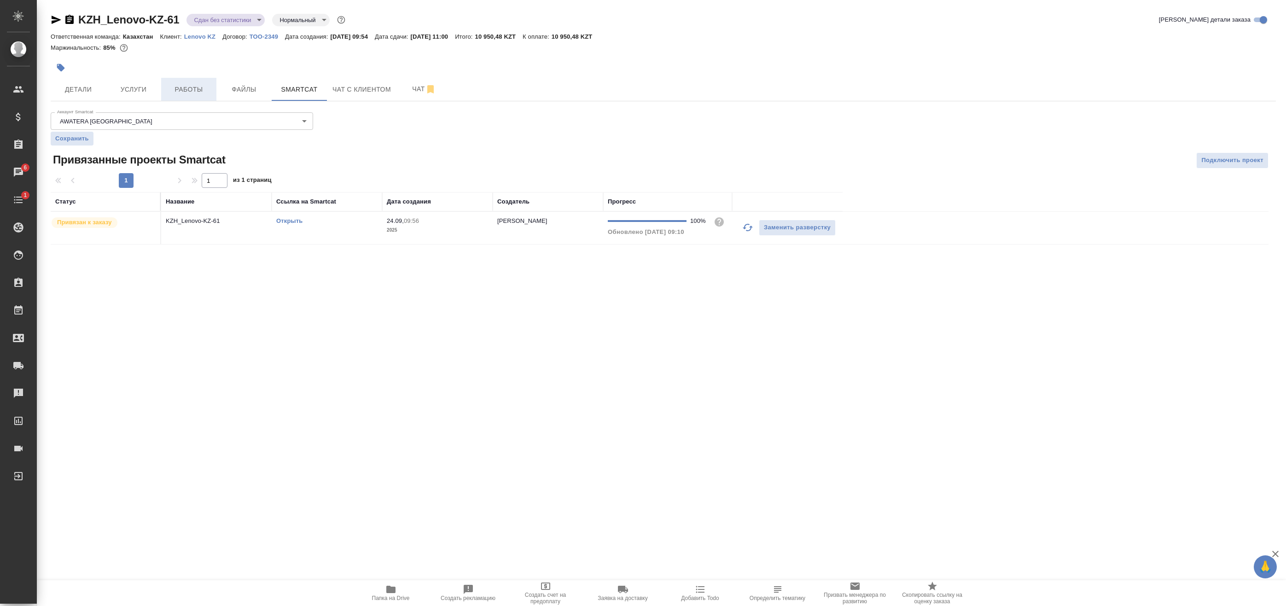
click at [196, 87] on span "Работы" at bounding box center [189, 90] width 44 height 12
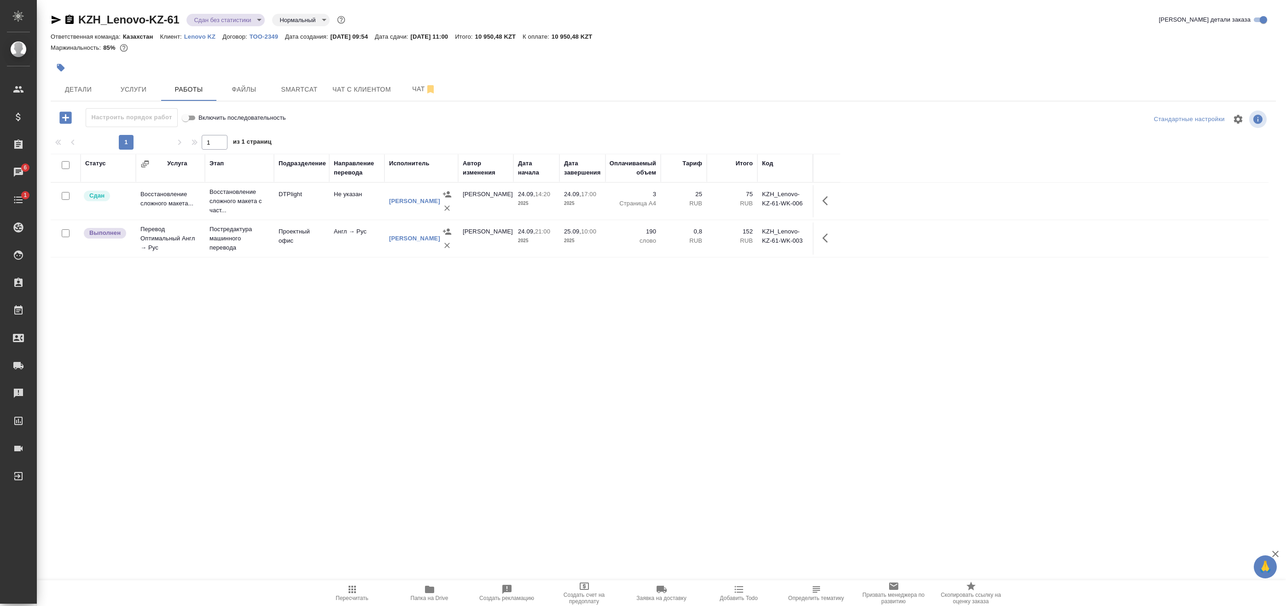
click at [347, 593] on icon "button" at bounding box center [352, 589] width 11 height 11
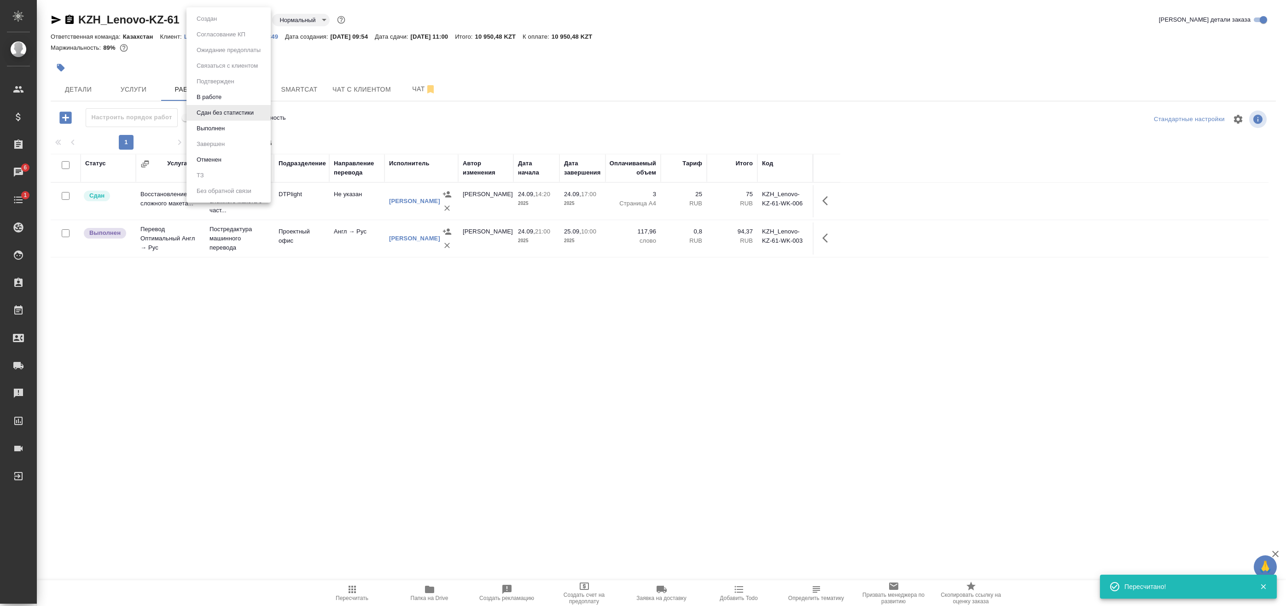
click at [220, 20] on body "🙏 .cls-1 fill:#fff; AWATERA Badanyan Artak Клиенты Спецификации Заказы 6 Чаты 1…" at bounding box center [643, 303] width 1286 height 606
click at [221, 128] on button "Выполнен" at bounding box center [211, 128] width 34 height 10
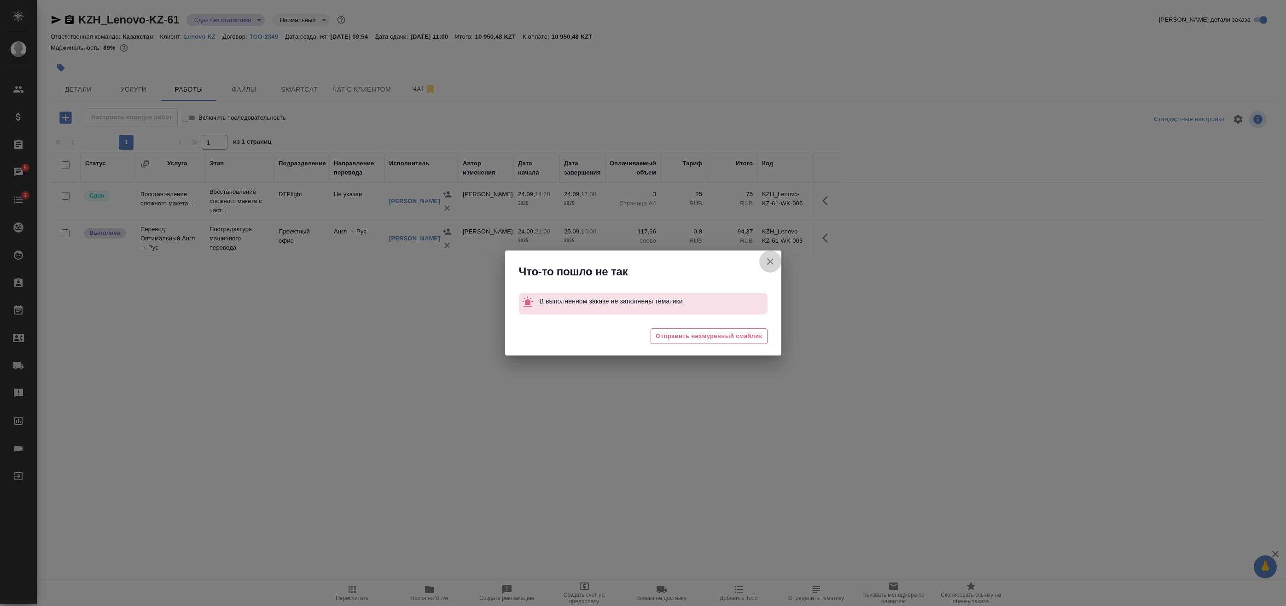
drag, startPoint x: 772, startPoint y: 262, endPoint x: 778, endPoint y: 260, distance: 7.0
click at [772, 262] on icon "button" at bounding box center [770, 261] width 11 height 11
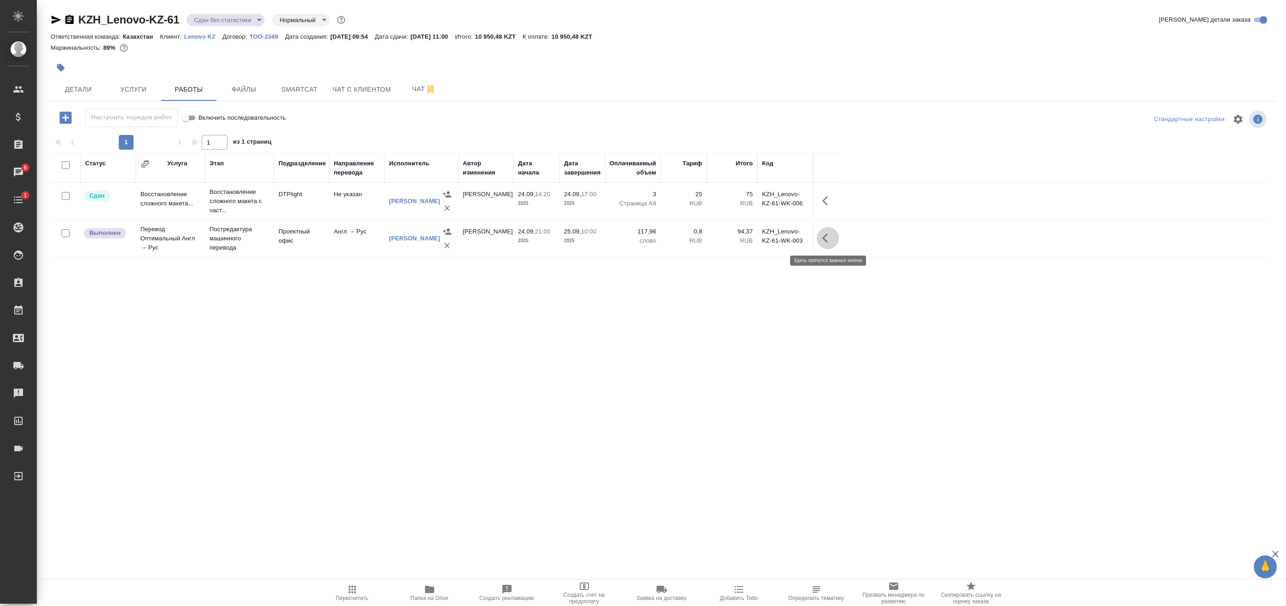
click at [819, 239] on button "button" at bounding box center [828, 238] width 22 height 22
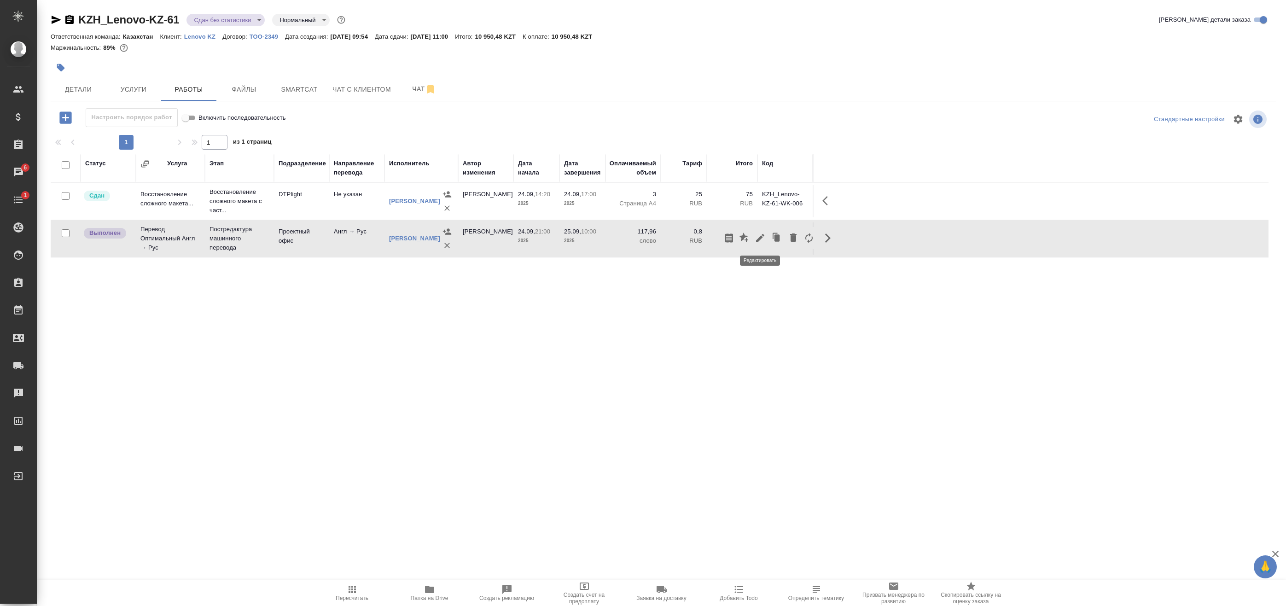
click at [765, 243] on icon "button" at bounding box center [760, 238] width 11 height 11
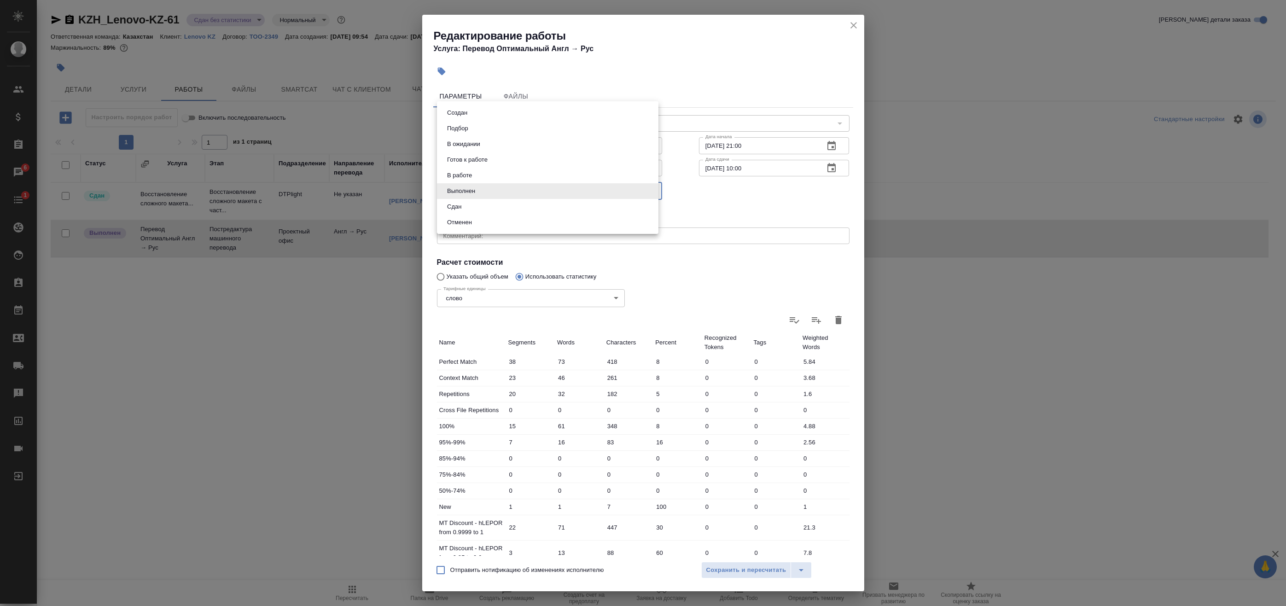
click at [487, 190] on body "🙏 .cls-1 fill:#fff; AWATERA Badanyan Artak Клиенты Спецификации Заказы 6 Чаты 1…" at bounding box center [643, 303] width 1286 height 606
click at [475, 206] on li "Сдан" at bounding box center [547, 207] width 221 height 16
type input "closed"
click at [722, 574] on span "Сохранить и пересчитать" at bounding box center [746, 570] width 80 height 11
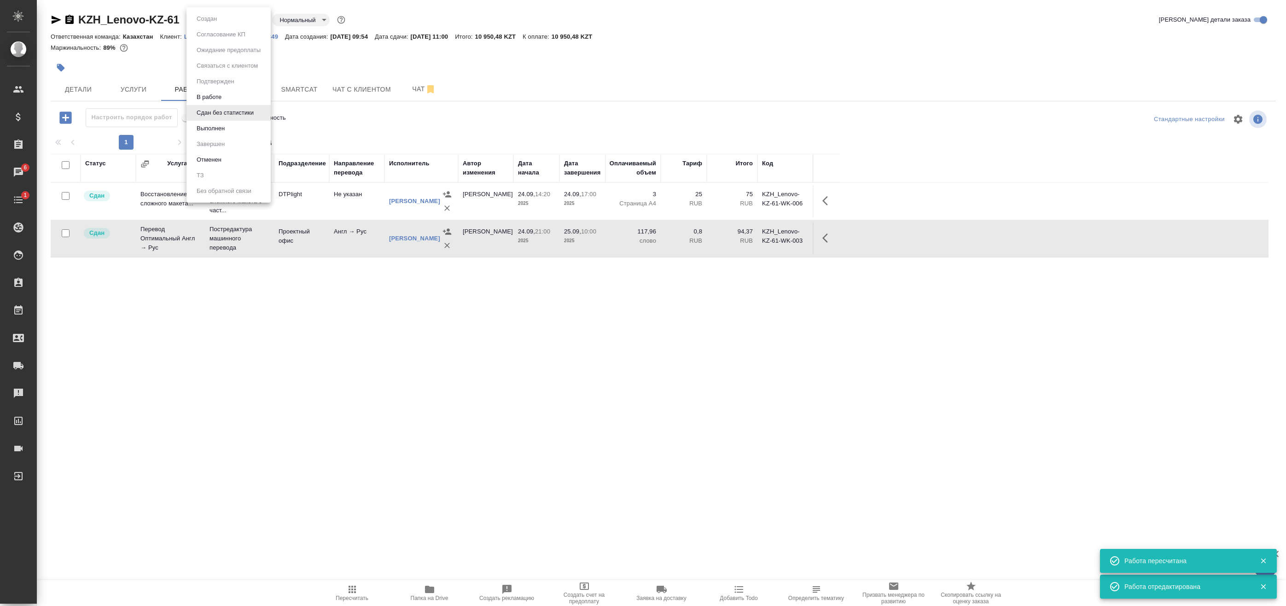
click at [236, 20] on body "🙏 .cls-1 fill:#fff; AWATERA Badanyan Artak Клиенты Спецификации Заказы 6 Чаты 1…" at bounding box center [643, 303] width 1286 height 606
click at [221, 124] on button "Выполнен" at bounding box center [211, 128] width 34 height 10
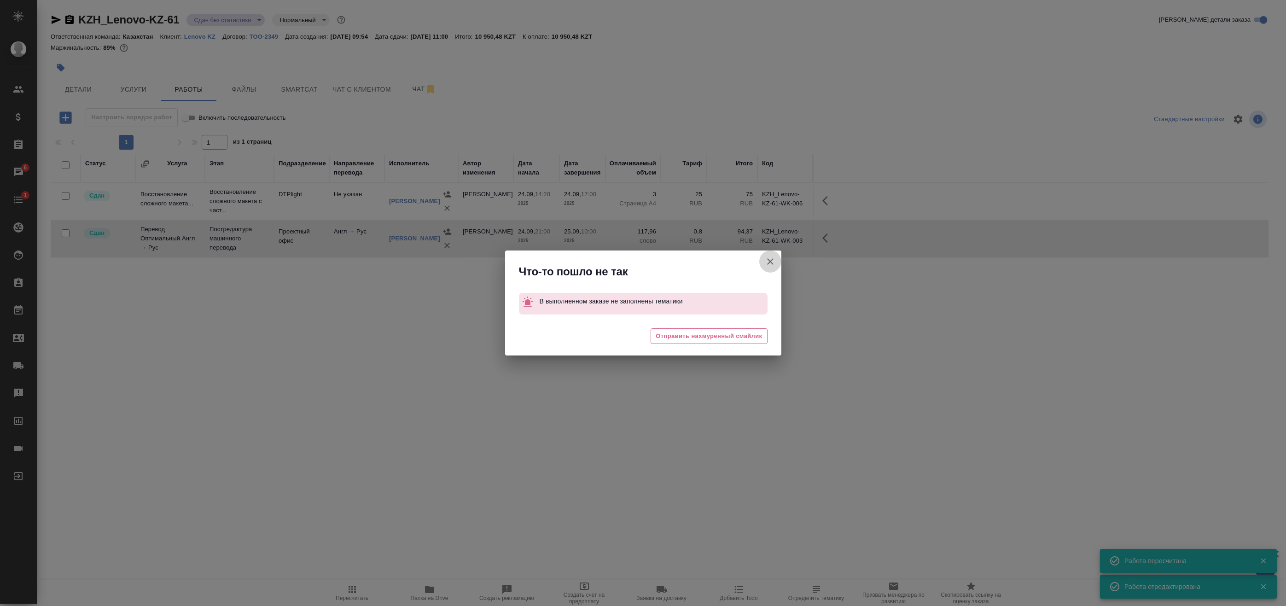
drag, startPoint x: 774, startPoint y: 258, endPoint x: 643, endPoint y: 221, distance: 135.4
click at [774, 259] on icon "button" at bounding box center [770, 261] width 11 height 11
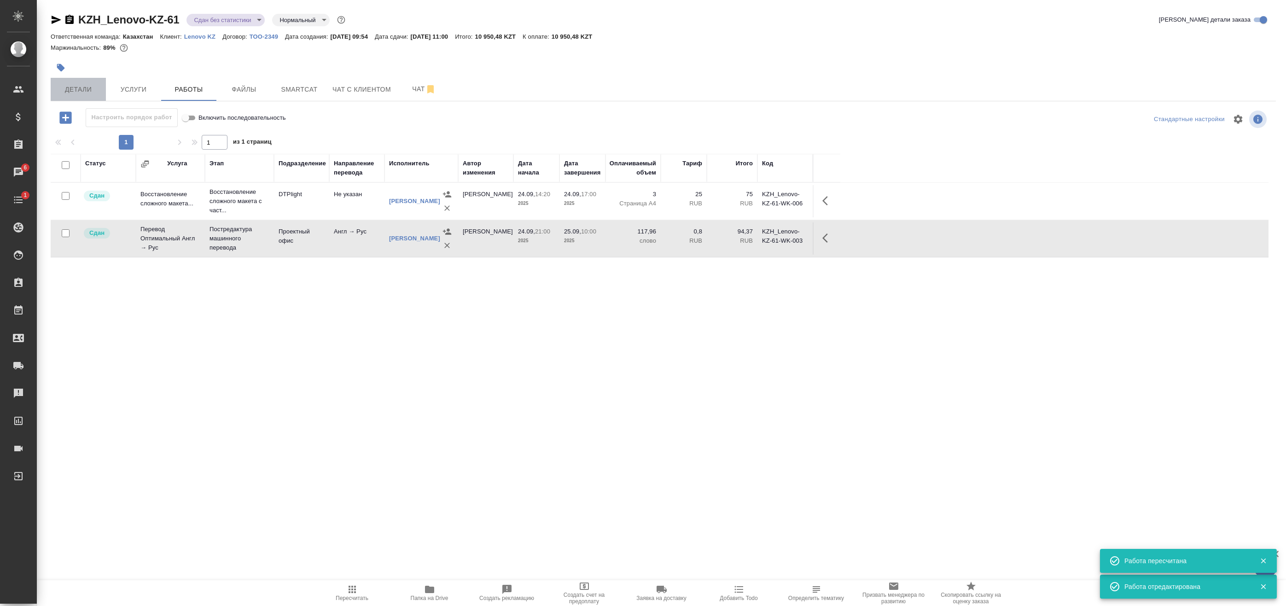
click at [74, 88] on span "Детали" at bounding box center [78, 90] width 44 height 12
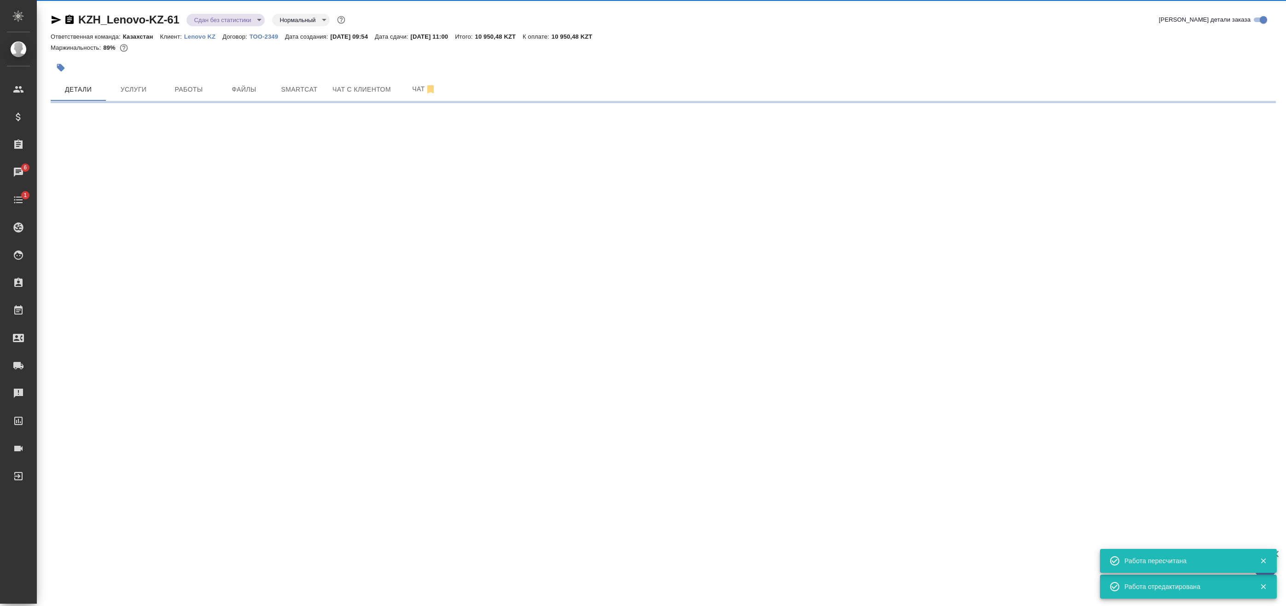
select select "RU"
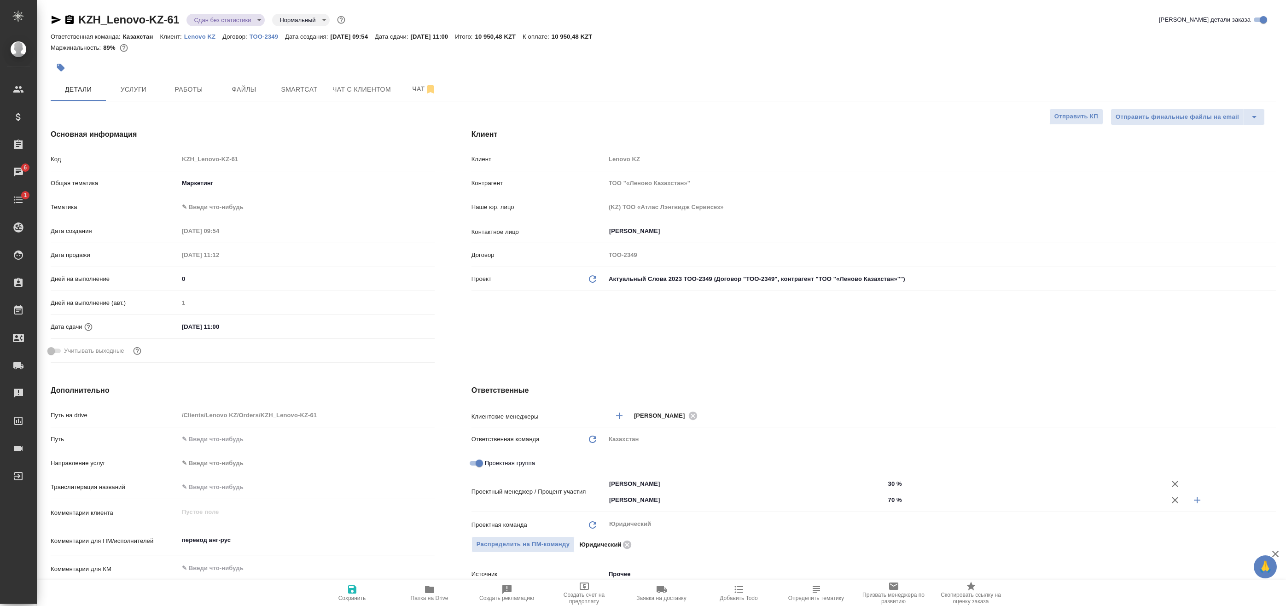
click at [198, 204] on body "🙏 .cls-1 fill:#fff; AWATERA Badanyan Artak Клиенты Спецификации Заказы 6 Чаты 1…" at bounding box center [643, 303] width 1286 height 606
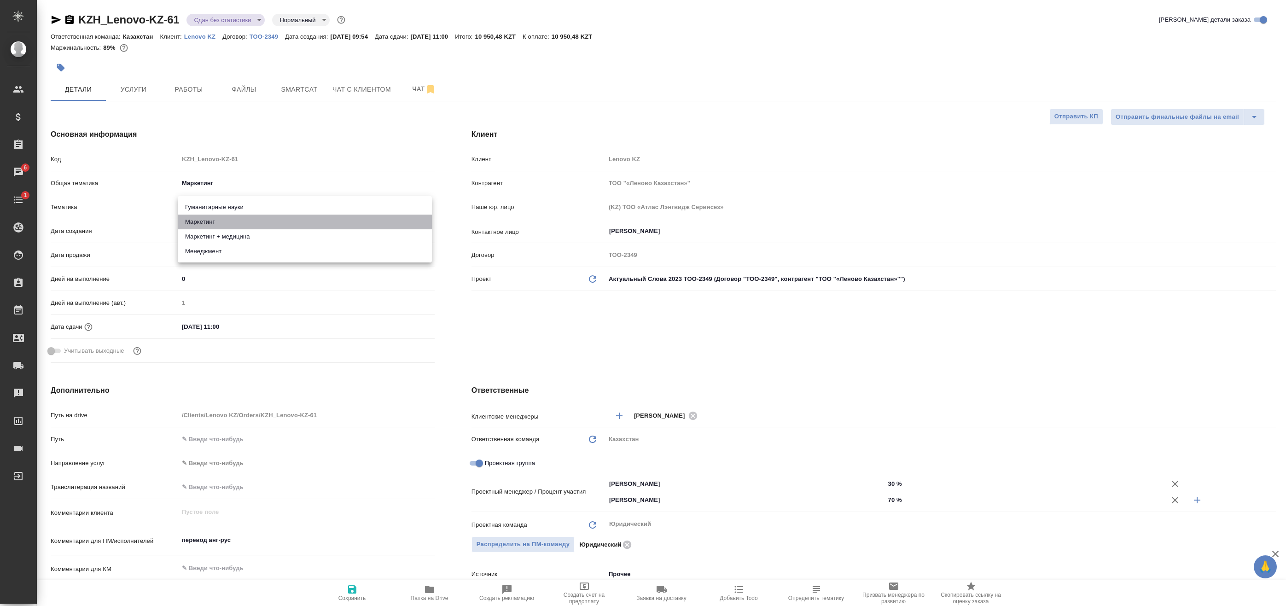
click at [237, 221] on li "Маркетинг" at bounding box center [305, 222] width 254 height 15
type input "5a8b8b956a9677013d343d63"
type textarea "x"
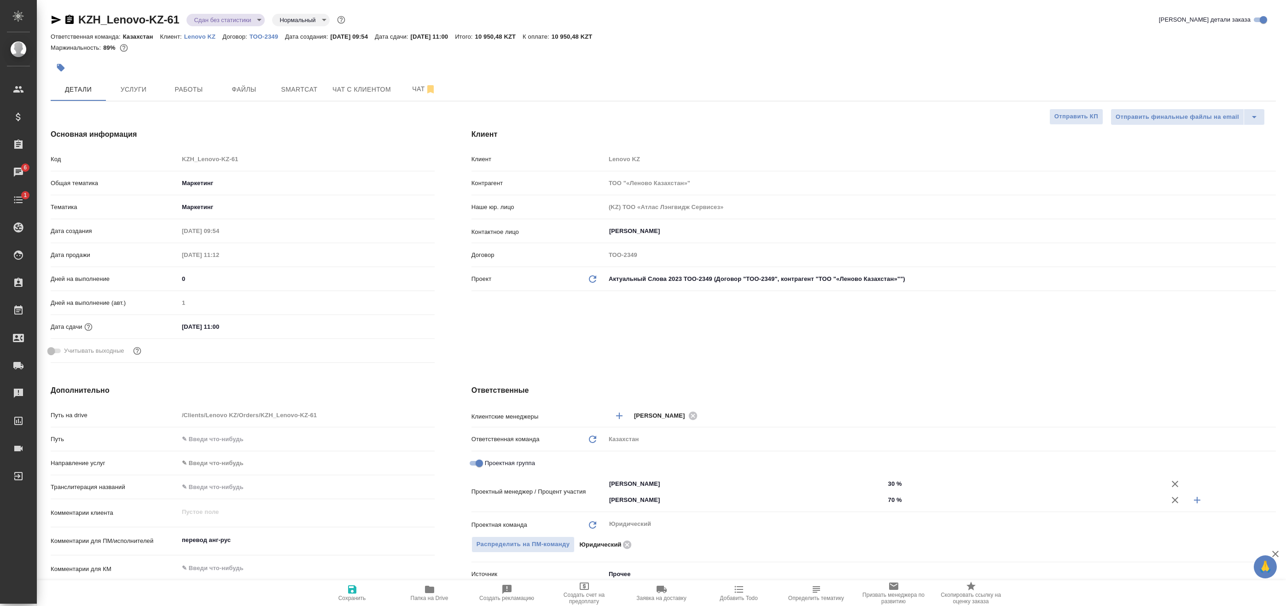
click at [362, 584] on span "Сохранить" at bounding box center [352, 592] width 66 height 17
type textarea "x"
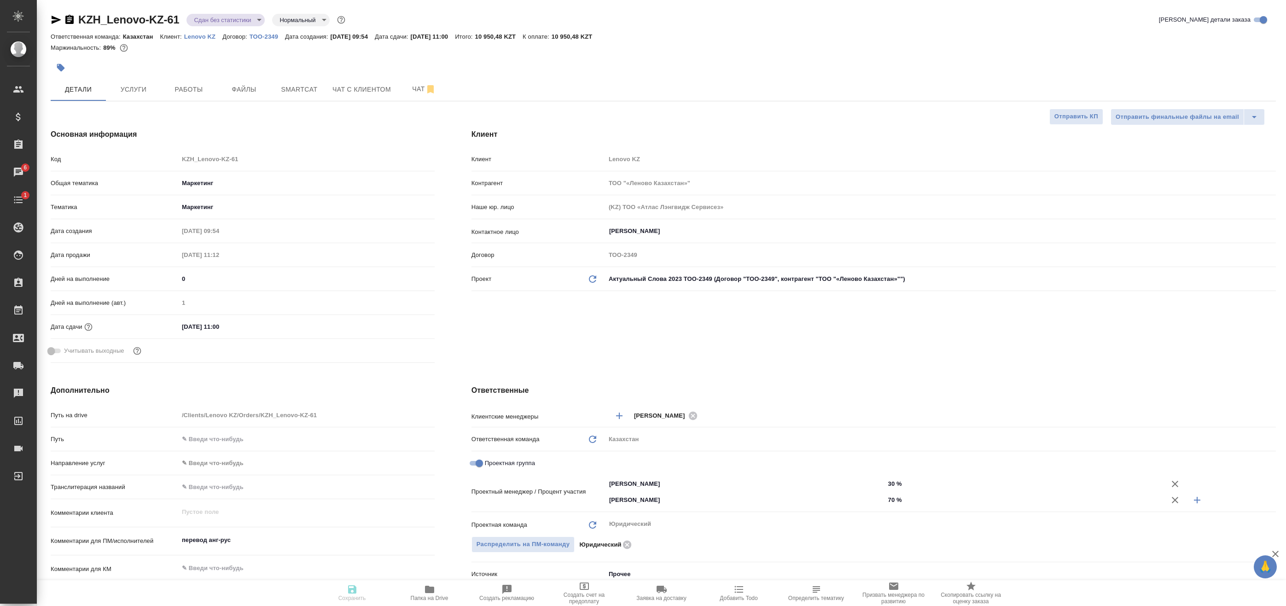
type textarea "x"
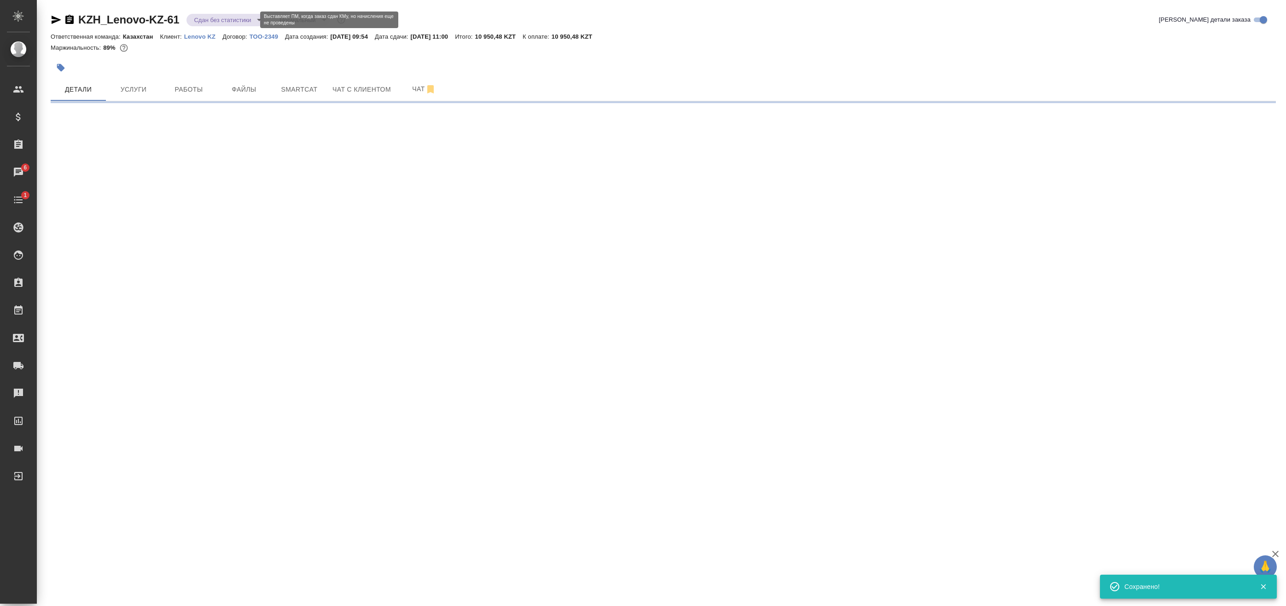
click at [220, 18] on body "🙏 .cls-1 fill:#fff; AWATERA Badanyan Artak Клиенты Спецификации Заказы 6 Чаты 1…" at bounding box center [643, 303] width 1286 height 606
select select "RU"
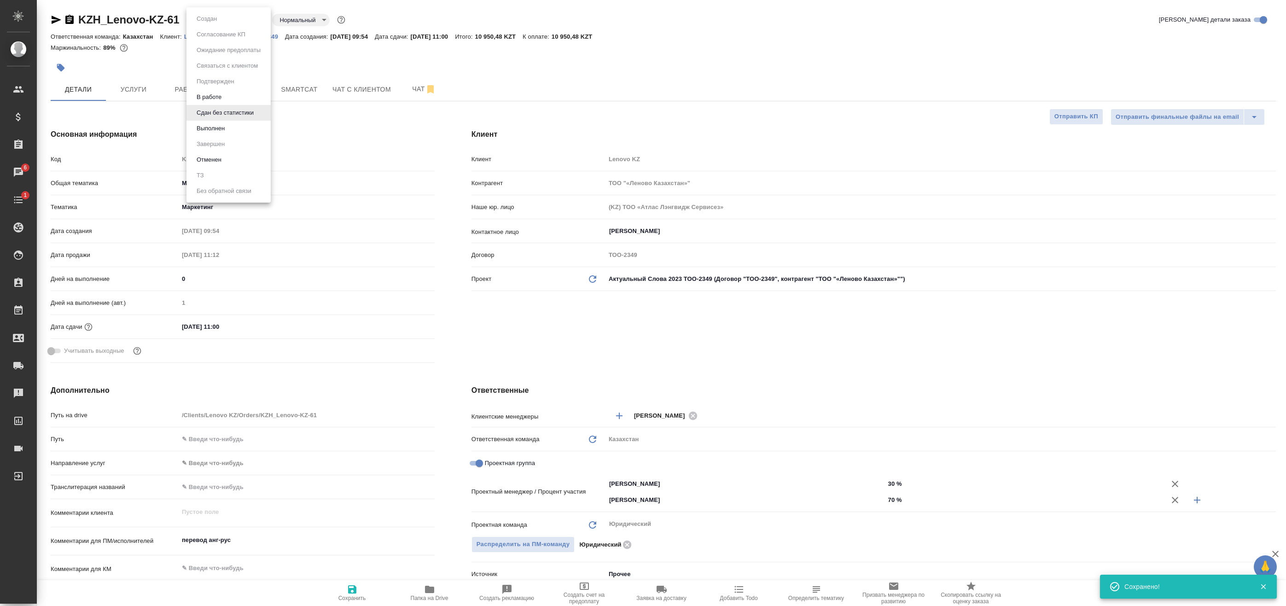
type textarea "x"
click at [224, 124] on button "Выполнен" at bounding box center [211, 128] width 34 height 10
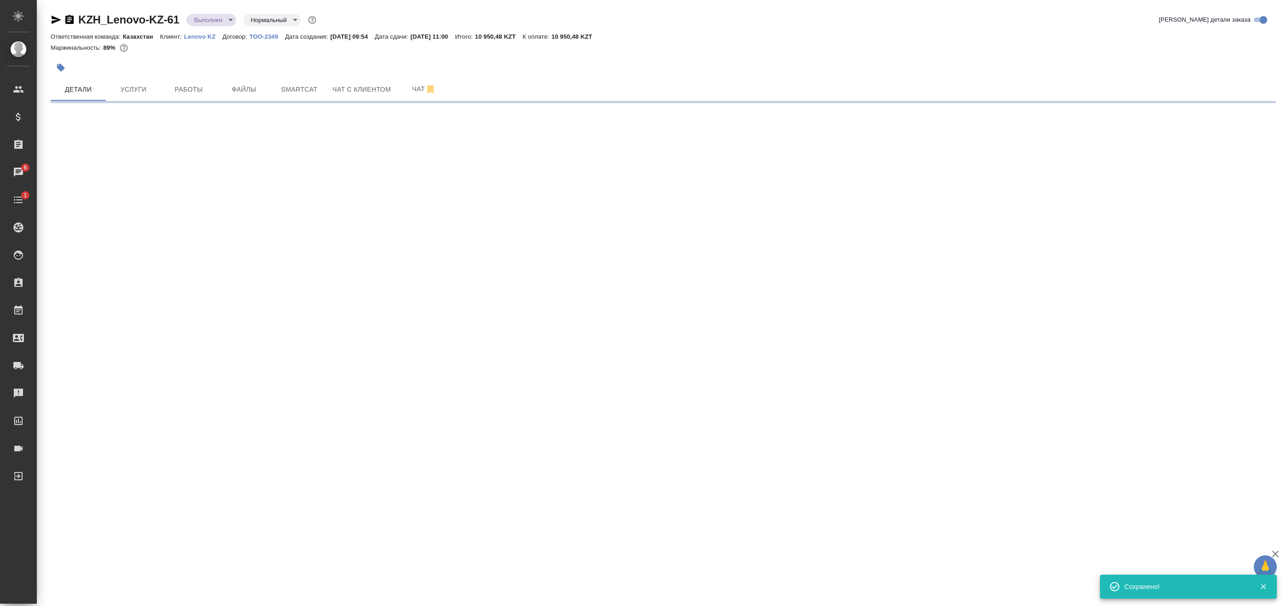
select select "RU"
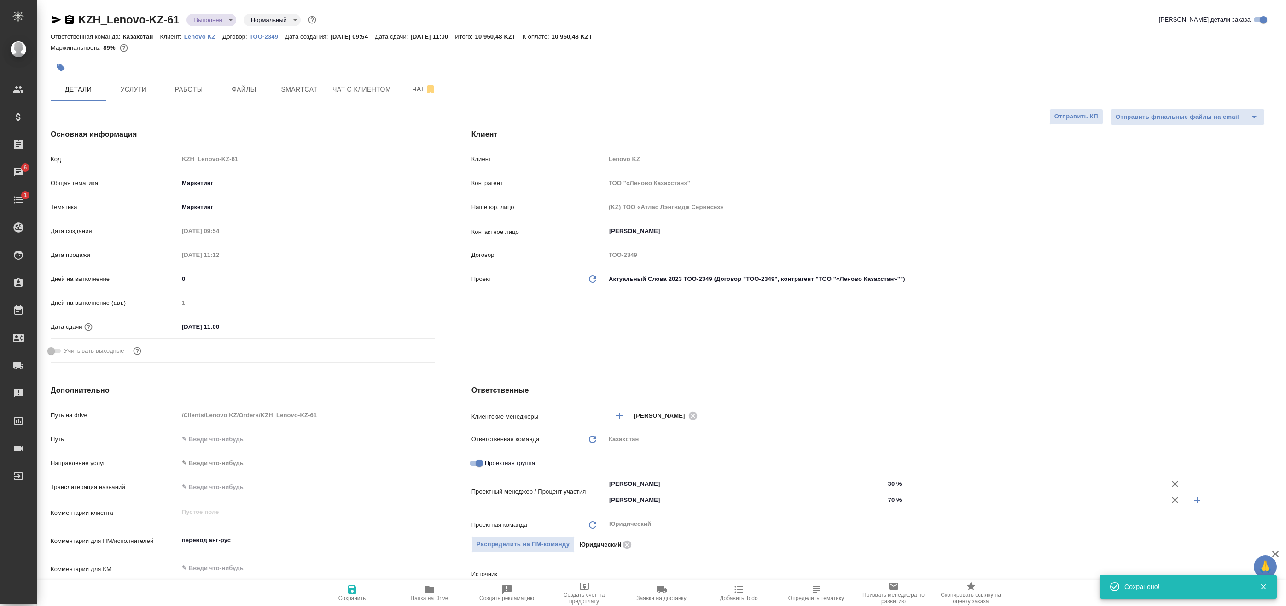
type textarea "x"
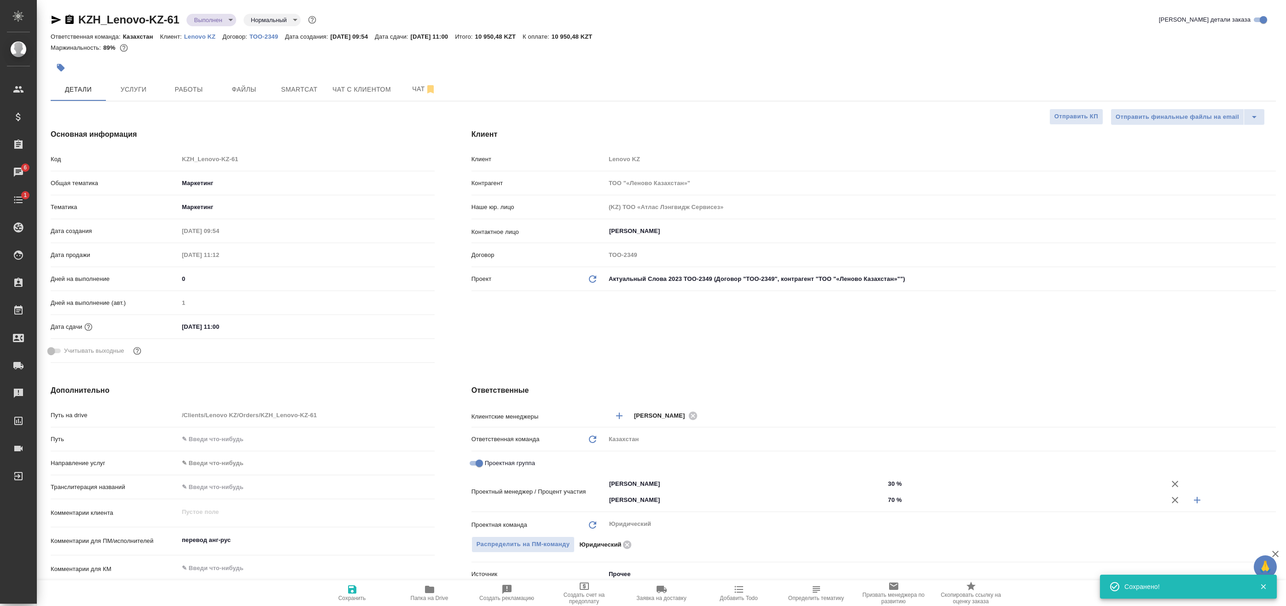
type textarea "x"
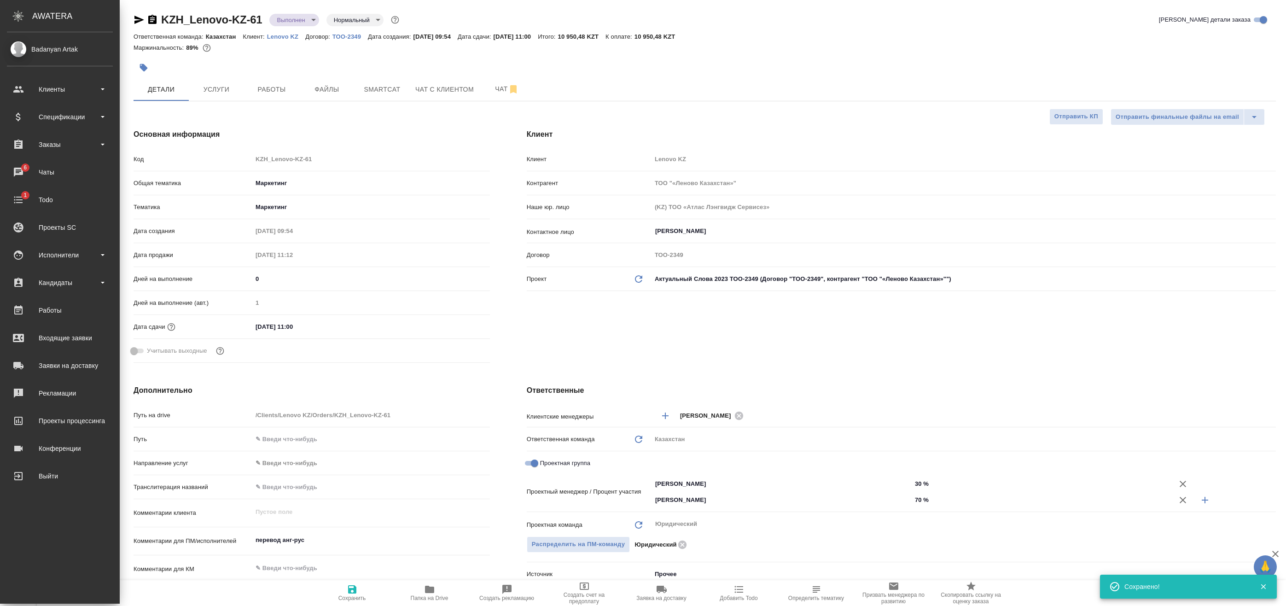
type textarea "x"
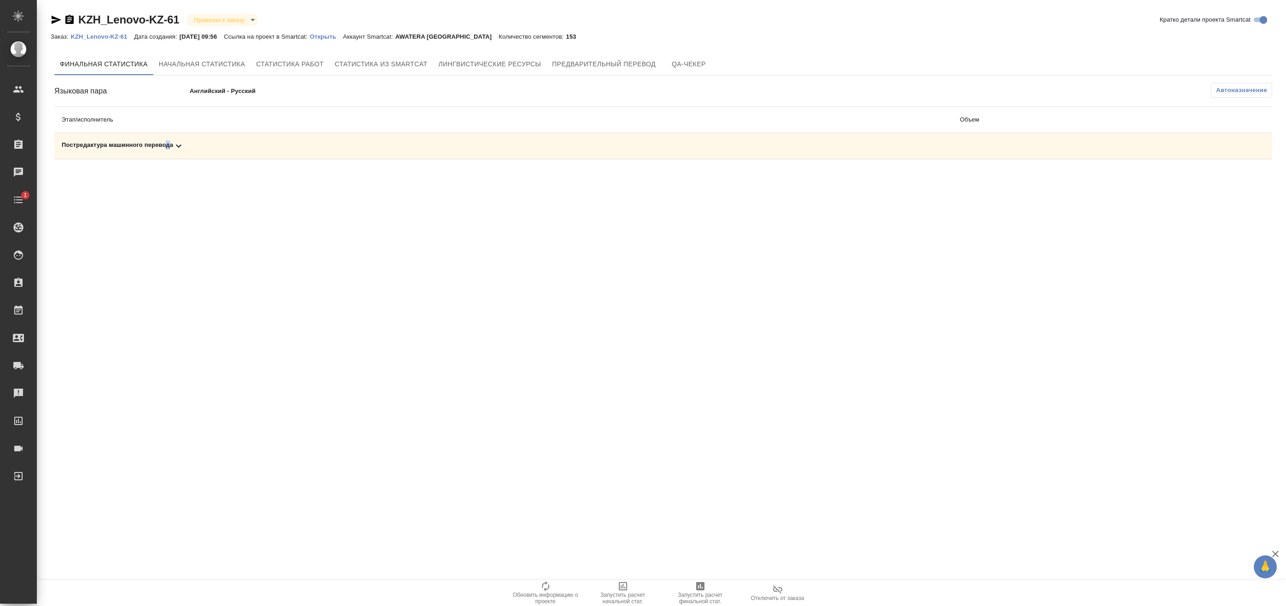
click at [170, 147] on div "Постредактура машинного перевода" at bounding box center [504, 145] width 884 height 11
click at [1241, 97] on button "Автоназначение" at bounding box center [1241, 90] width 61 height 15
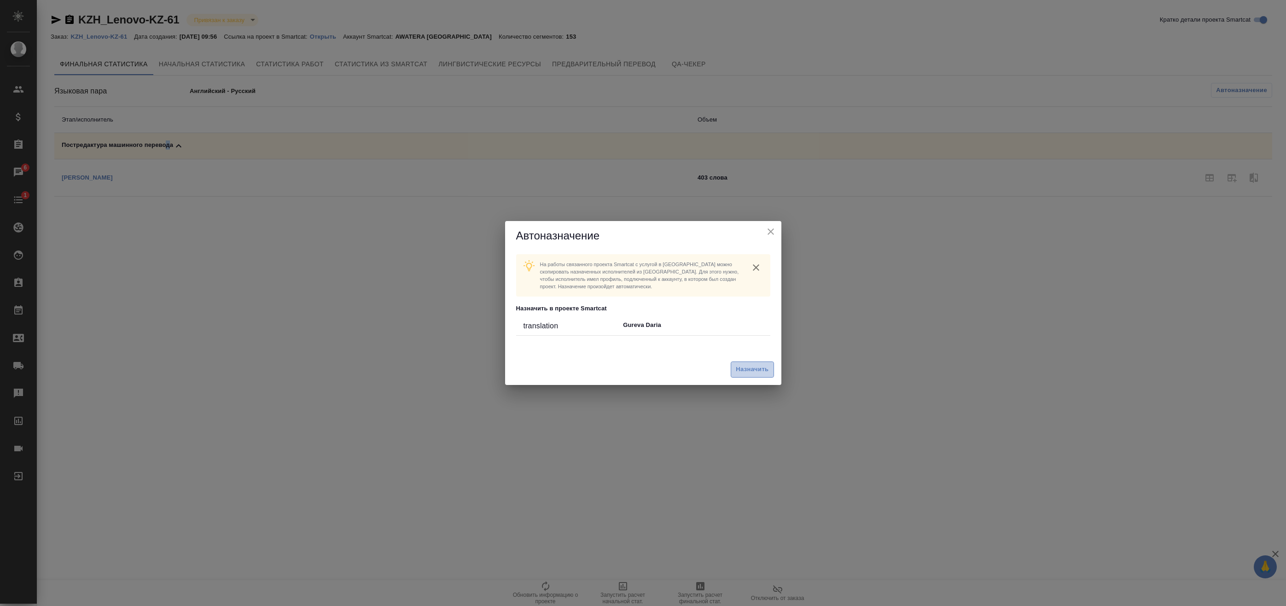
click at [742, 365] on span "Назначить" at bounding box center [752, 369] width 33 height 11
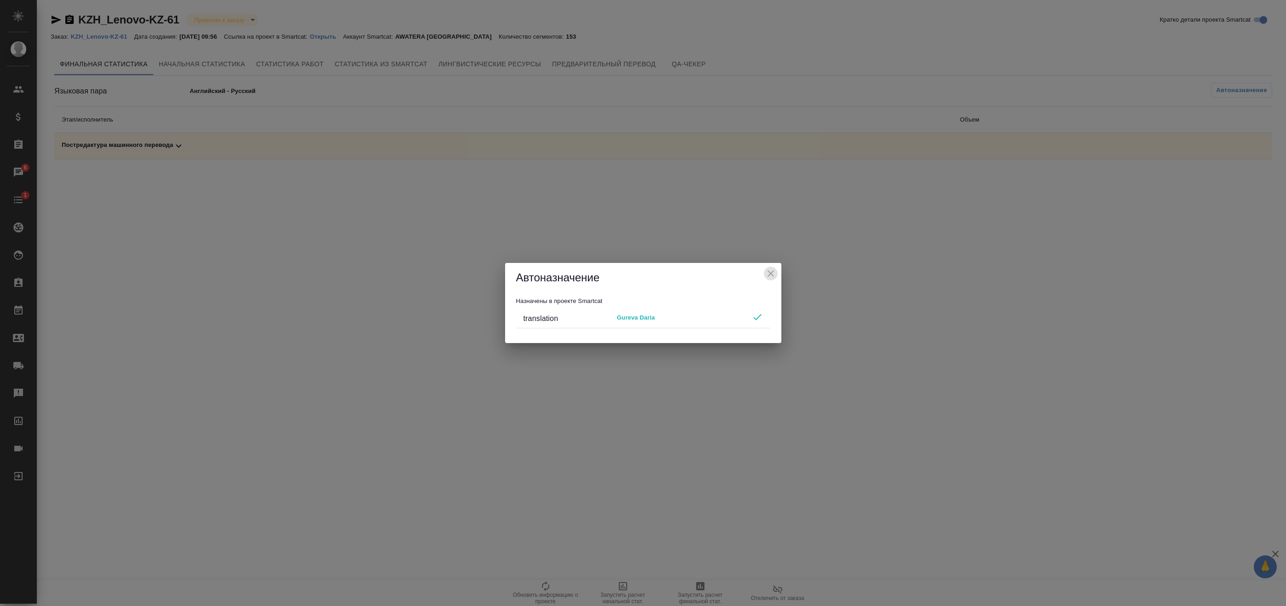
click at [769, 271] on icon "close" at bounding box center [770, 273] width 11 height 11
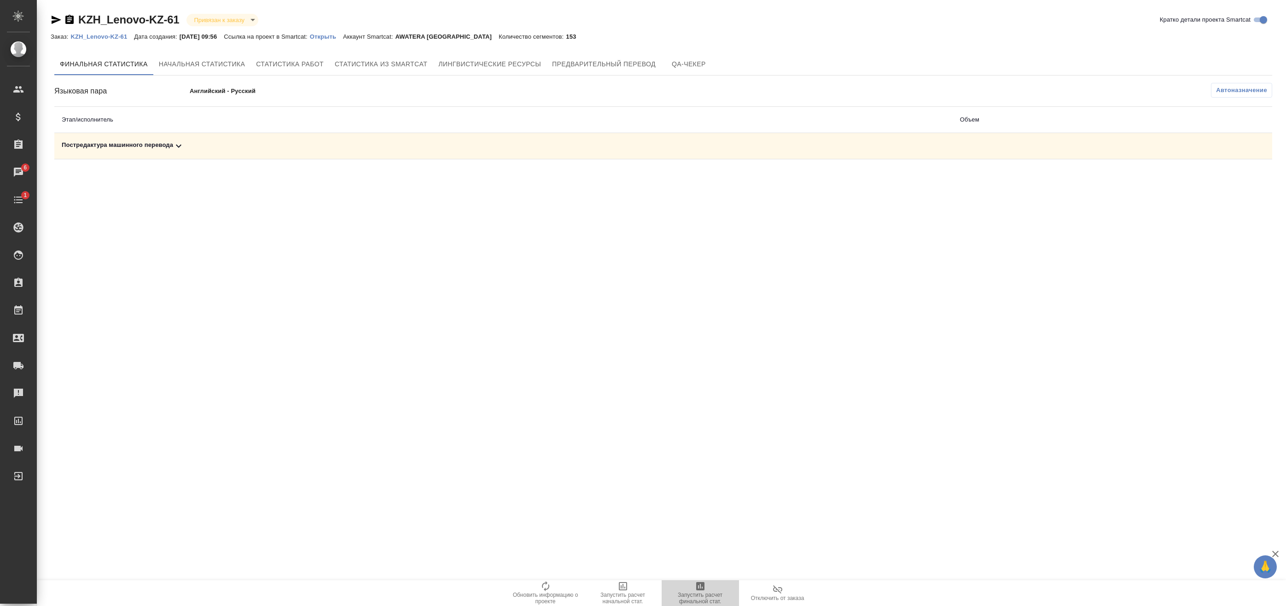
click at [699, 587] on icon "button" at bounding box center [700, 586] width 8 height 8
click at [239, 151] on div "Постредактура машинного перевода" at bounding box center [504, 145] width 884 height 11
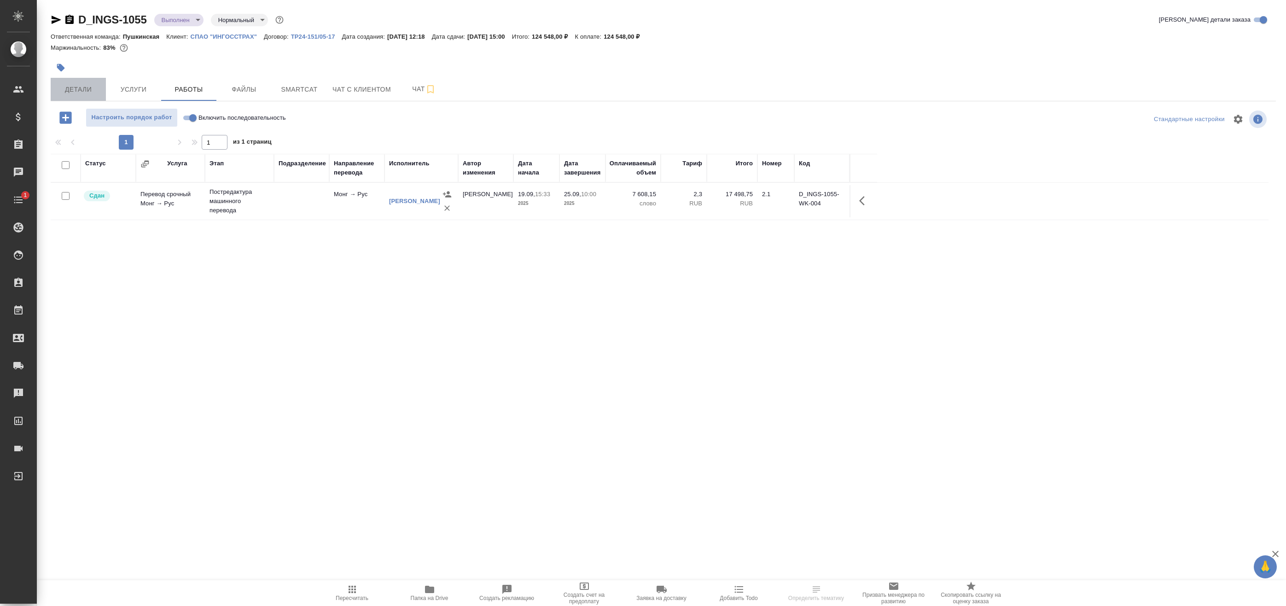
click at [100, 91] on button "Детали" at bounding box center [78, 89] width 55 height 23
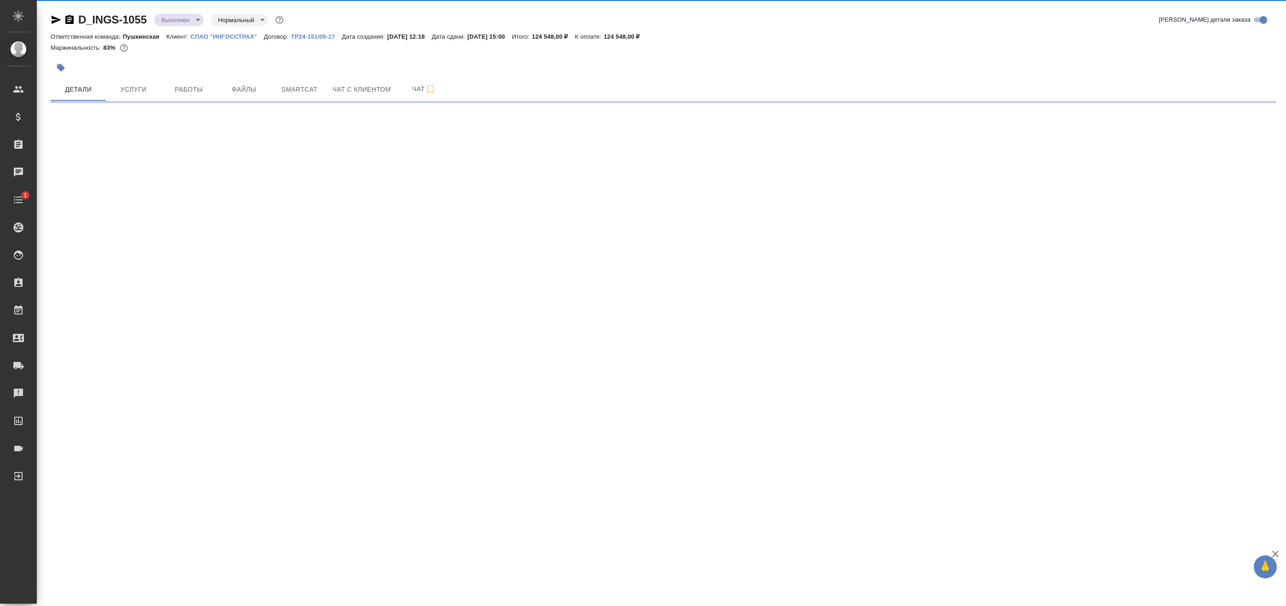
select select "RU"
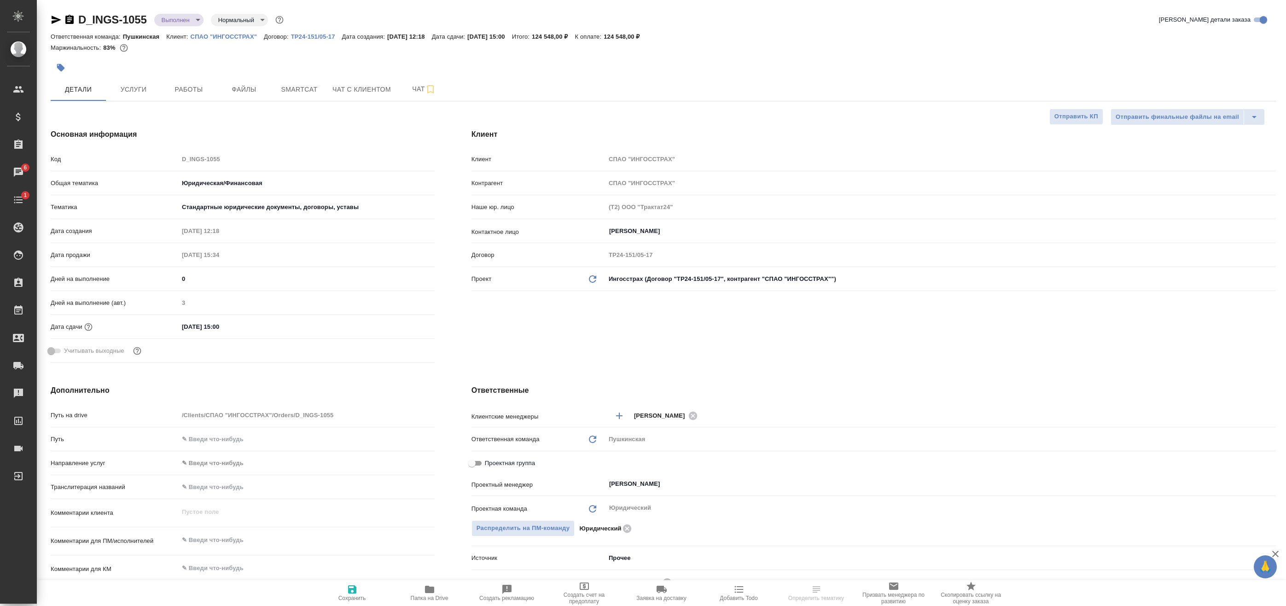
type textarea "x"
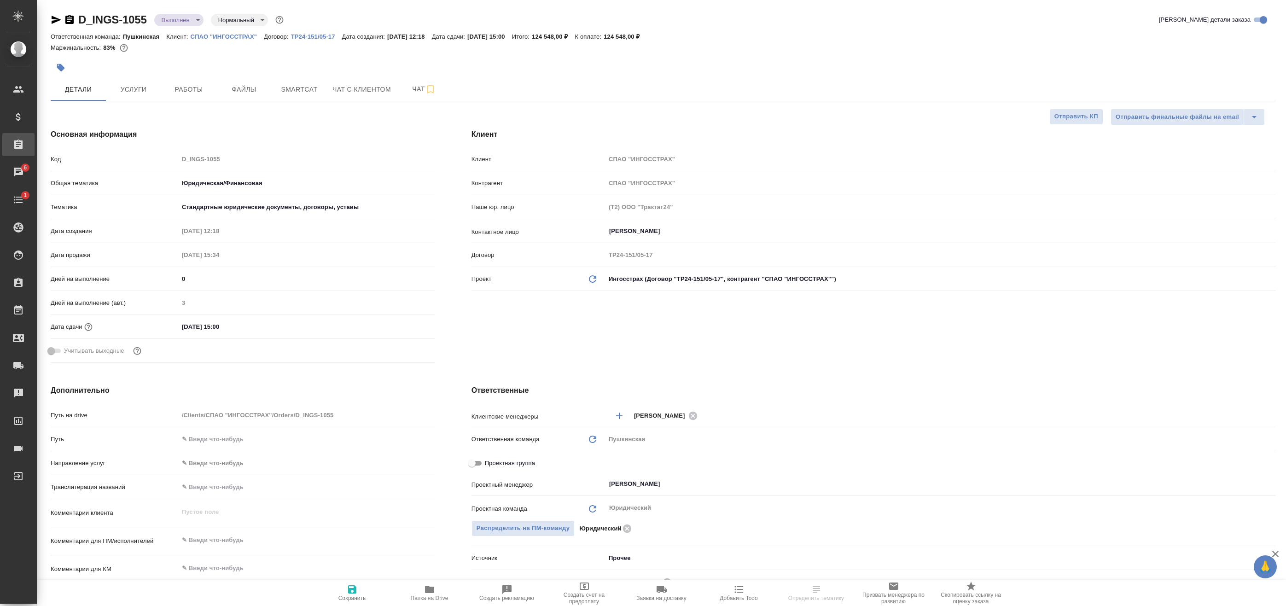
type textarea "x"
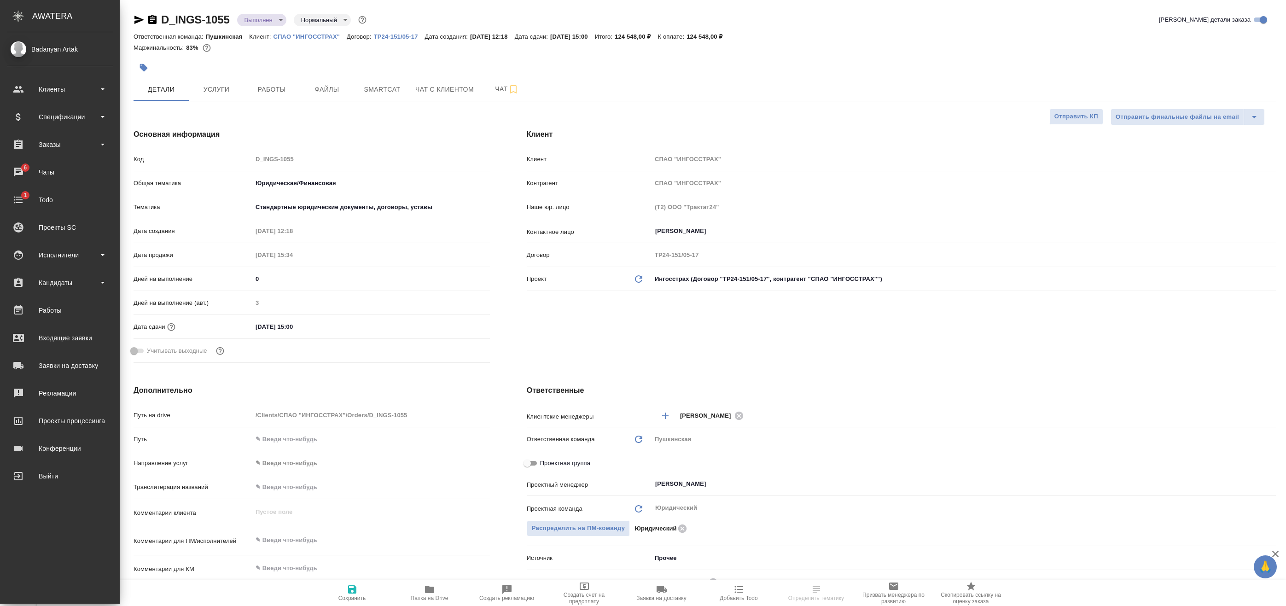
type textarea "x"
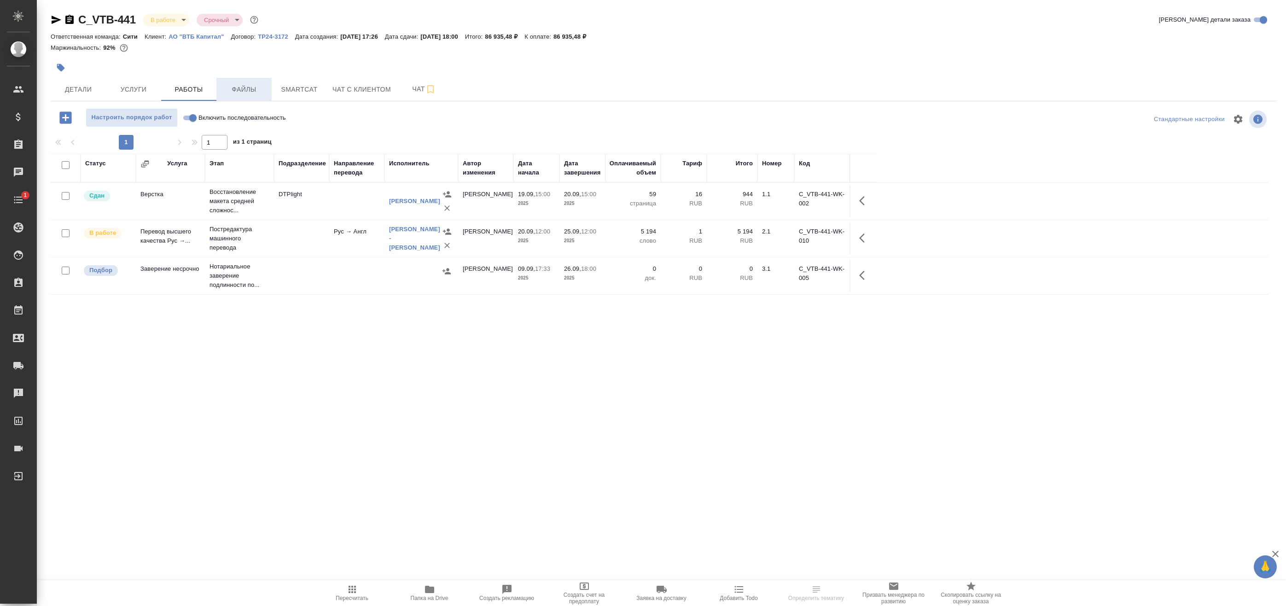
click at [237, 88] on span "Файлы" at bounding box center [244, 90] width 44 height 12
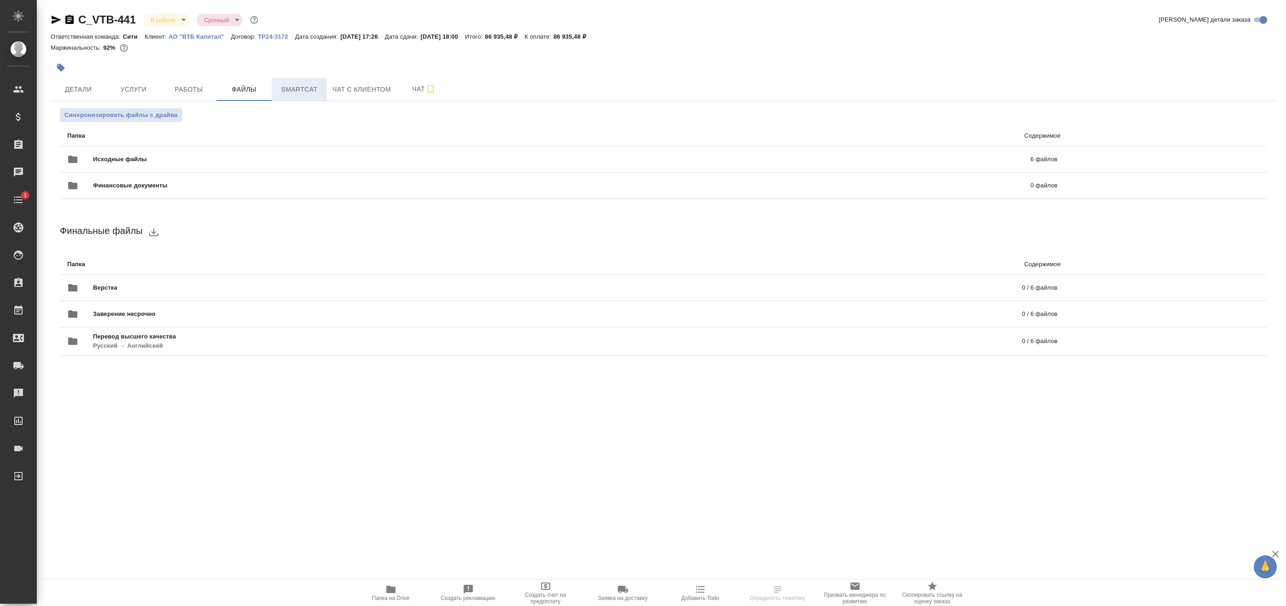
click at [291, 91] on span "Smartcat" at bounding box center [299, 90] width 44 height 12
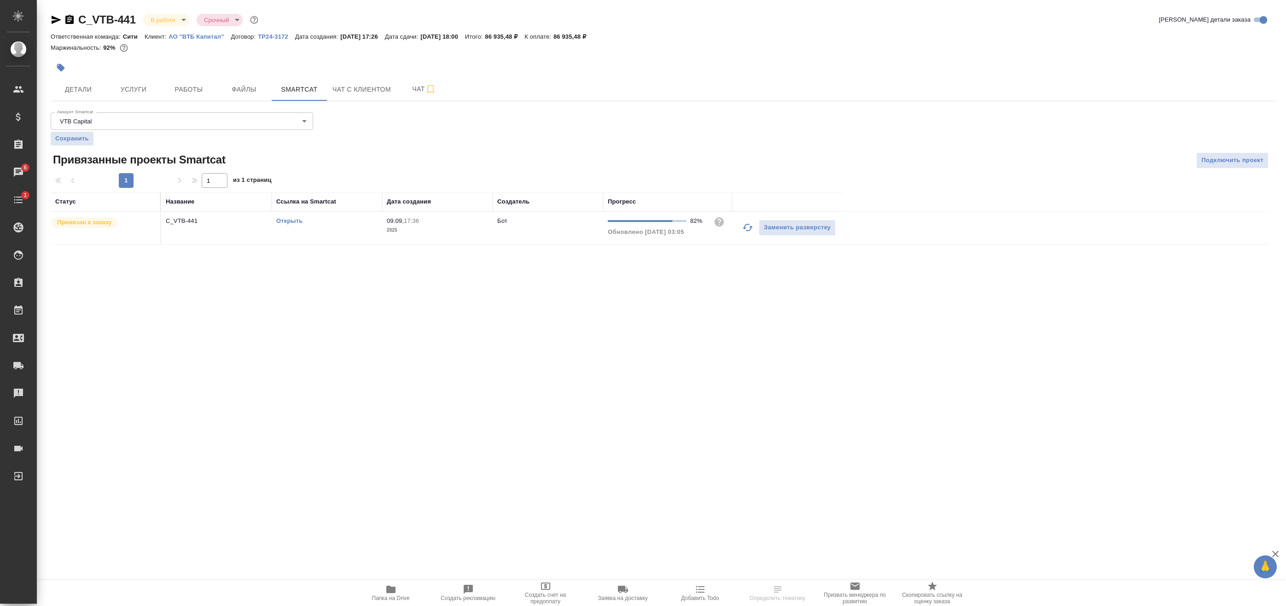
click at [746, 229] on icon "button" at bounding box center [747, 227] width 11 height 11
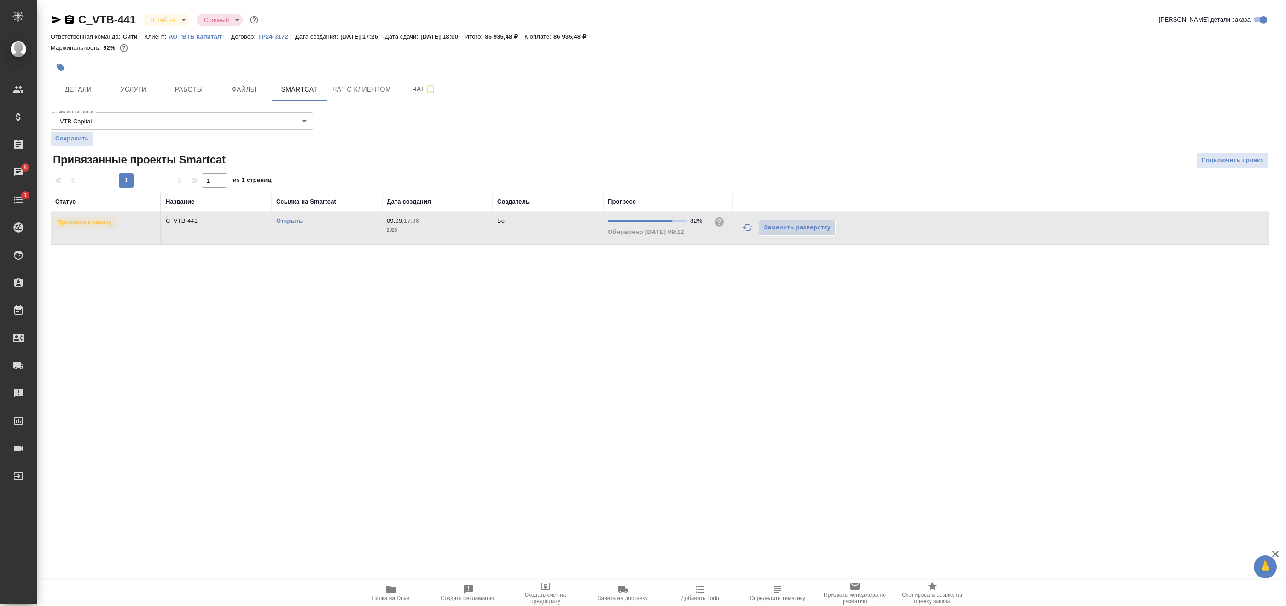
click at [245, 312] on div ".cls-1 fill:#fff; AWATERA Badanyan Artak Клиенты Спецификации Заказы 6 Чаты 1 T…" at bounding box center [643, 303] width 1286 height 606
click at [188, 89] on span "Работы" at bounding box center [189, 90] width 44 height 12
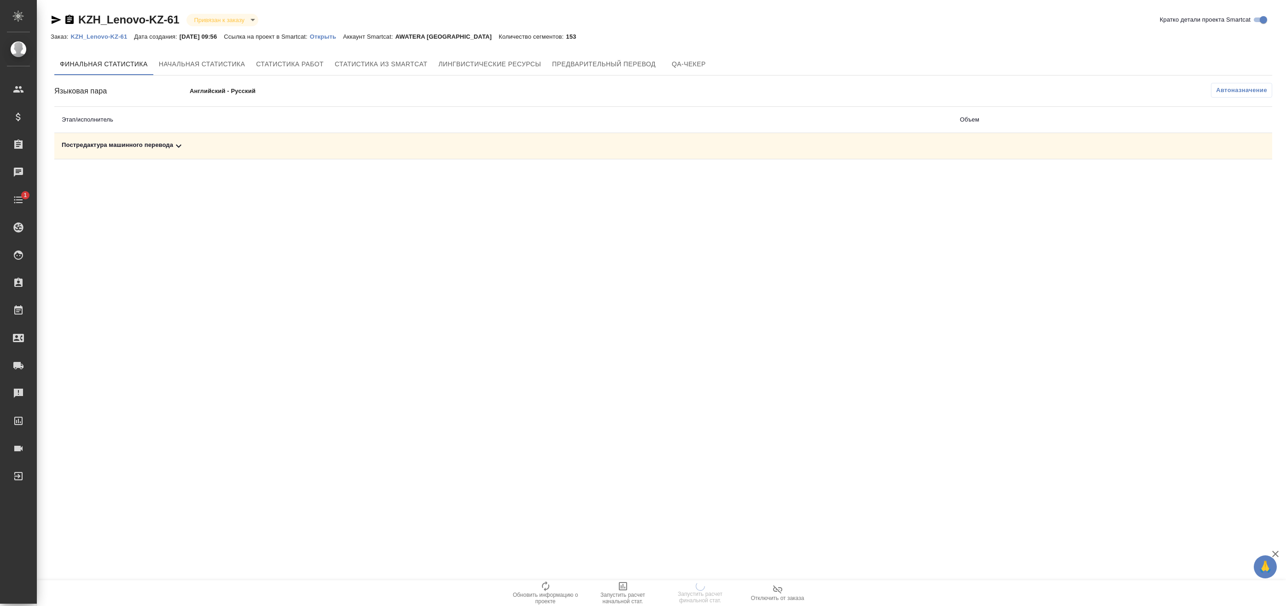
click at [779, 139] on td "Постредактура машинного перевода" at bounding box center [503, 146] width 898 height 26
click at [781, 147] on div "Постредактура машинного перевода" at bounding box center [504, 145] width 884 height 11
click at [723, 152] on td "Постредактура машинного перевода" at bounding box center [503, 146] width 898 height 26
click at [767, 151] on div "Постредактура машинного перевода" at bounding box center [504, 145] width 884 height 11
click at [470, 283] on div ".cls-1 fill:#fff; AWATERA Badanyan Artak Клиенты Спецификации Заказы 6 Чаты 1 T…" at bounding box center [643, 303] width 1286 height 606
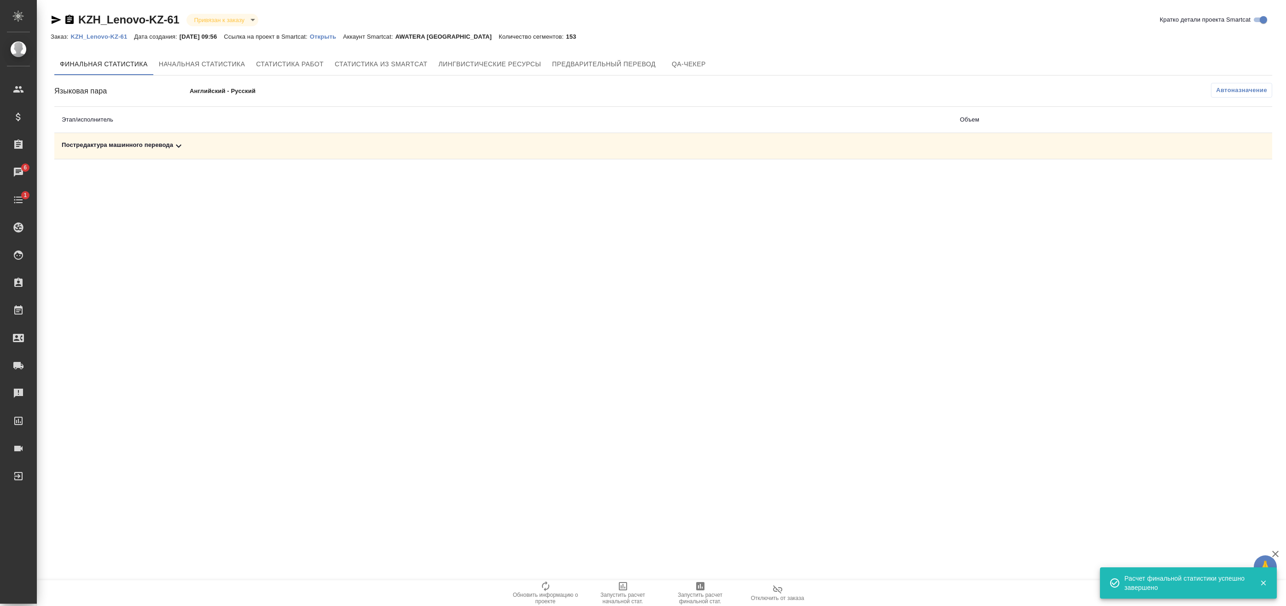
click at [761, 156] on td "Постредактура машинного перевода" at bounding box center [503, 146] width 898 height 26
click at [781, 158] on td "Постредактура машинного перевода" at bounding box center [503, 146] width 898 height 26
click at [808, 152] on td "Постредактура машинного перевода" at bounding box center [503, 146] width 898 height 26
click at [775, 148] on div "Постредактура машинного перевода" at bounding box center [504, 145] width 884 height 11
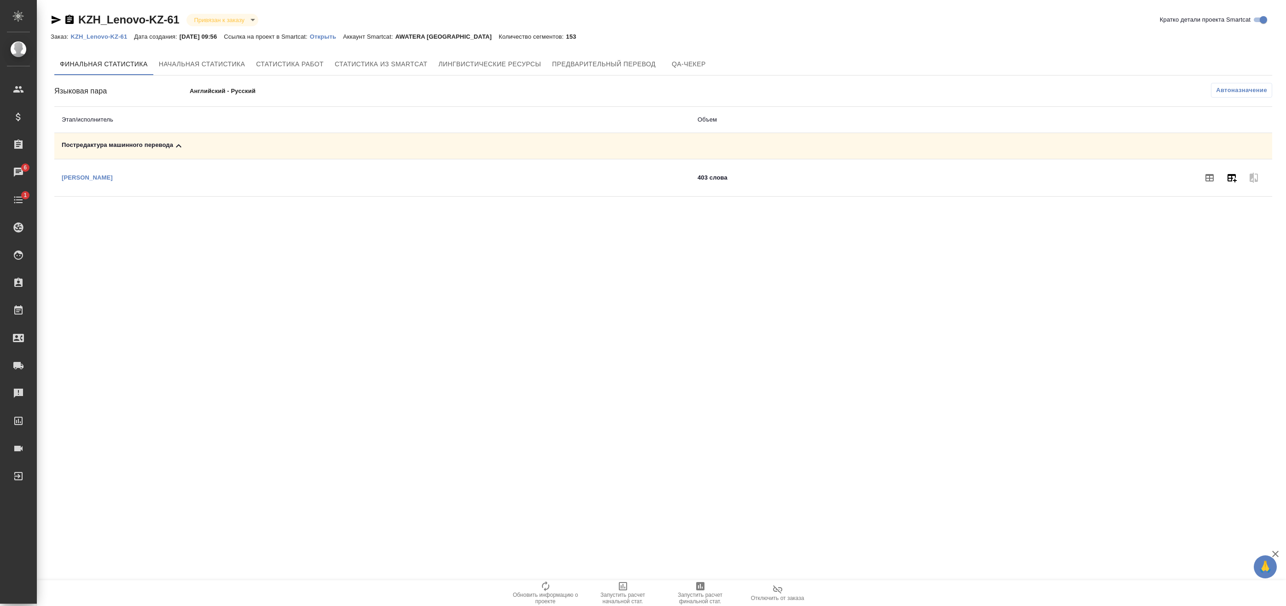
click at [1232, 176] on icon "button" at bounding box center [1232, 178] width 9 height 8
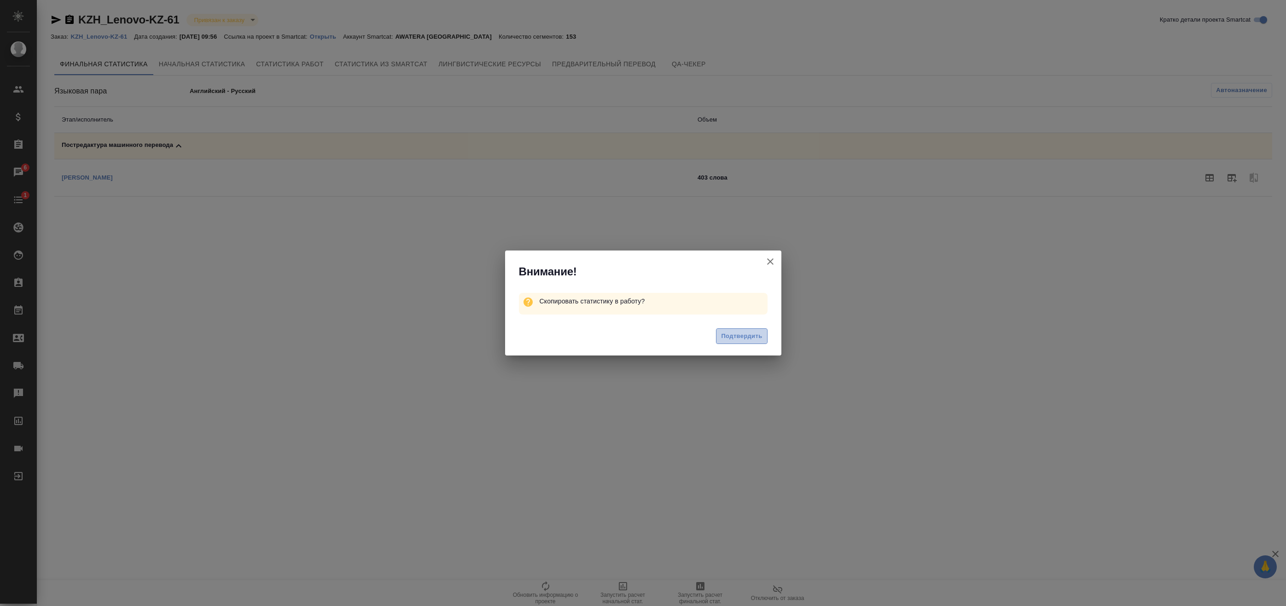
click at [766, 337] on button "Подтвердить" at bounding box center [741, 336] width 51 height 16
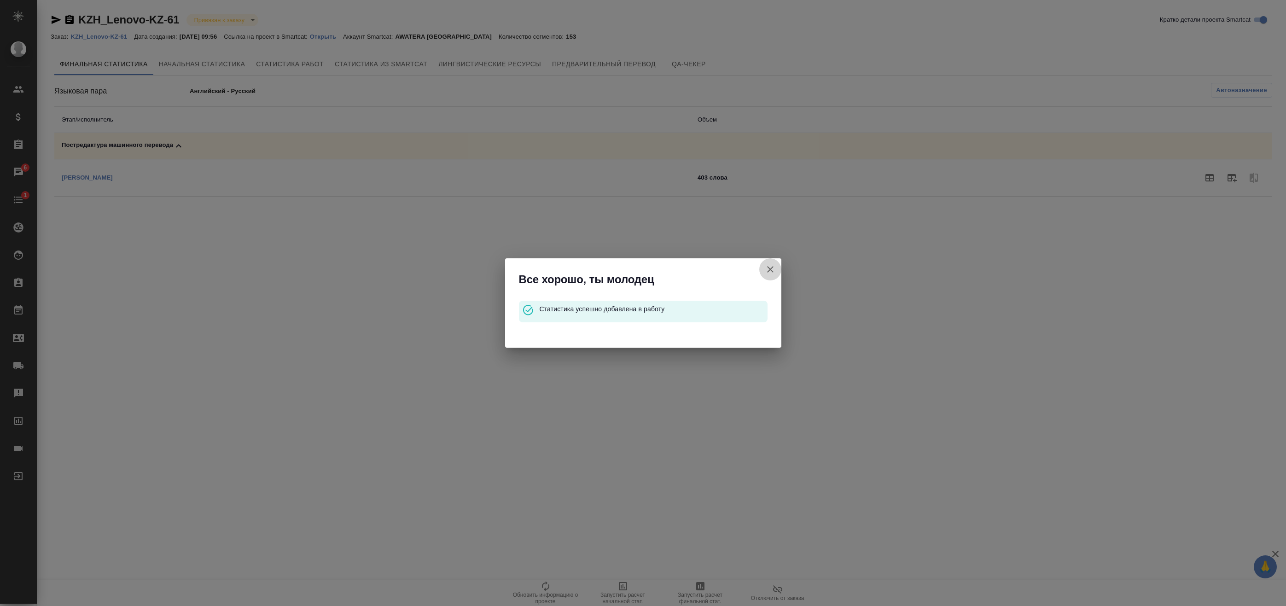
click at [775, 265] on icon "button" at bounding box center [770, 269] width 11 height 11
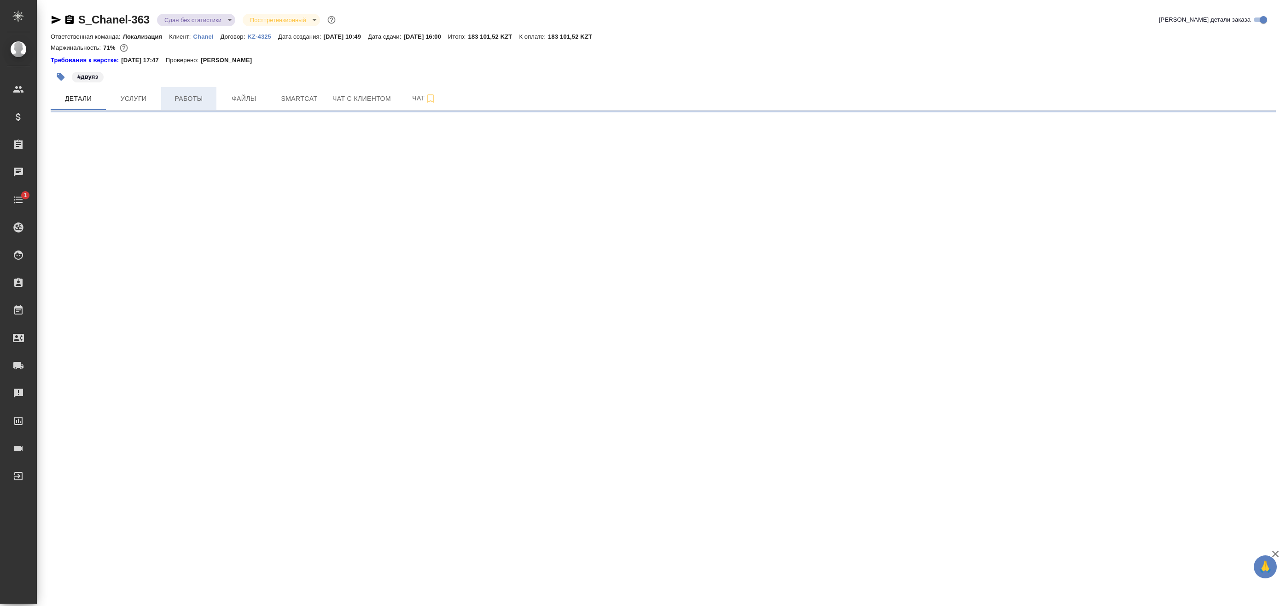
select select "RU"
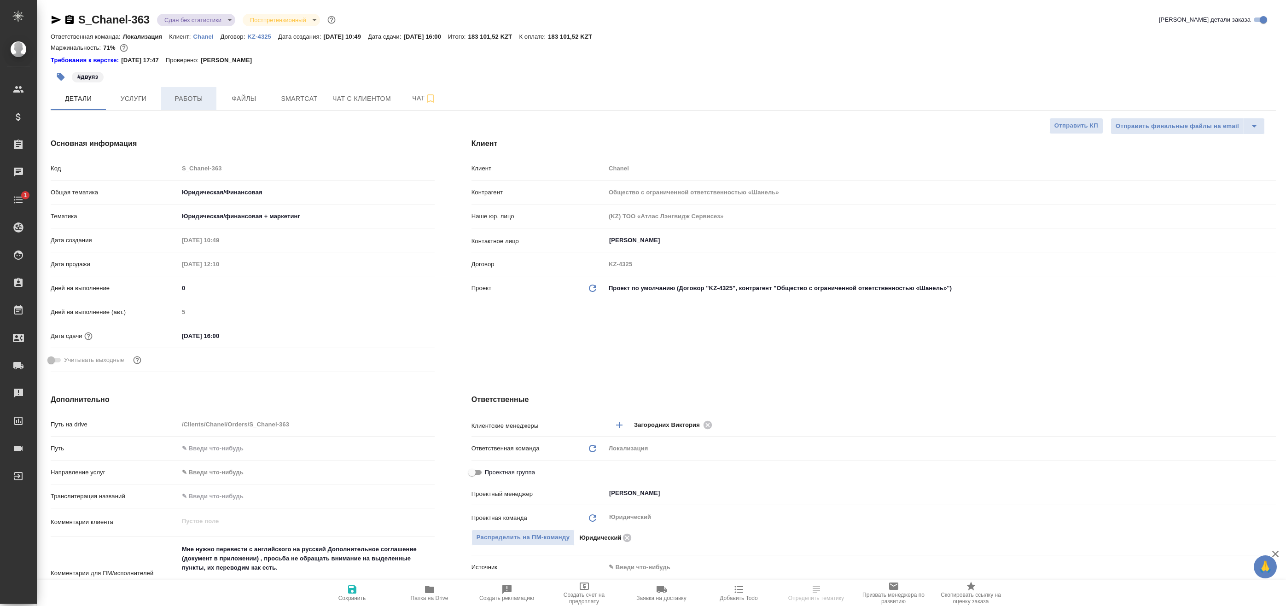
type textarea "x"
click at [154, 97] on span "Услуги" at bounding box center [133, 99] width 44 height 12
type textarea "x"
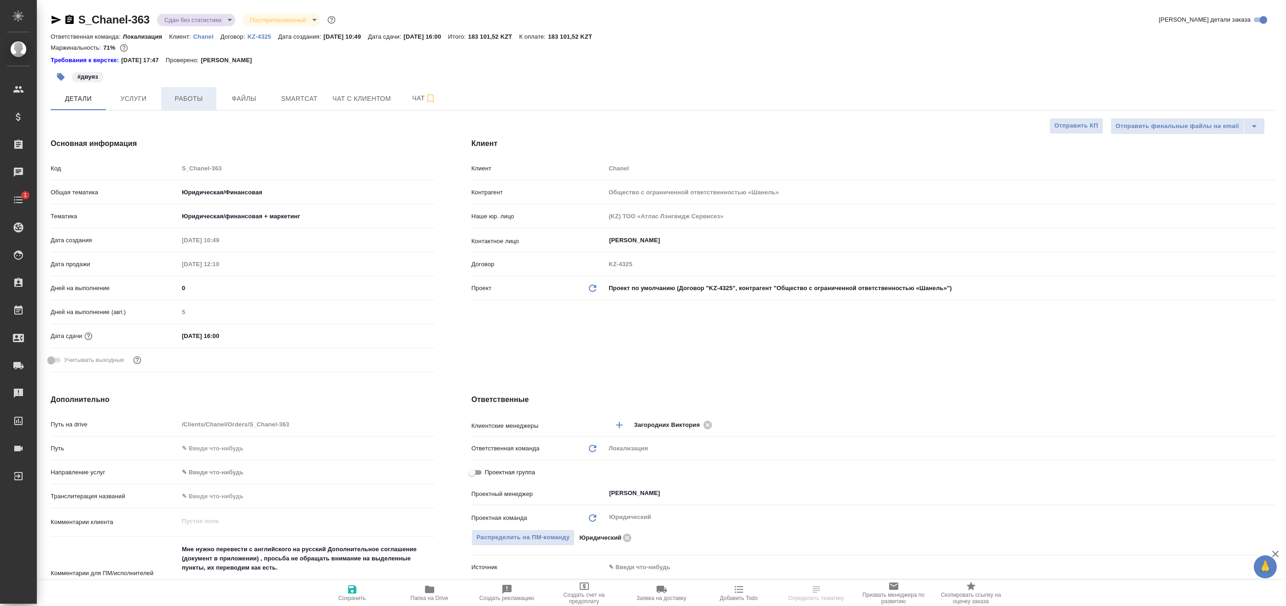
type textarea "x"
click at [171, 99] on span "Работы" at bounding box center [189, 99] width 44 height 12
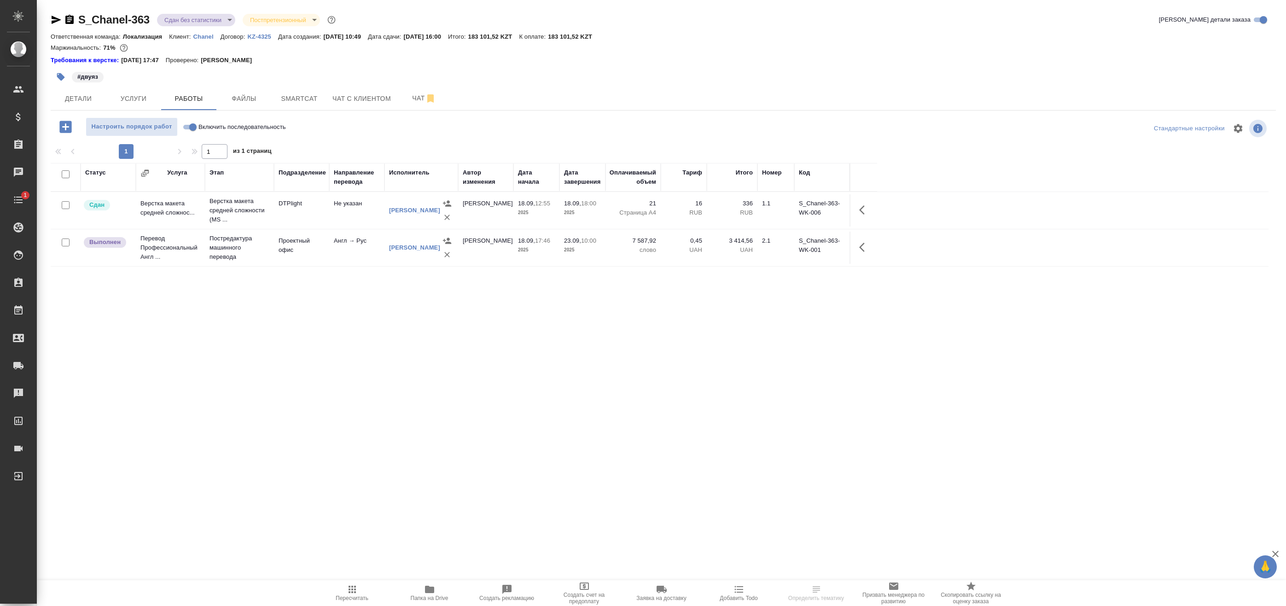
click at [867, 246] on icon "button" at bounding box center [864, 247] width 11 height 11
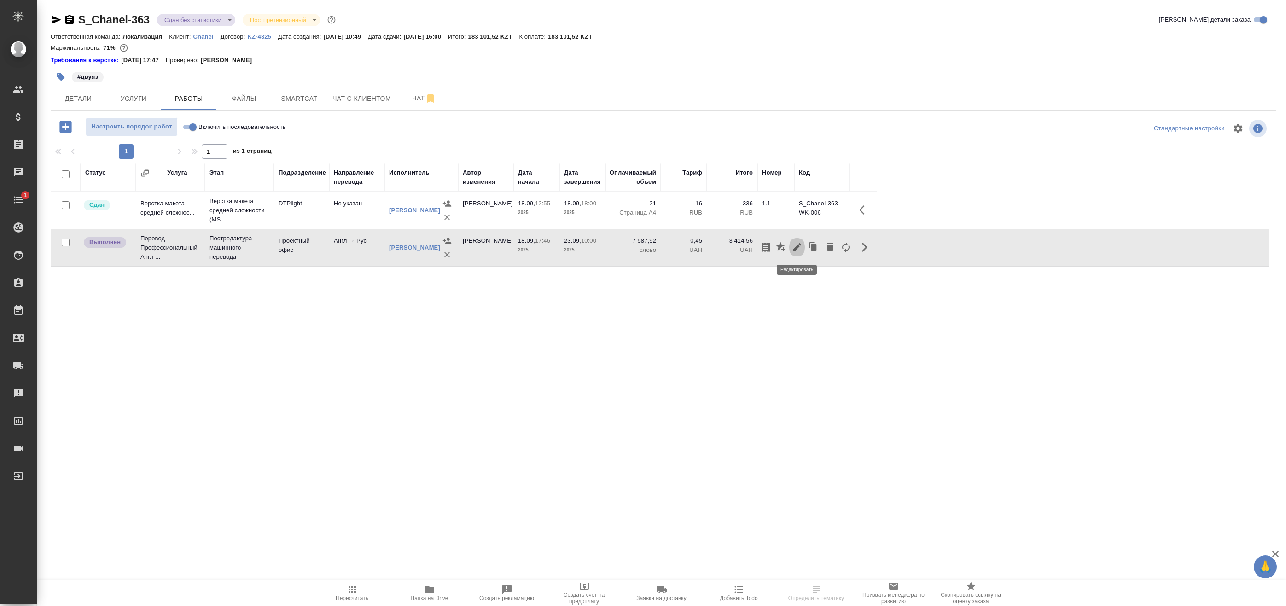
click at [794, 248] on icon "button" at bounding box center [797, 247] width 11 height 11
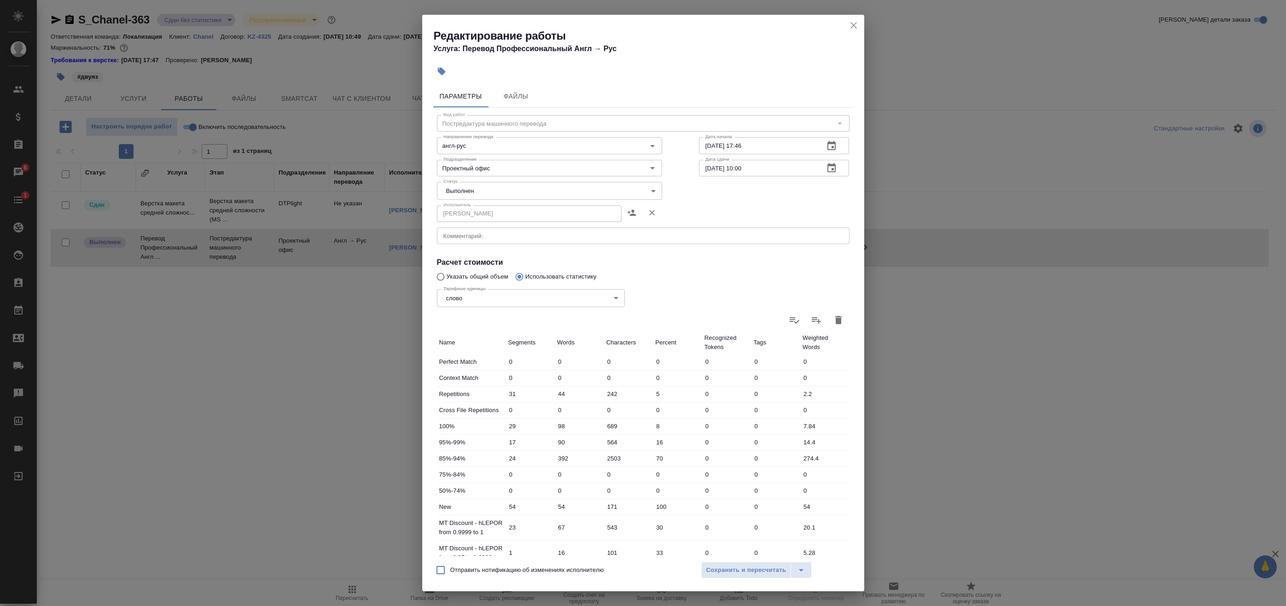
click at [489, 181] on div "Статус Выполнен completed Статус" at bounding box center [550, 190] width 262 height 60
click at [488, 186] on body "🙏 .cls-1 fill:#fff; AWATERA Badanyan Artak Клиенты Спецификации Заказы 6 Чаты 1…" at bounding box center [643, 303] width 1286 height 606
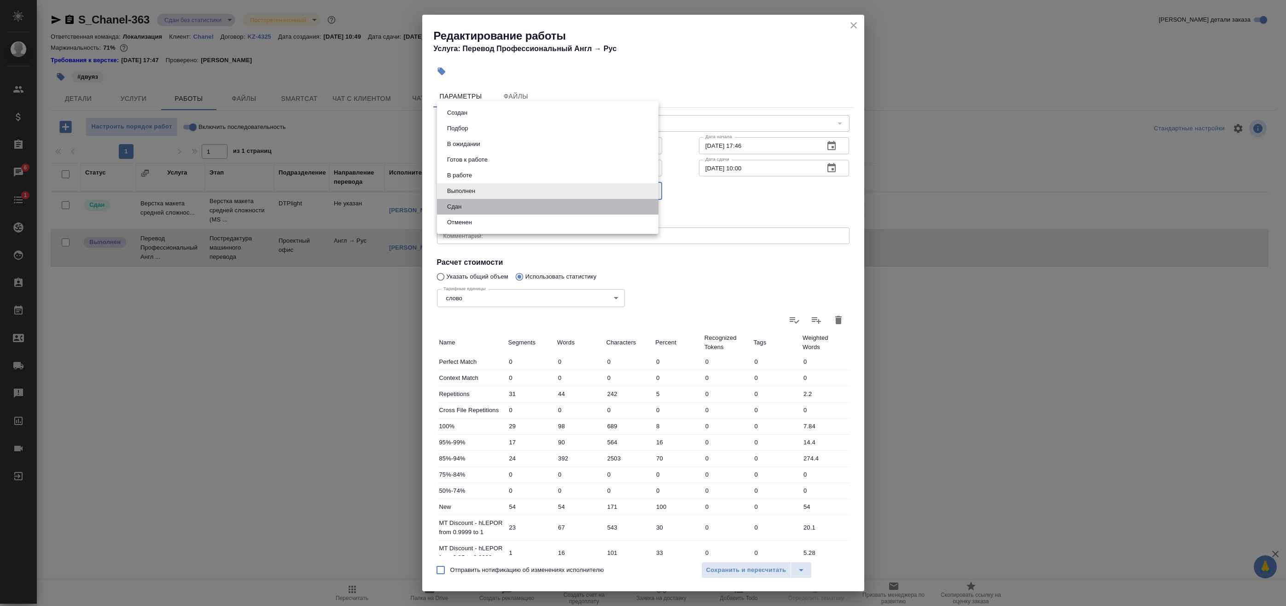
click at [482, 206] on li "Сдан" at bounding box center [547, 207] width 221 height 16
type input "closed"
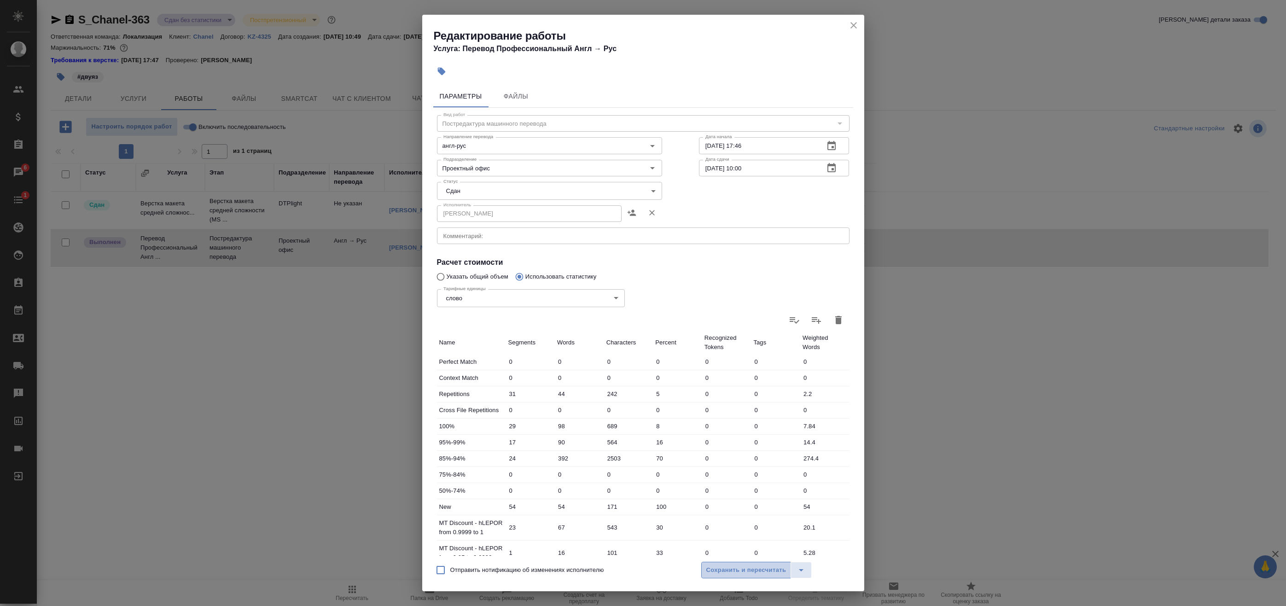
click at [754, 571] on span "Сохранить и пересчитать" at bounding box center [746, 570] width 80 height 11
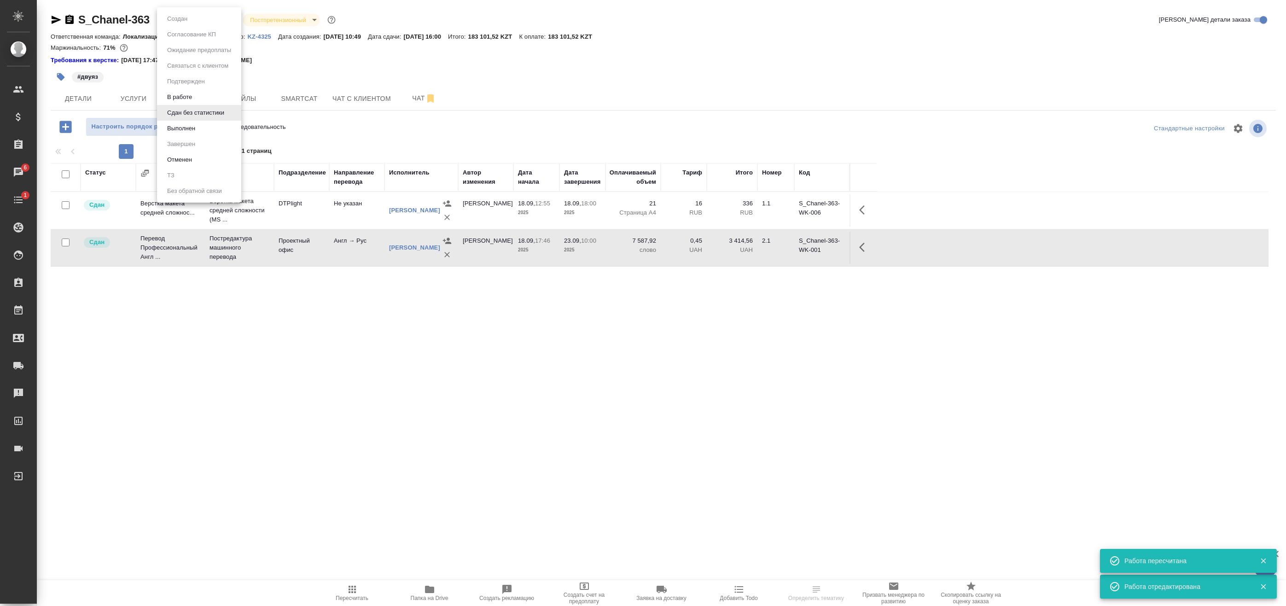
click at [210, 21] on body "🙏 .cls-1 fill:#fff; AWATERA Badanyan Artak Клиенты Спецификации Заказы 6 Чаты 1…" at bounding box center [643, 303] width 1286 height 606
click at [186, 126] on button "Выполнен" at bounding box center [181, 128] width 34 height 10
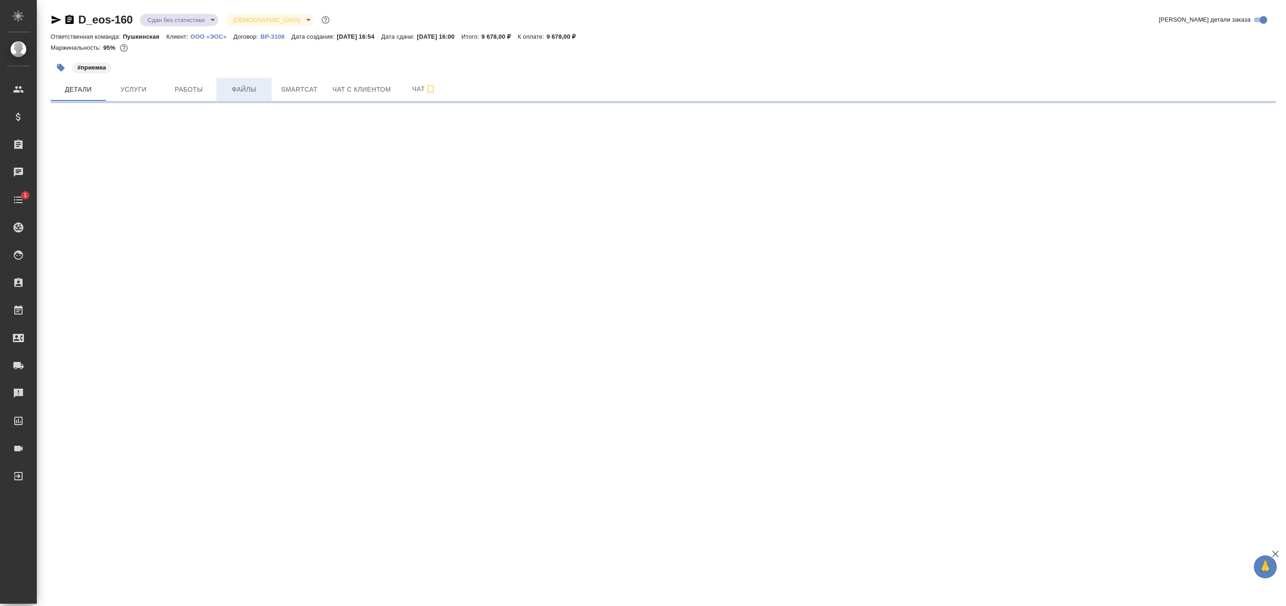
select select "RU"
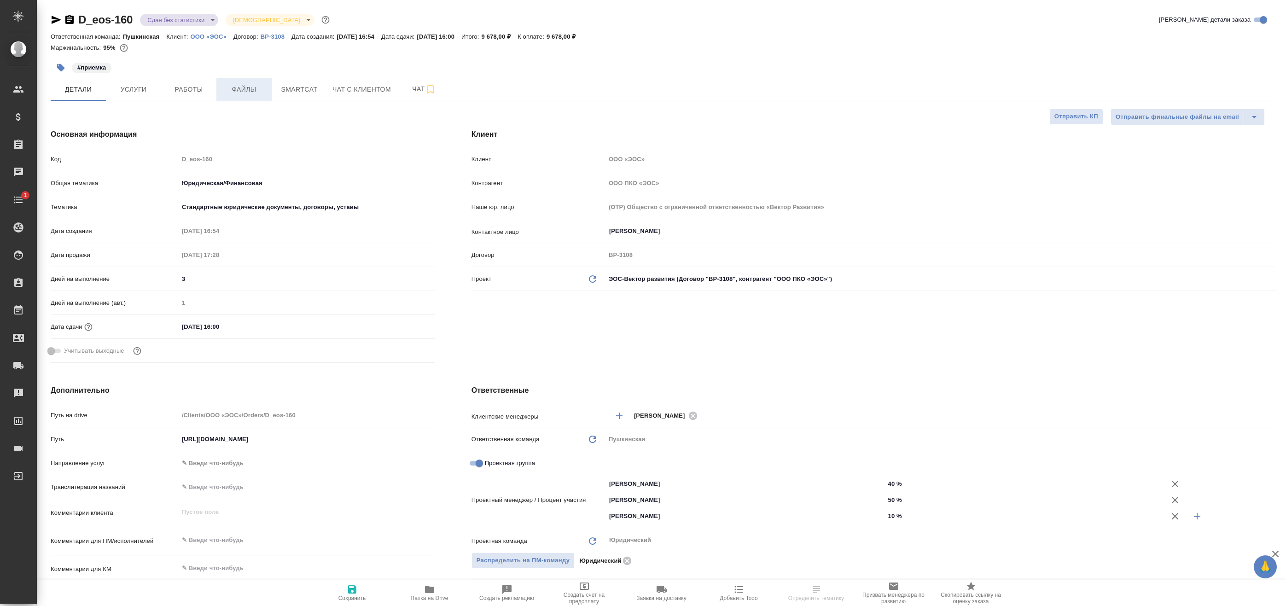
type textarea "x"
click at [239, 85] on span "Файлы" at bounding box center [244, 90] width 44 height 12
type textarea "x"
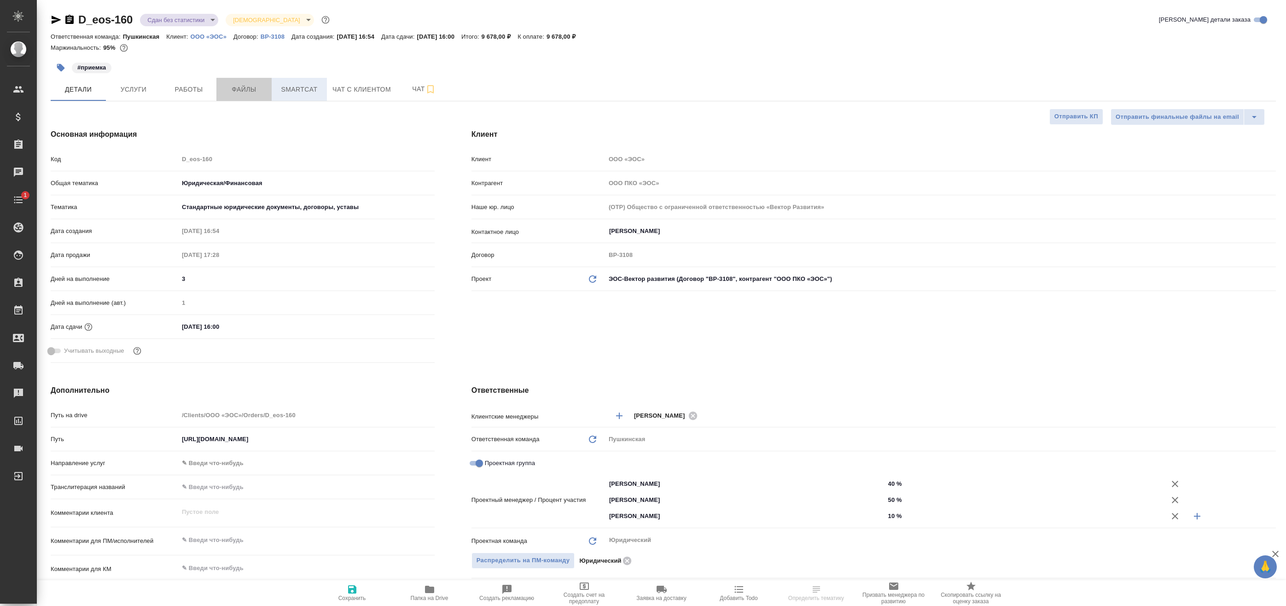
type textarea "x"
click at [296, 91] on span "Smartcat" at bounding box center [299, 90] width 44 height 12
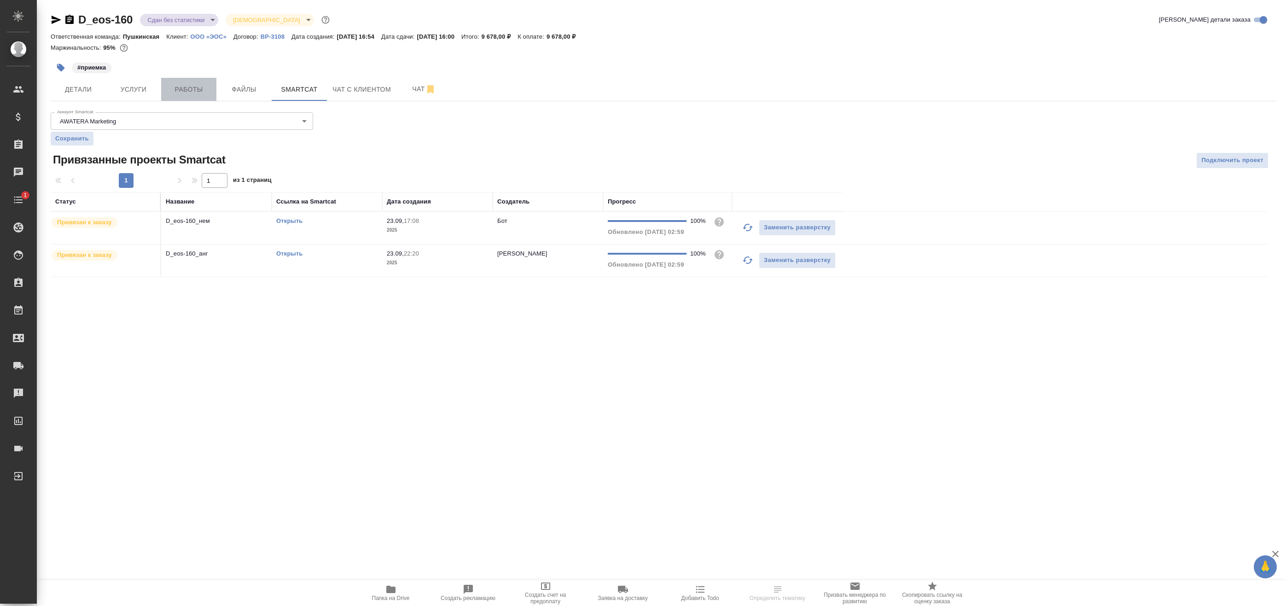
click at [183, 86] on span "Работы" at bounding box center [189, 90] width 44 height 12
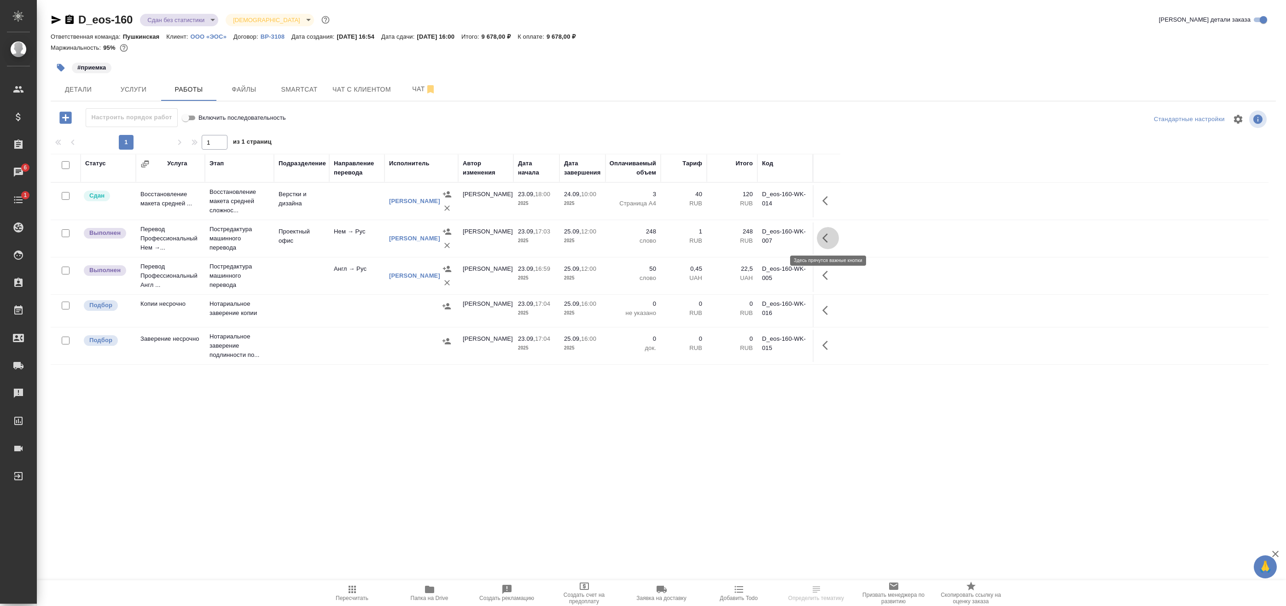
drag, startPoint x: 826, startPoint y: 239, endPoint x: 825, endPoint y: 256, distance: 17.0
click at [826, 239] on icon "button" at bounding box center [827, 238] width 11 height 11
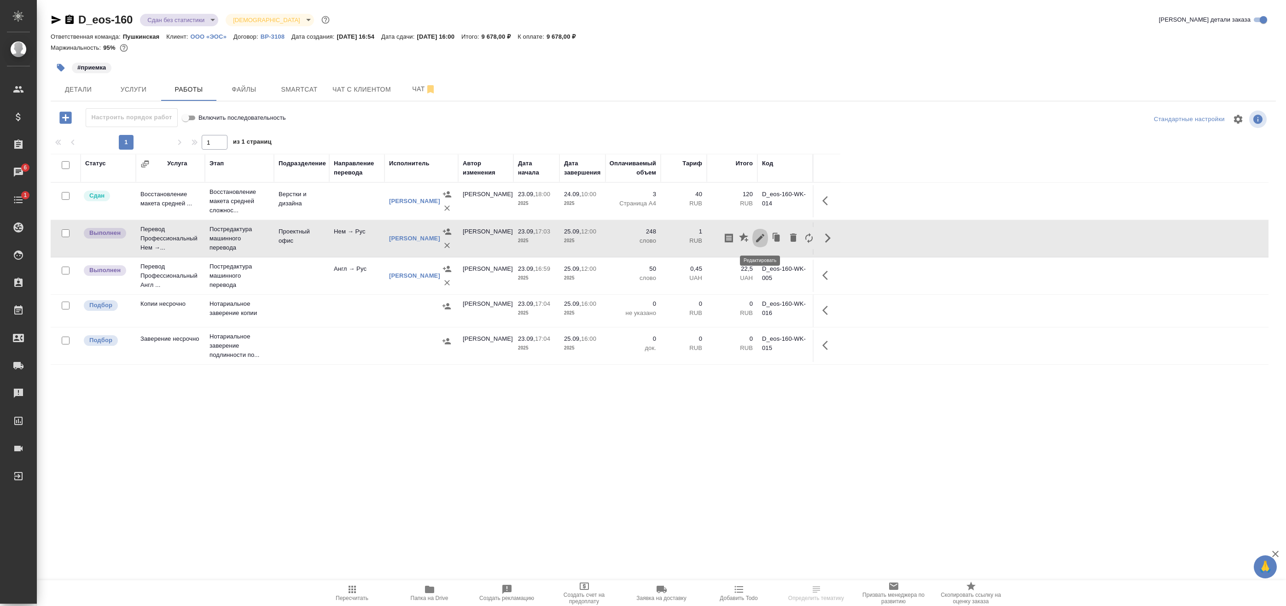
click at [760, 237] on icon "button" at bounding box center [760, 238] width 8 height 8
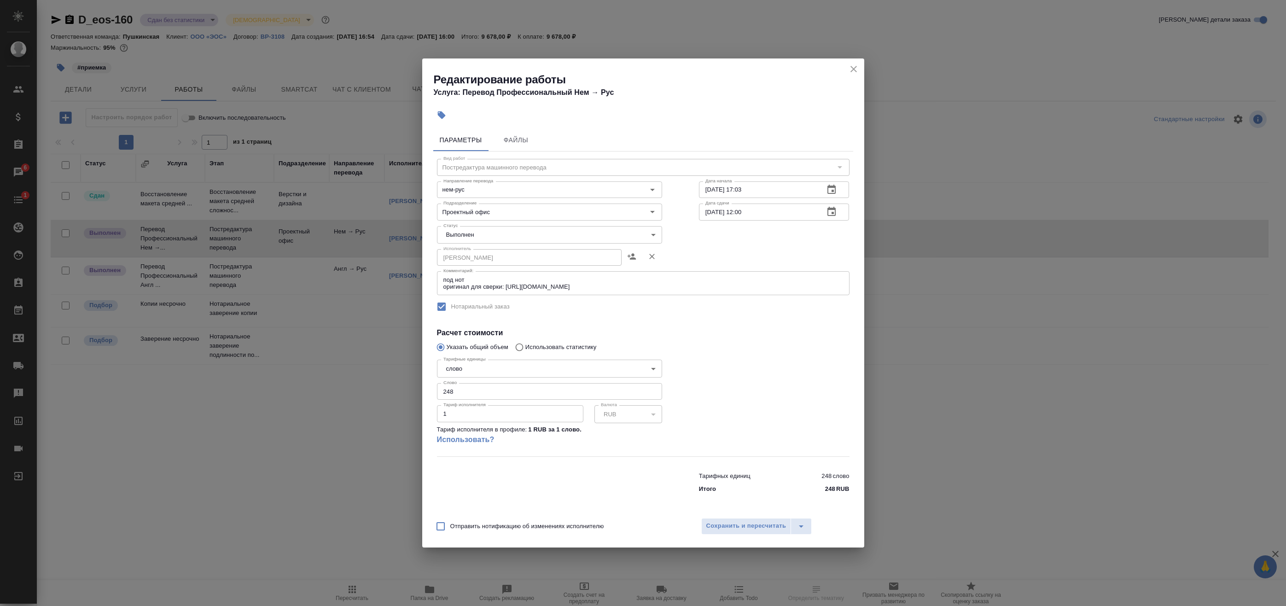
click at [494, 232] on body "🙏 .cls-1 fill:#fff; AWATERA Badanyan Artak Клиенты Спецификации Заказы 6 Чаты 1…" at bounding box center [643, 303] width 1286 height 606
click at [474, 250] on li "Сдан" at bounding box center [549, 251] width 225 height 16
type input "closed"
drag, startPoint x: 768, startPoint y: 531, endPoint x: 765, endPoint y: 513, distance: 18.6
click at [768, 531] on span "Сохранить и пересчитать" at bounding box center [746, 526] width 80 height 11
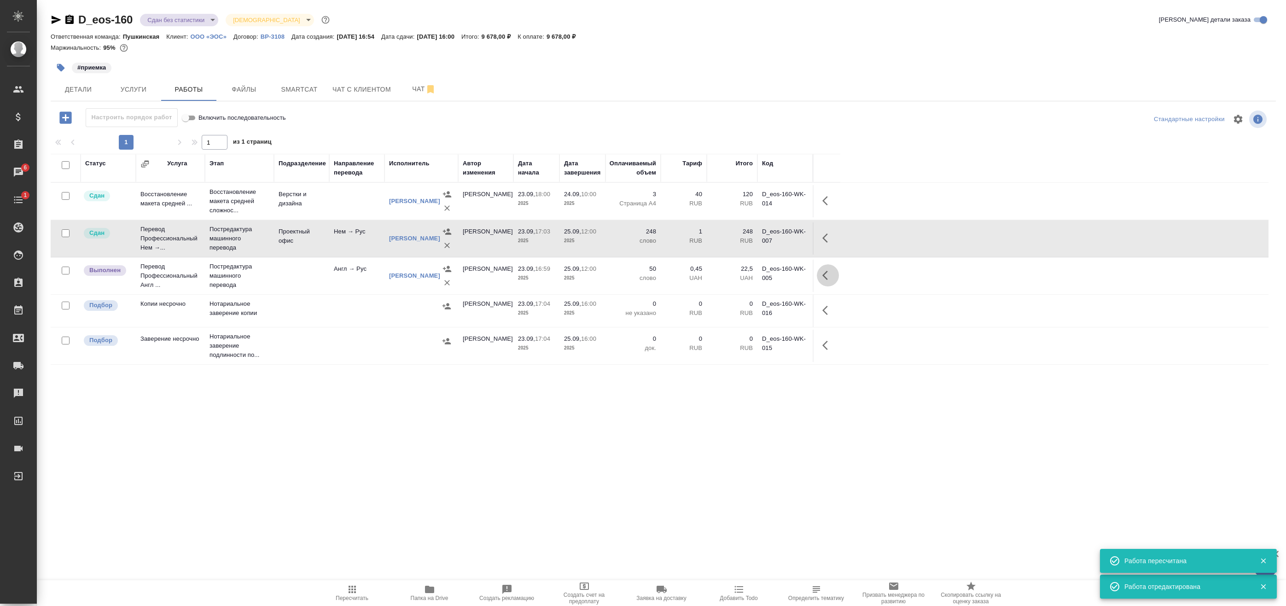
click at [832, 275] on icon "button" at bounding box center [827, 275] width 11 height 11
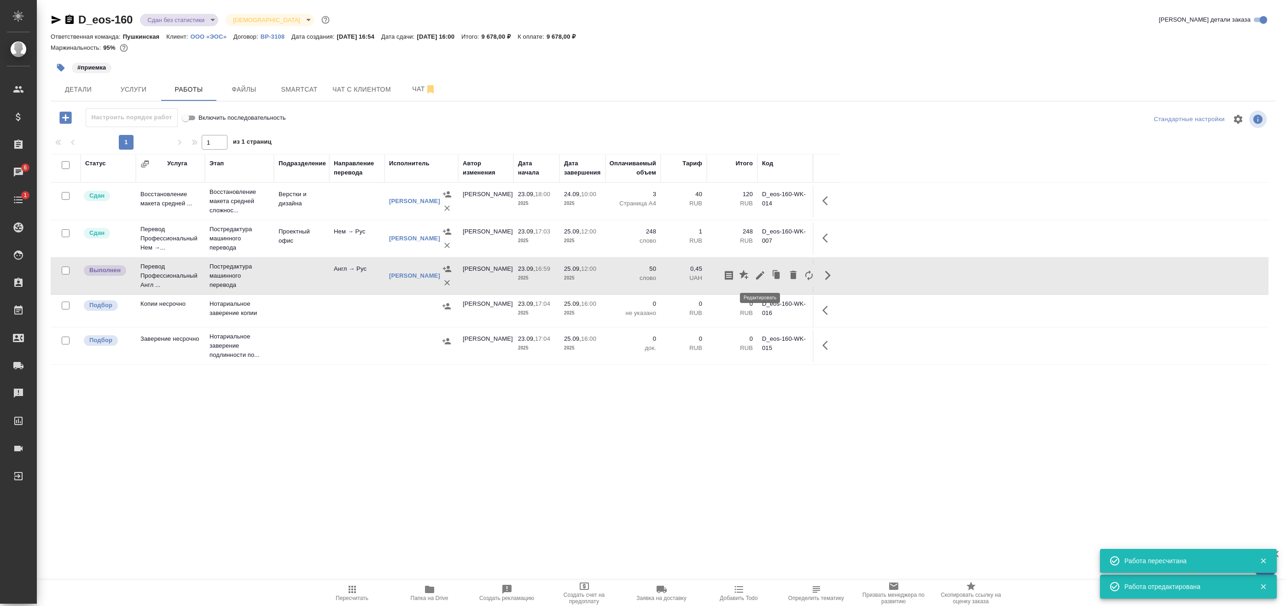
click at [761, 274] on icon "button" at bounding box center [760, 275] width 8 height 8
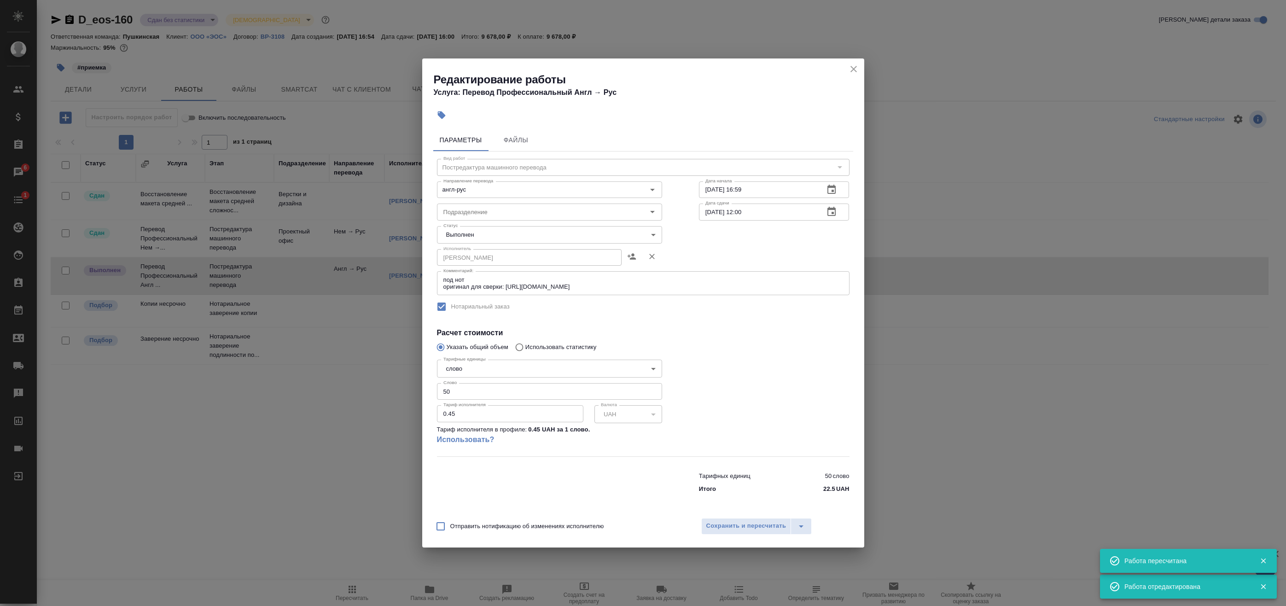
click at [462, 236] on body "🙏 .cls-1 fill:#fff; AWATERA Badanyan Artak Клиенты Спецификации Заказы 6 Чаты 1…" at bounding box center [643, 303] width 1286 height 606
click at [465, 254] on li "Сдан" at bounding box center [549, 251] width 225 height 16
type input "closed"
click at [765, 525] on span "Сохранить и пересчитать" at bounding box center [746, 526] width 80 height 11
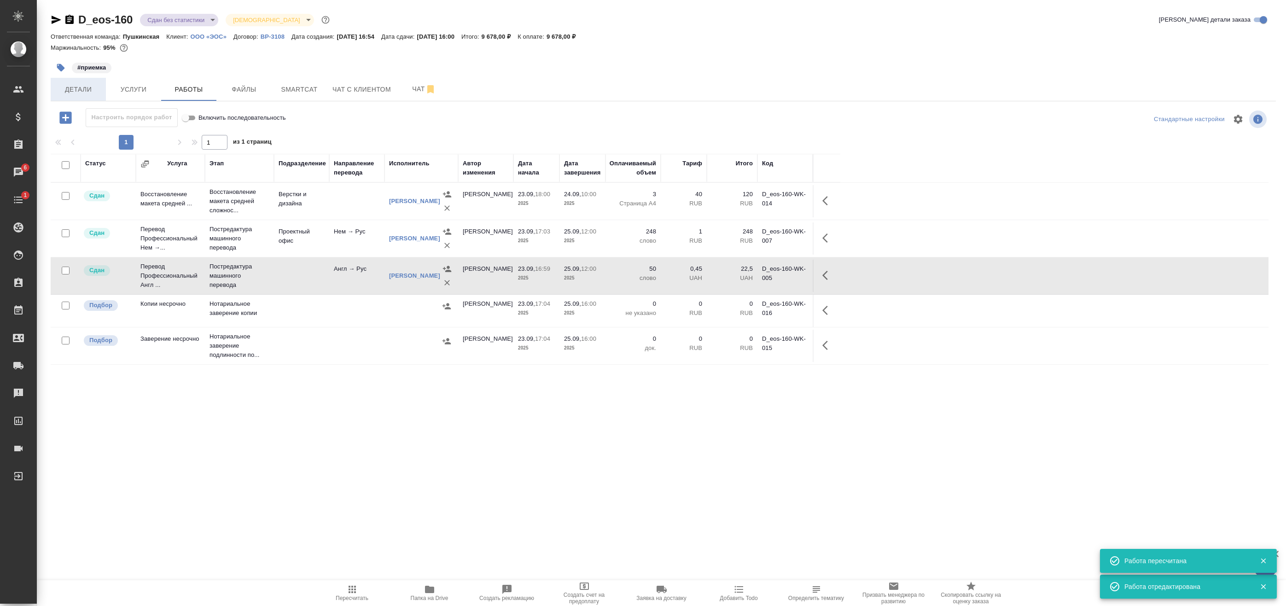
click at [70, 93] on span "Детали" at bounding box center [78, 90] width 44 height 12
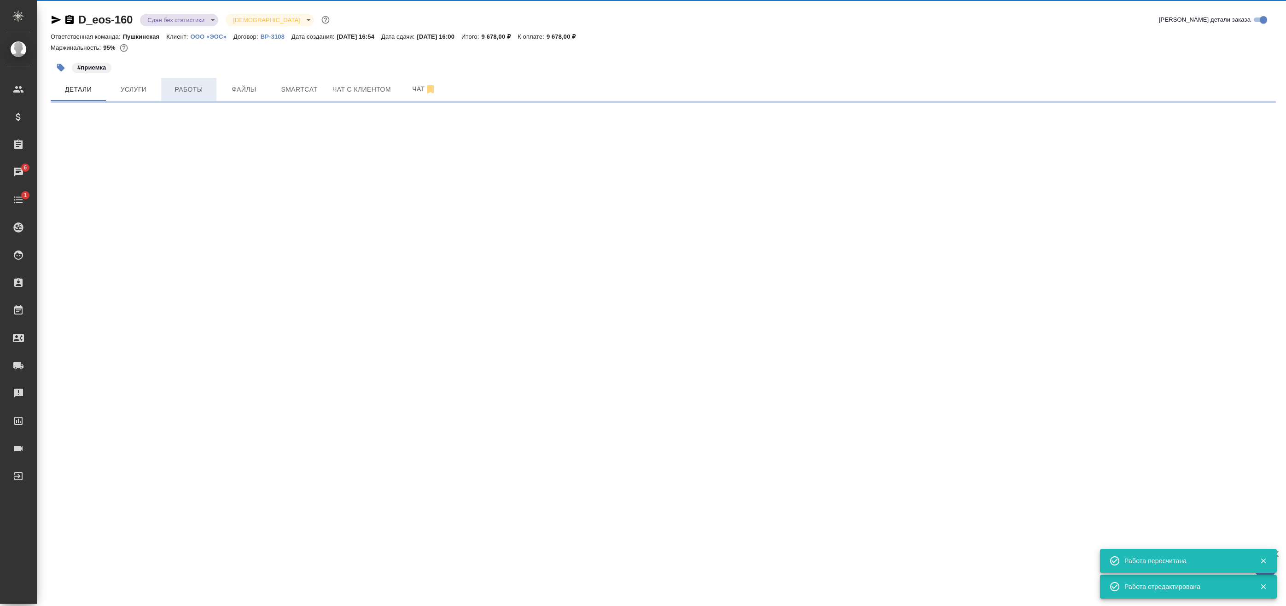
select select "RU"
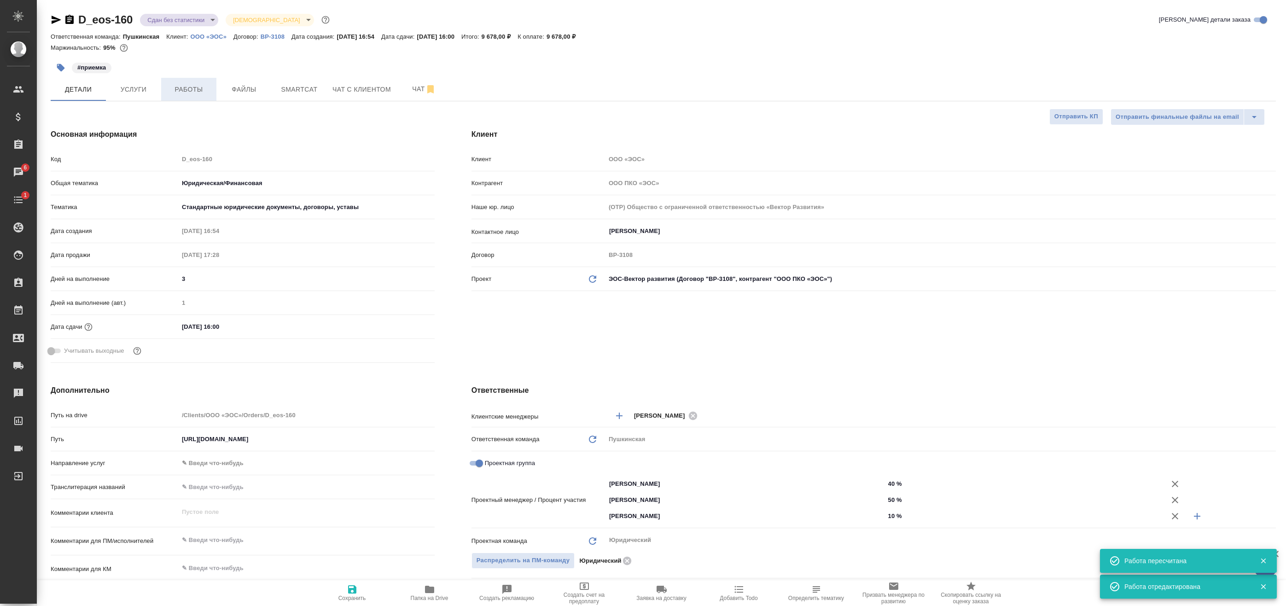
type textarea "x"
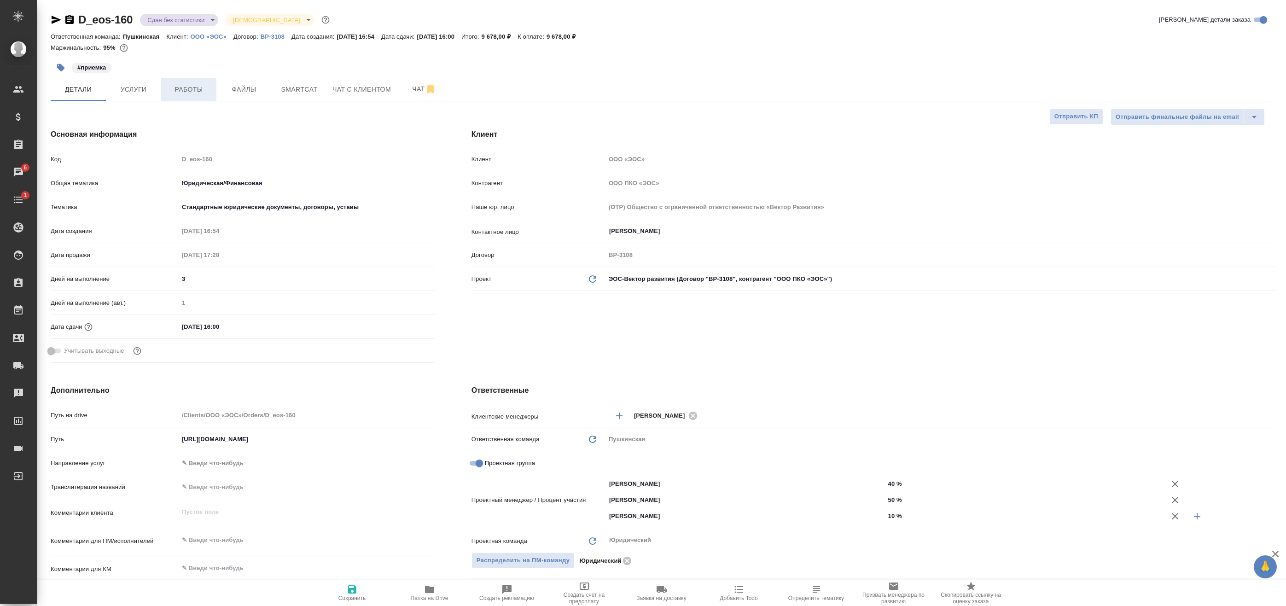
click at [190, 85] on span "Работы" at bounding box center [189, 90] width 44 height 12
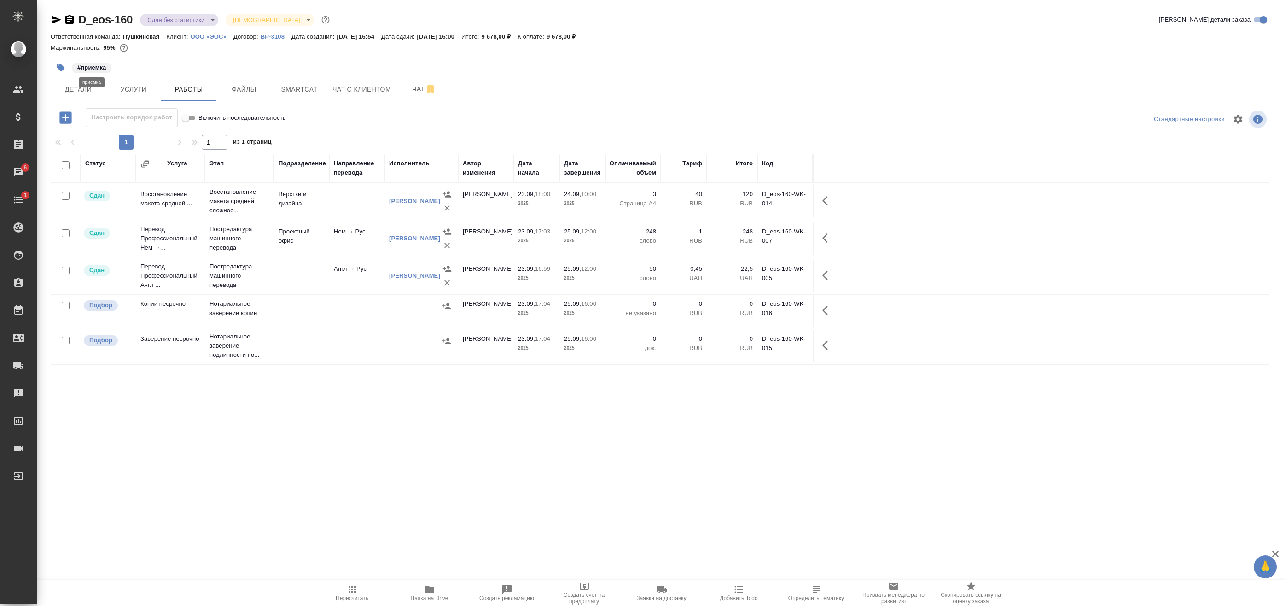
drag, startPoint x: 99, startPoint y: 67, endPoint x: 76, endPoint y: 69, distance: 22.7
click at [98, 67] on p "#приемка" at bounding box center [91, 67] width 29 height 9
click at [64, 69] on icon "button" at bounding box center [60, 67] width 9 height 9
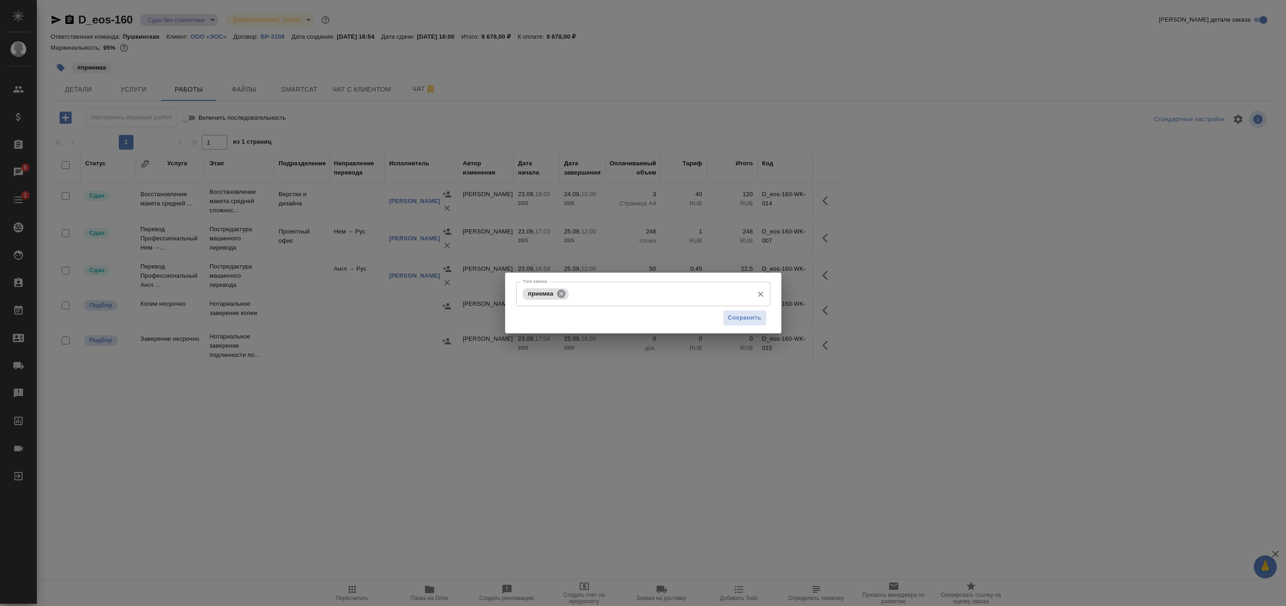
click at [565, 297] on icon at bounding box center [561, 294] width 10 height 10
click at [734, 323] on button "Сохранить" at bounding box center [745, 318] width 44 height 16
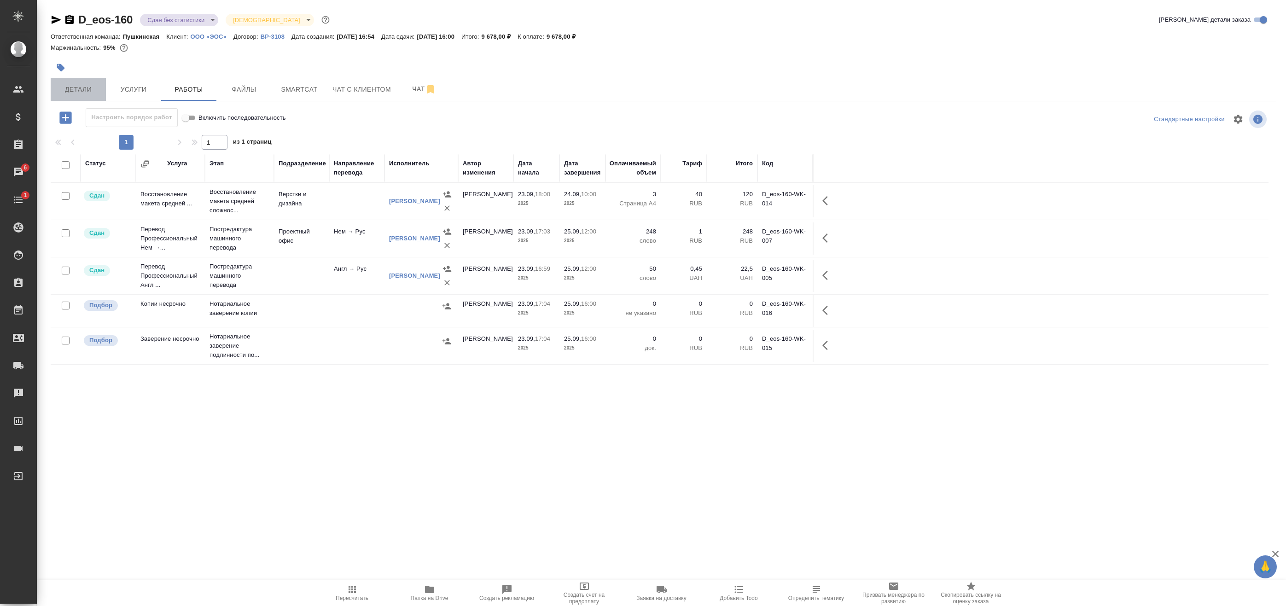
click at [71, 91] on span "Детали" at bounding box center [78, 90] width 44 height 12
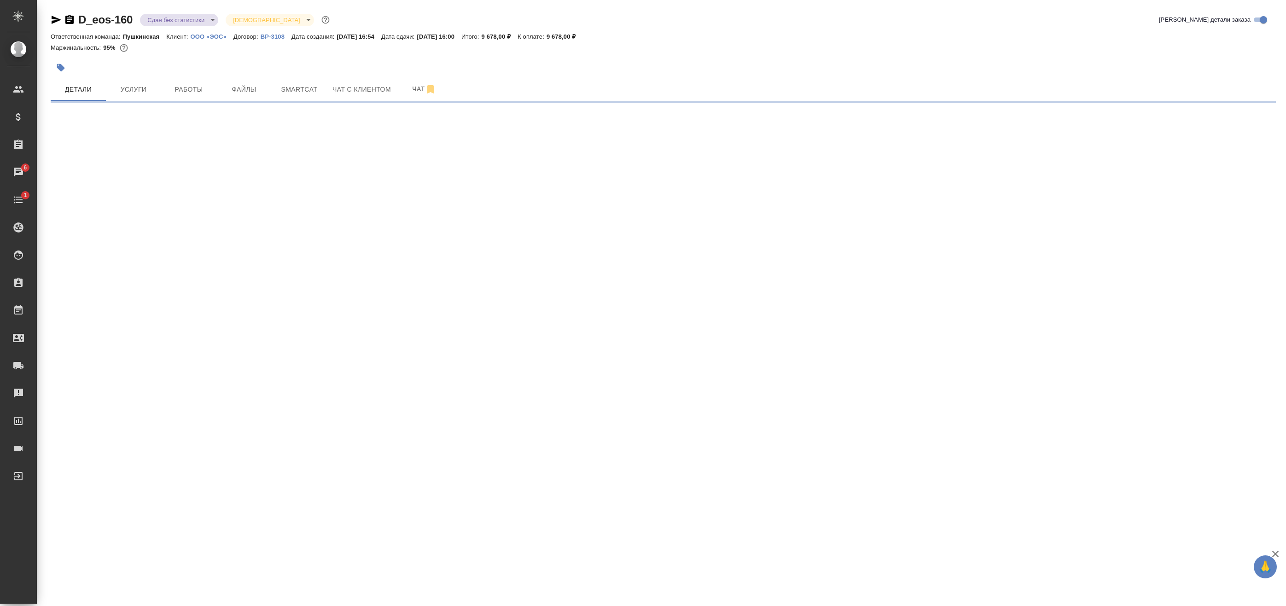
select select "RU"
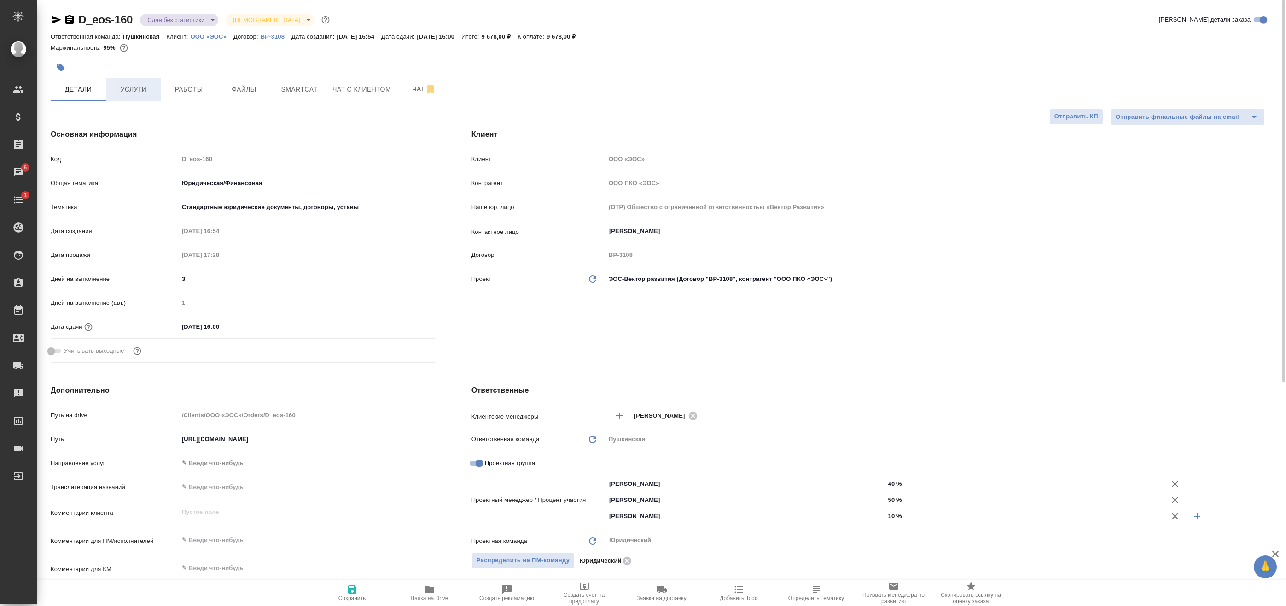
click at [150, 89] on span "Услуги" at bounding box center [133, 90] width 44 height 12
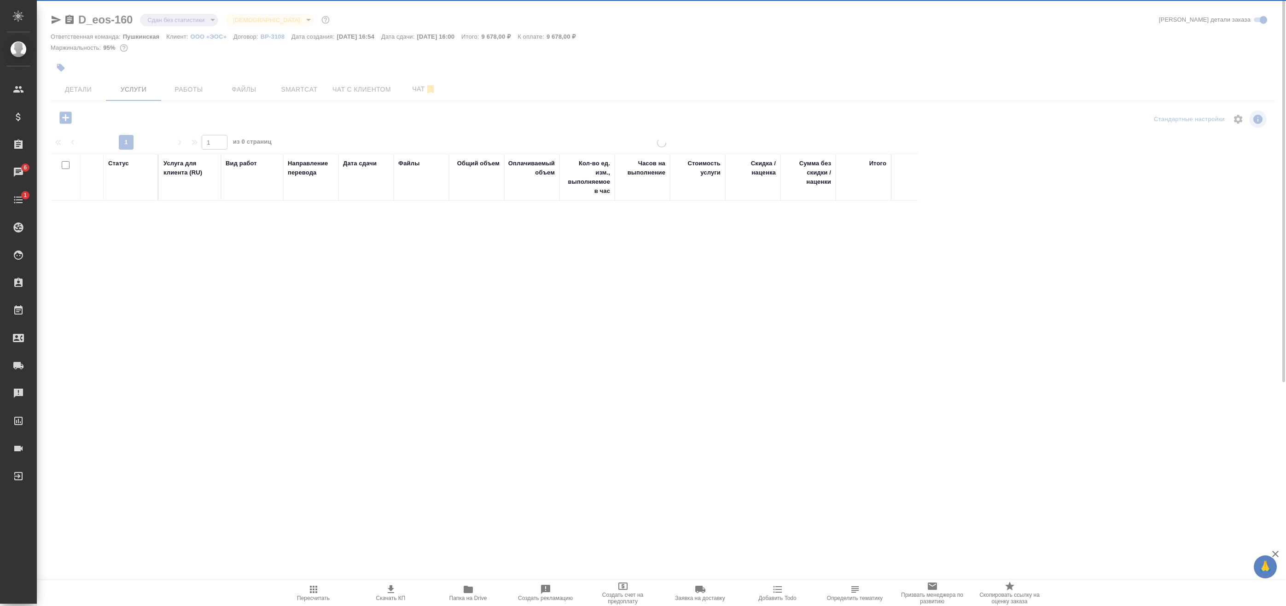
click at [176, 88] on div at bounding box center [661, 296] width 1249 height 592
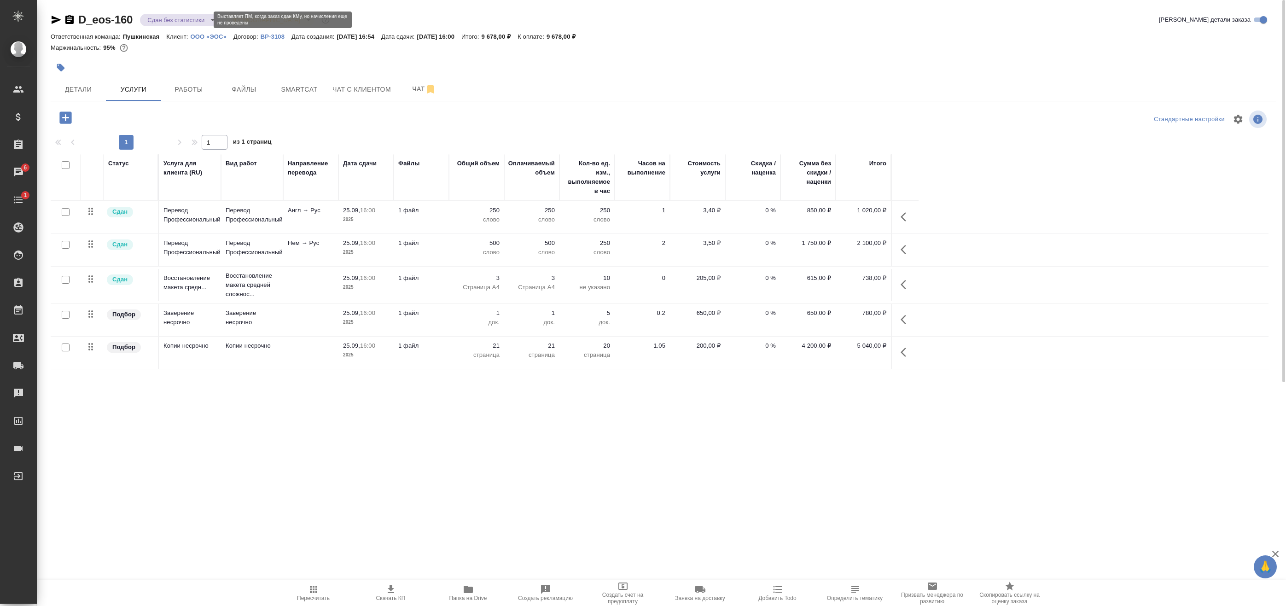
click at [182, 15] on body "🙏 .cls-1 fill:#fff; AWATERA Badanyan Artak Клиенты Спецификации Заказы 6 Чаты 1…" at bounding box center [643, 303] width 1286 height 606
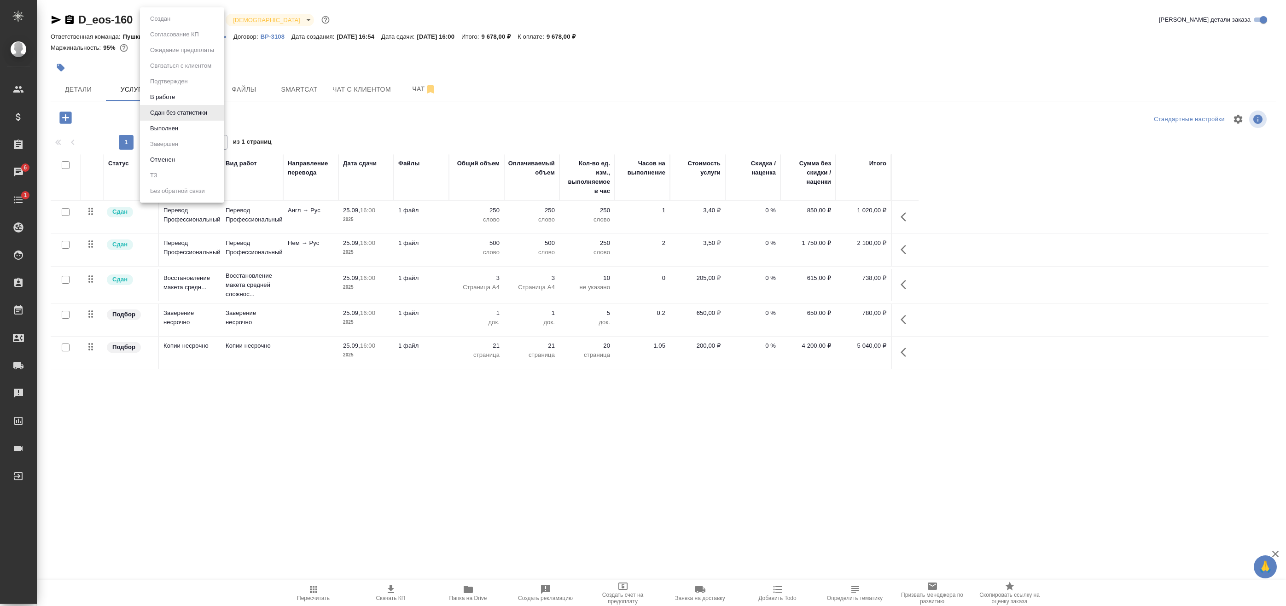
click at [181, 128] on li "Выполнен" at bounding box center [182, 129] width 84 height 16
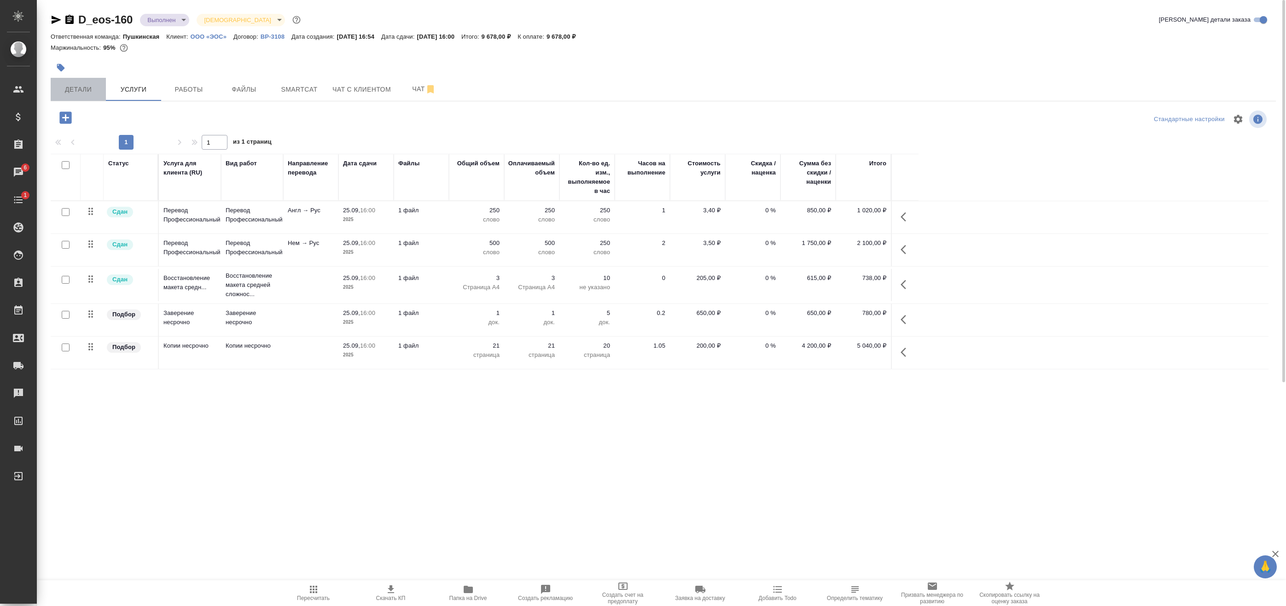
click at [83, 86] on span "Детали" at bounding box center [78, 90] width 44 height 12
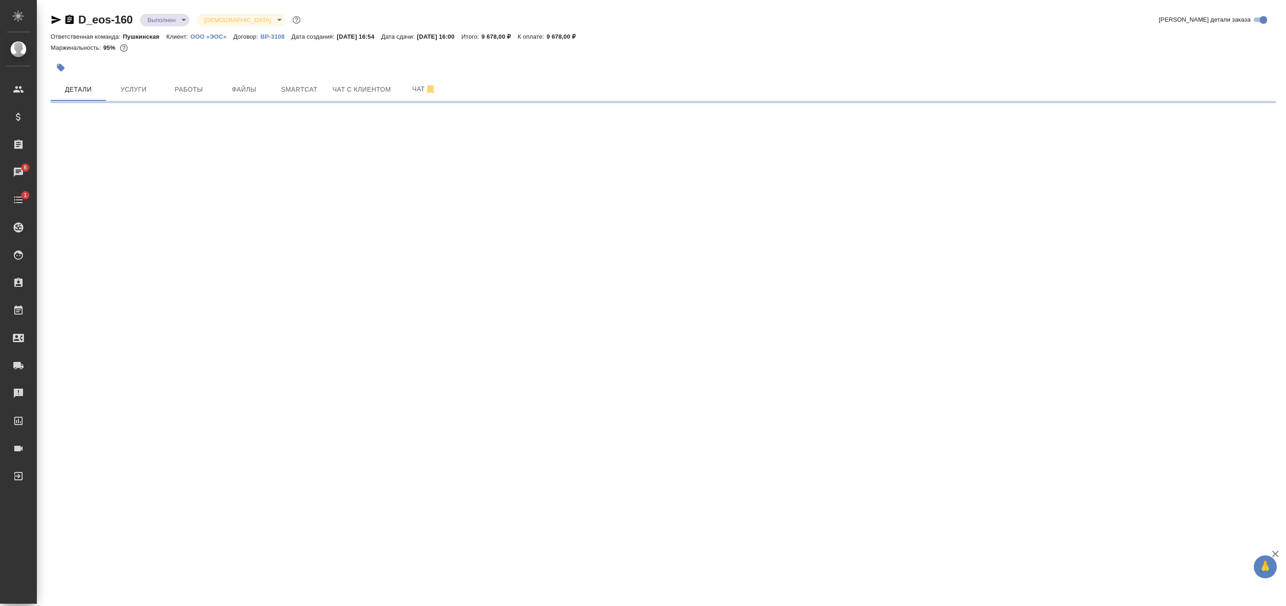
select select "RU"
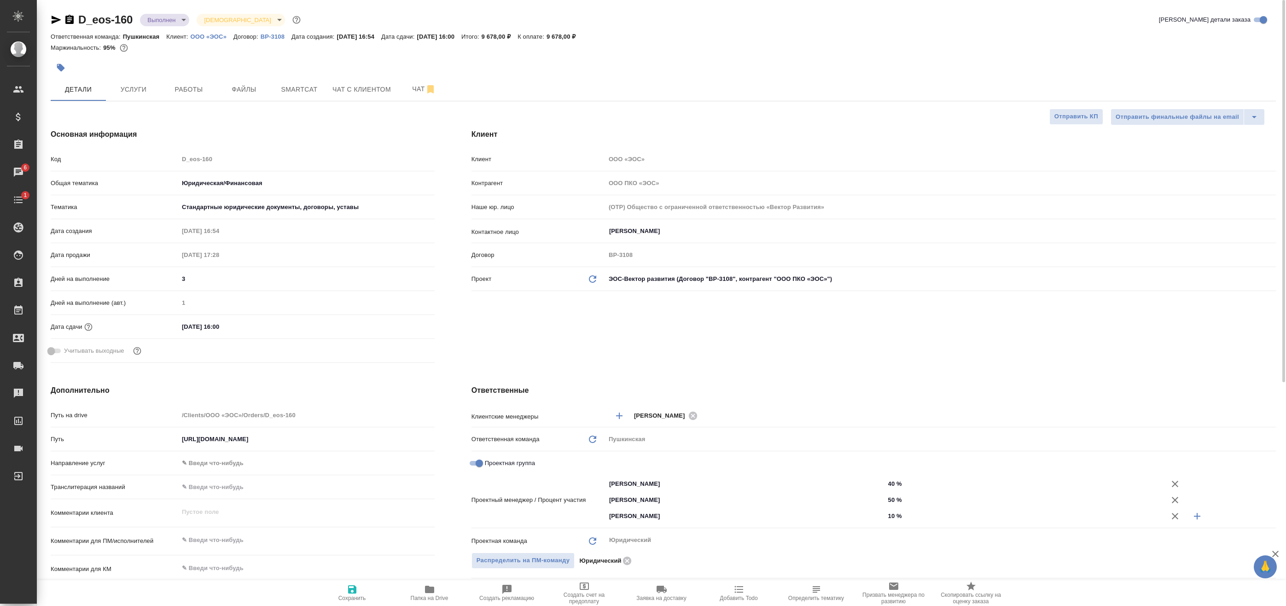
click at [372, 316] on div "Дней на выполнение (авт.) 1" at bounding box center [243, 307] width 384 height 24
click at [54, 18] on icon "button" at bounding box center [57, 20] width 10 height 8
click at [184, 87] on span "Работы" at bounding box center [189, 90] width 44 height 12
